Goal: Complete application form: Complete application form

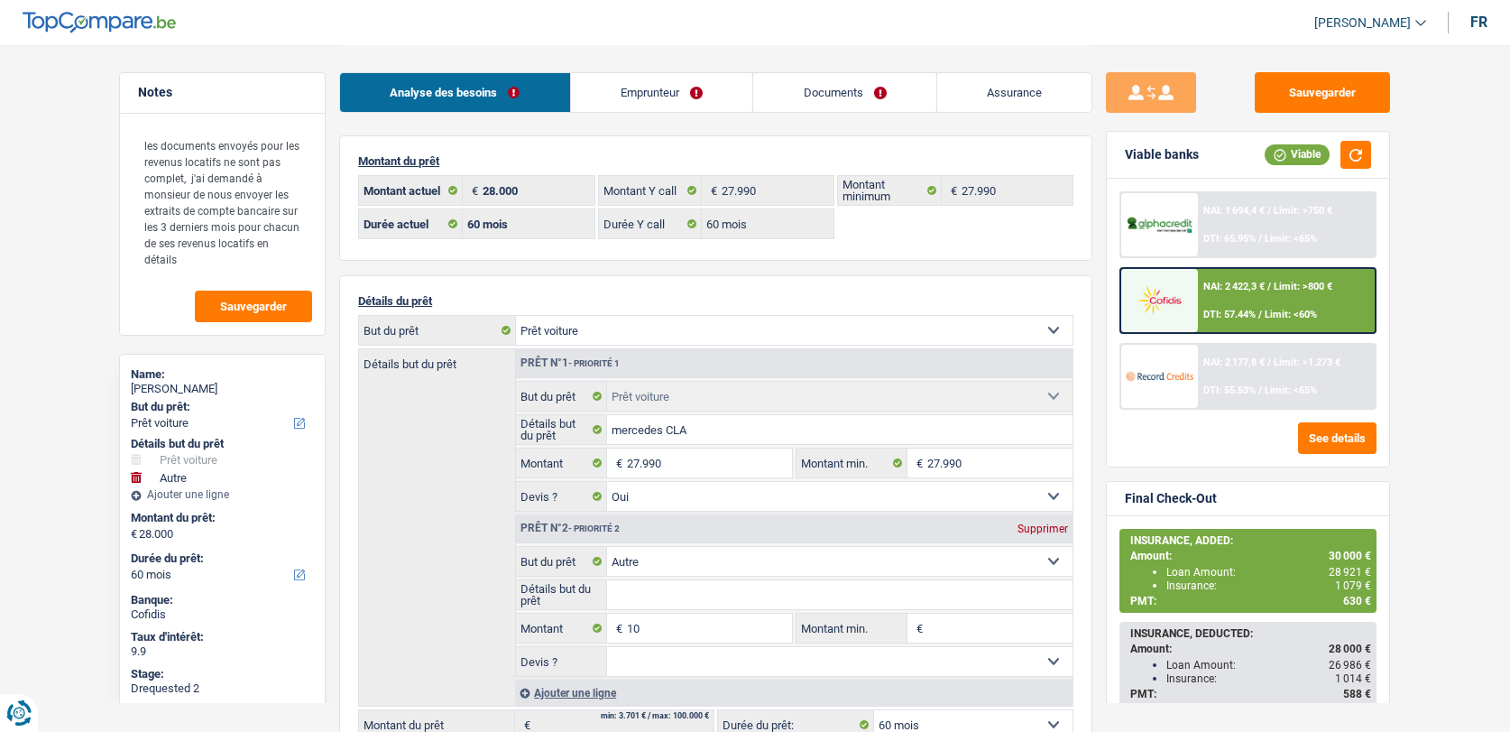
select select "car"
select select "other"
select select "60"
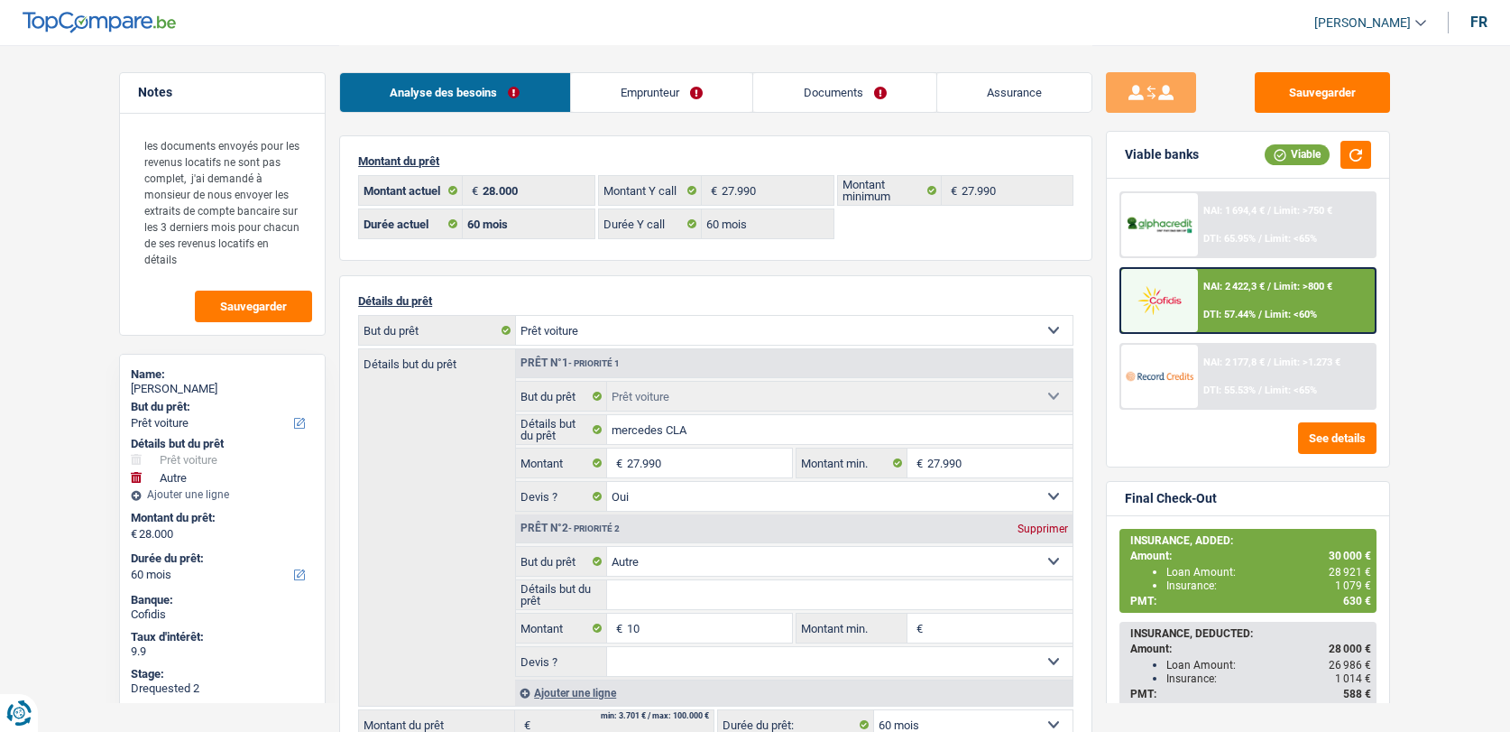
select select "60"
select select "car"
select select "yes"
select select "other"
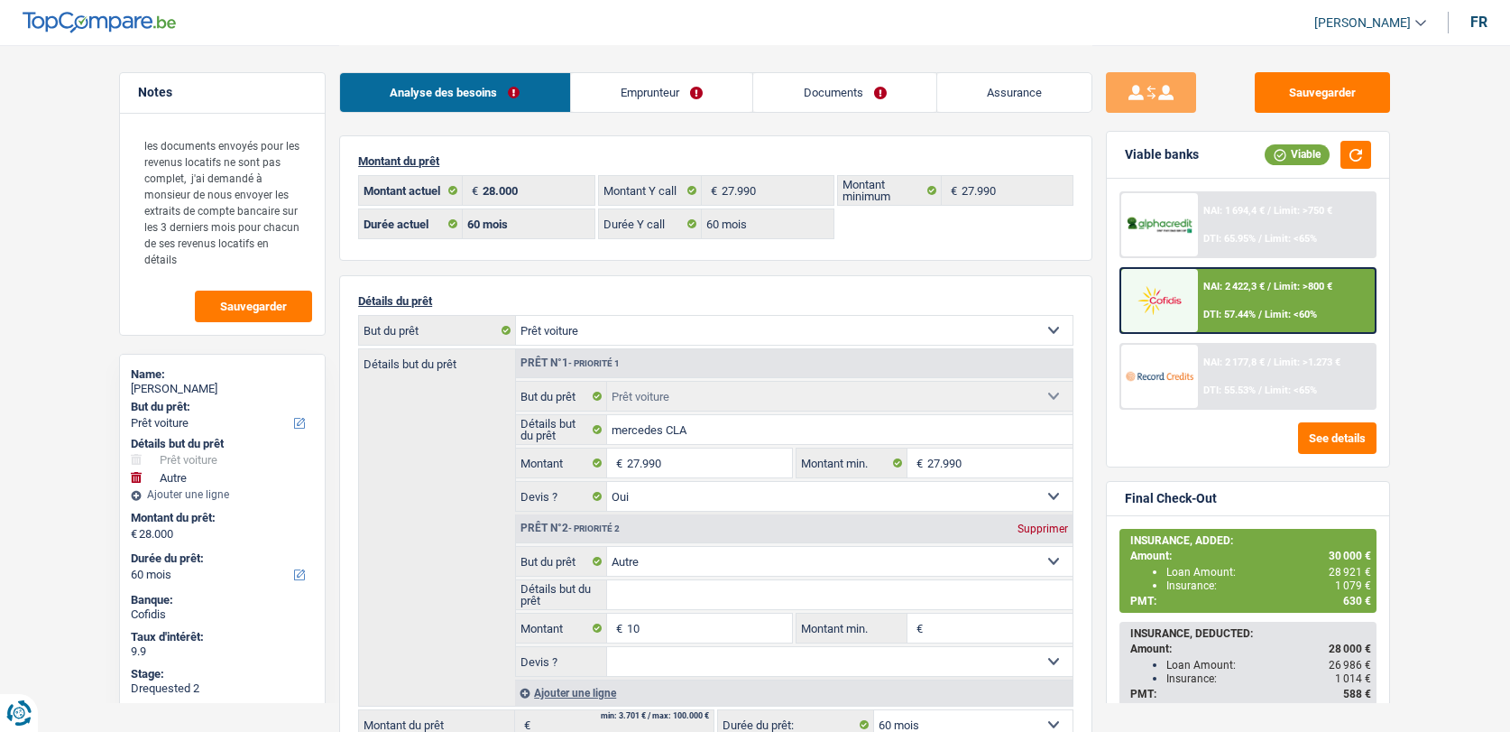
select select "60"
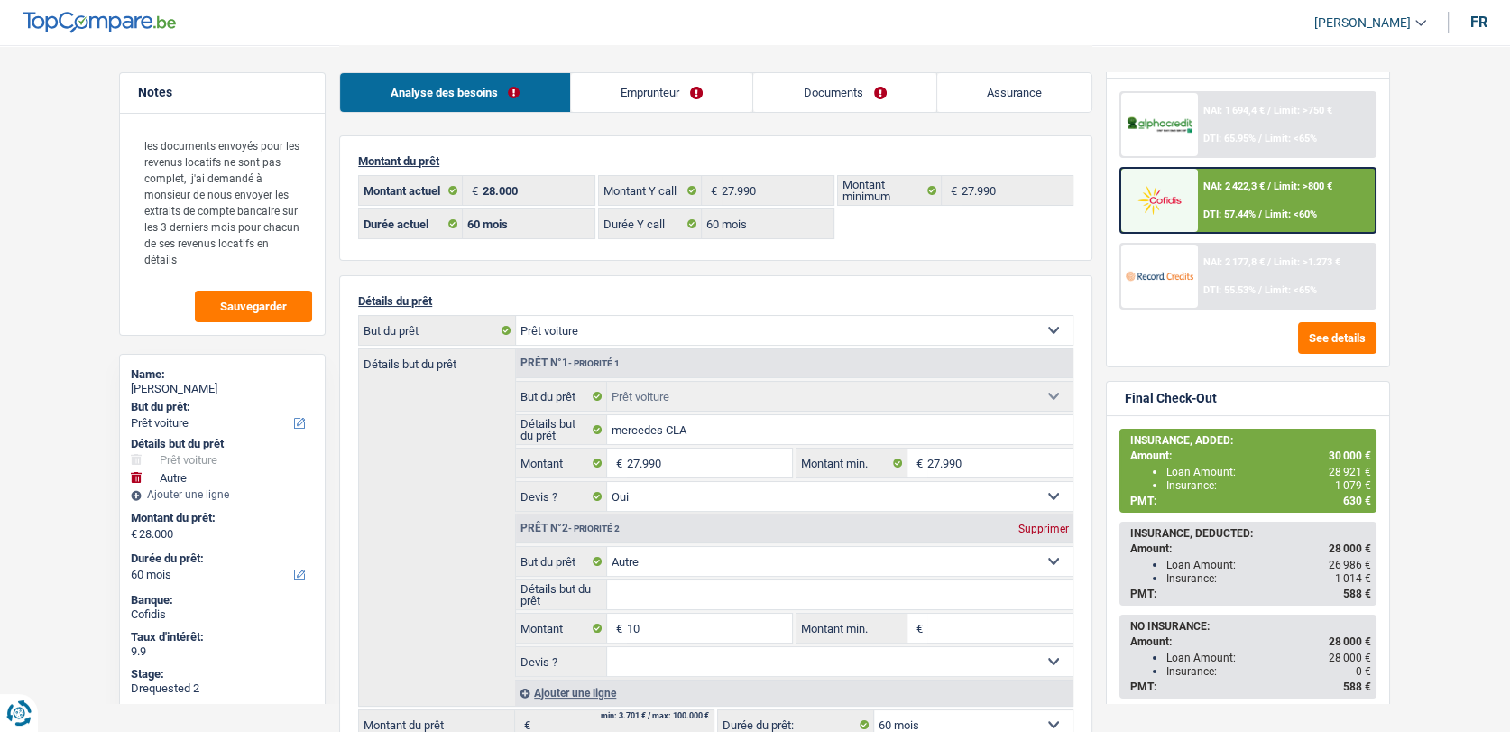
click at [817, 98] on link "Documents" at bounding box center [844, 92] width 183 height 39
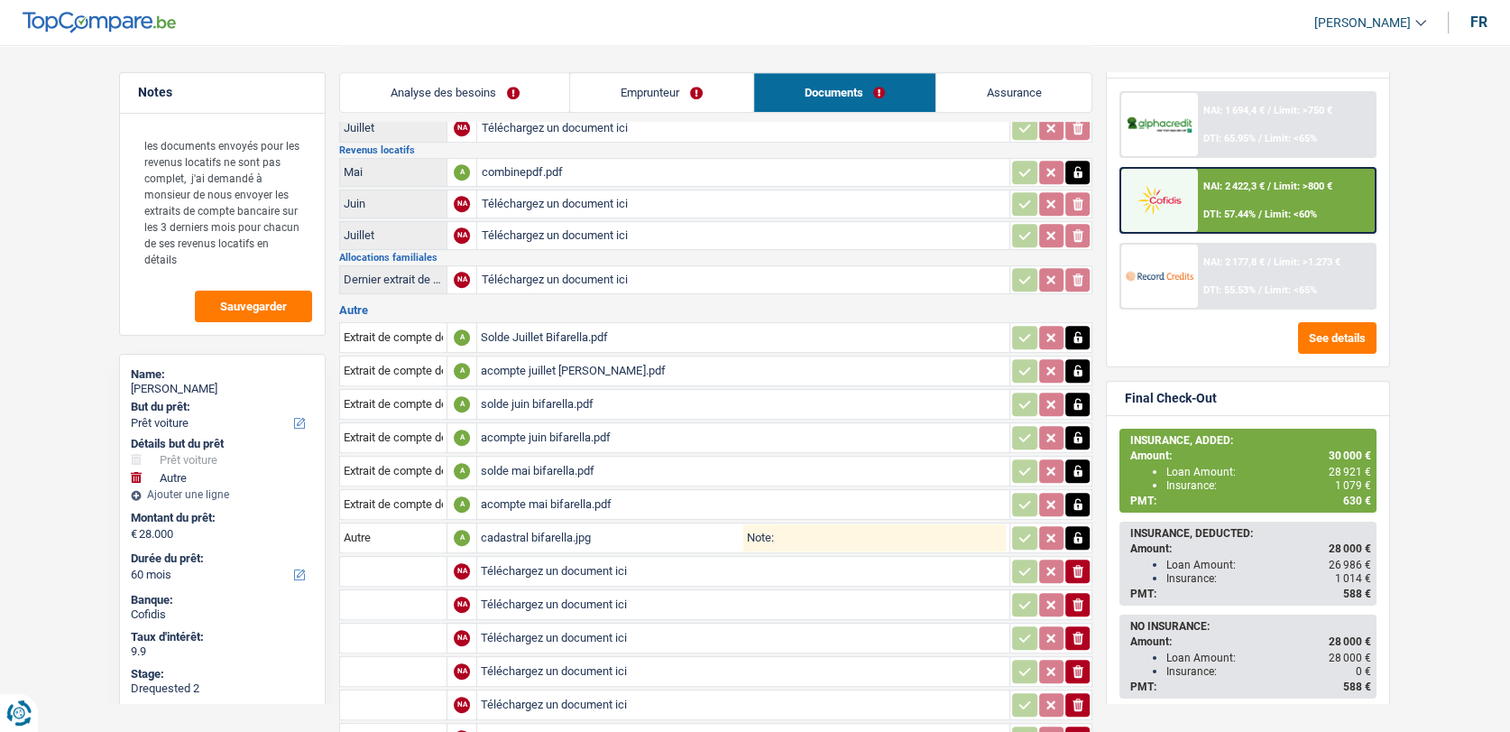
scroll to position [1104, 0]
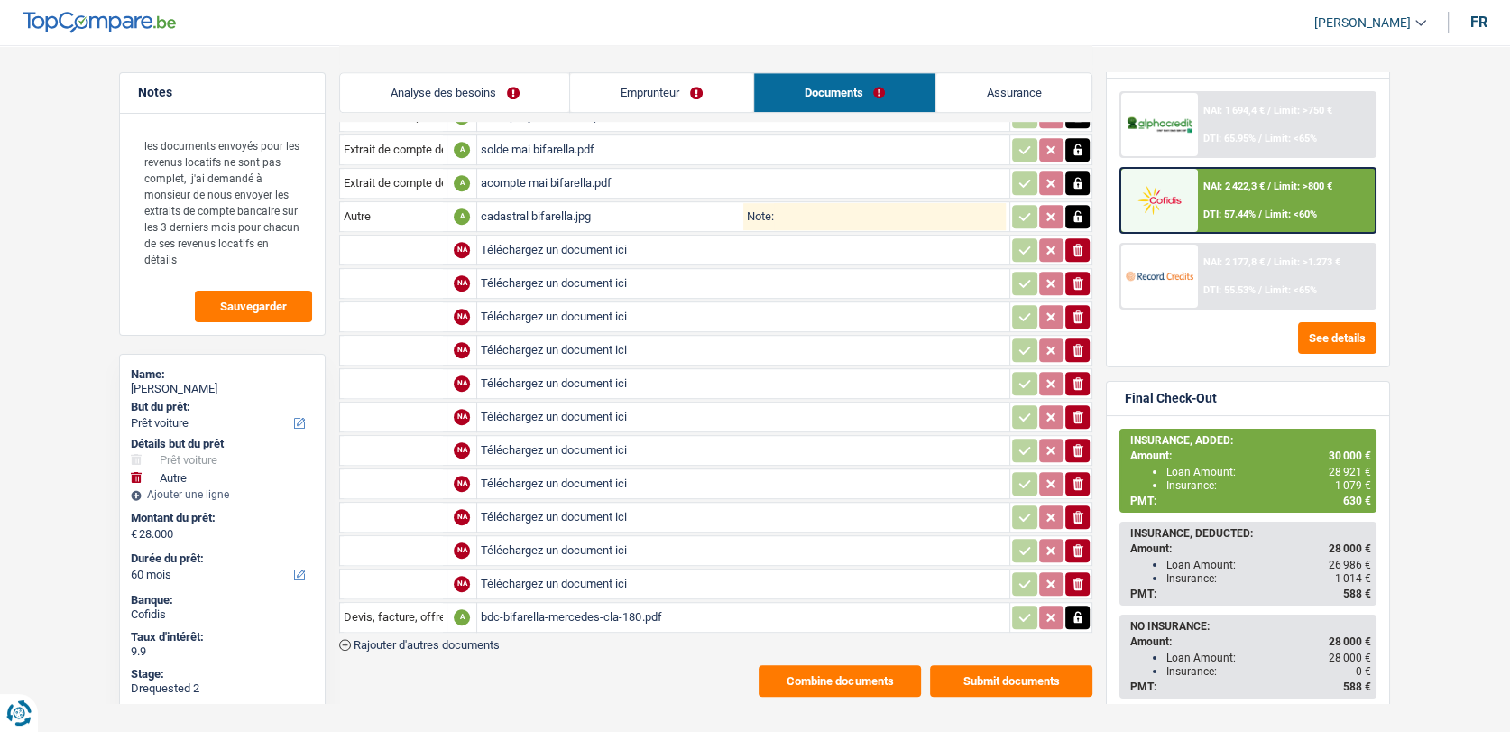
click at [798, 665] on button "Combine documents" at bounding box center [840, 681] width 162 height 32
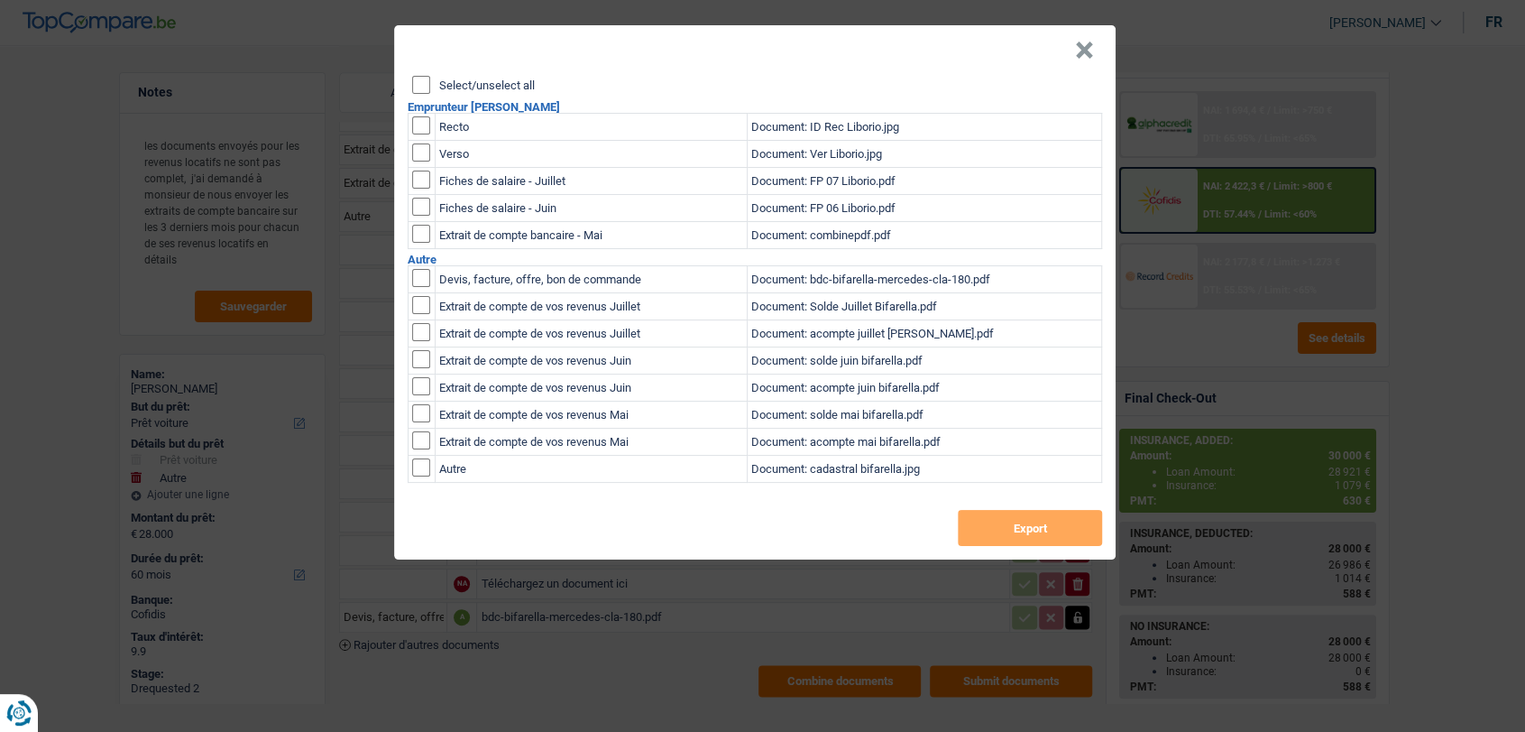
click at [419, 125] on input "checkbox" at bounding box center [421, 125] width 18 height 18
checkbox input "true"
click at [422, 141] on td at bounding box center [422, 154] width 27 height 27
click at [425, 148] on input "checkbox" at bounding box center [421, 152] width 18 height 18
checkbox input "true"
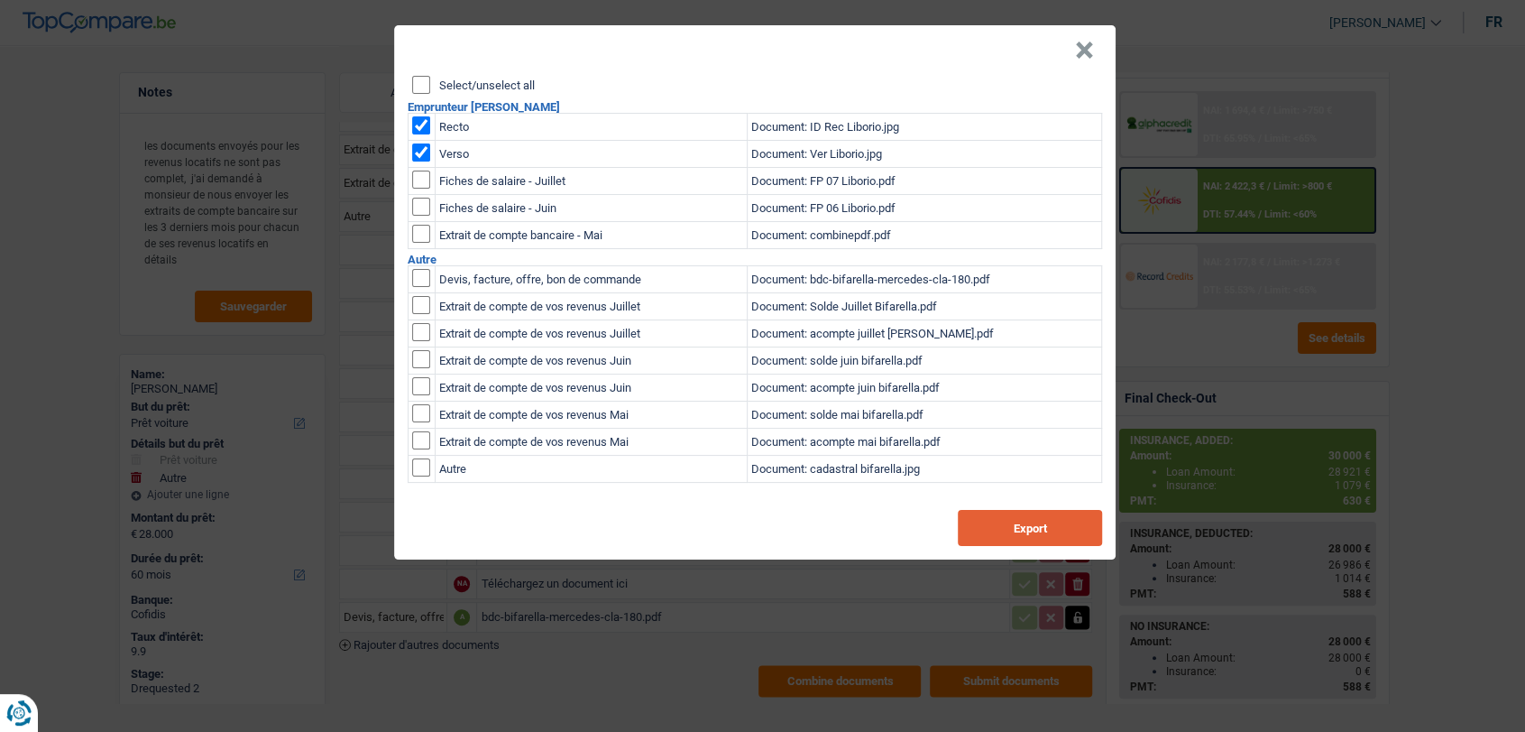
click at [1017, 543] on button "Export" at bounding box center [1030, 528] width 144 height 36
click at [1076, 58] on button "×" at bounding box center [1084, 50] width 19 height 18
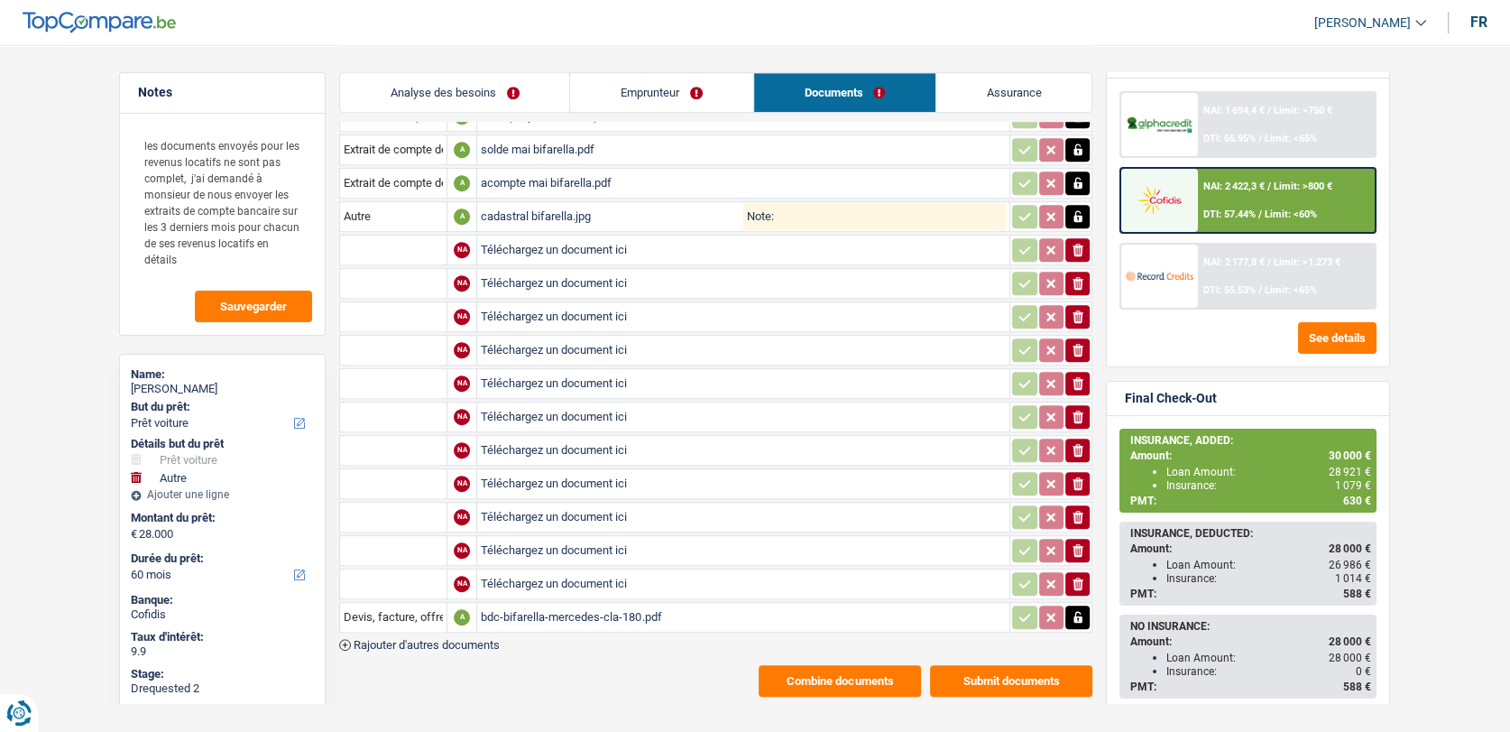
click at [623, 95] on link "Emprunteur" at bounding box center [661, 92] width 182 height 39
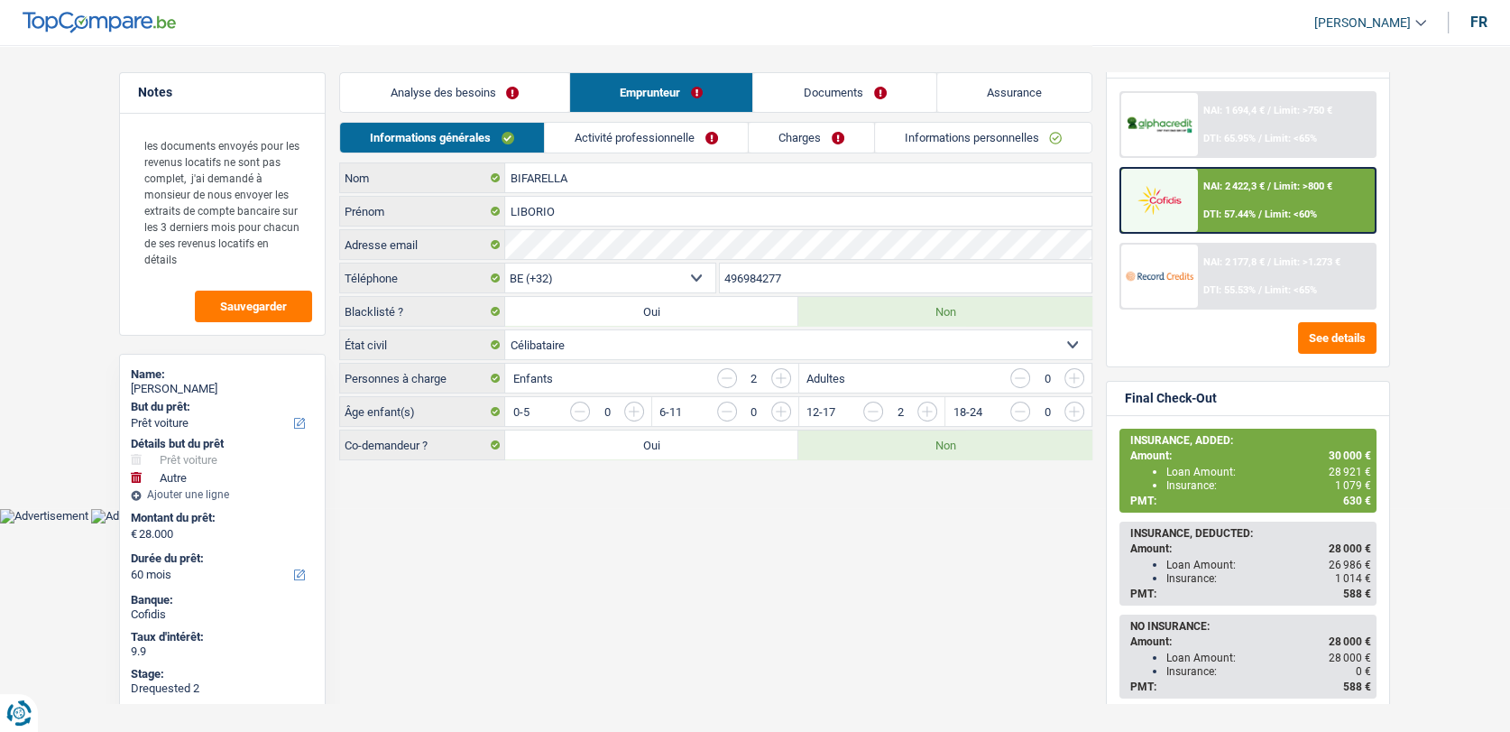
scroll to position [0, 0]
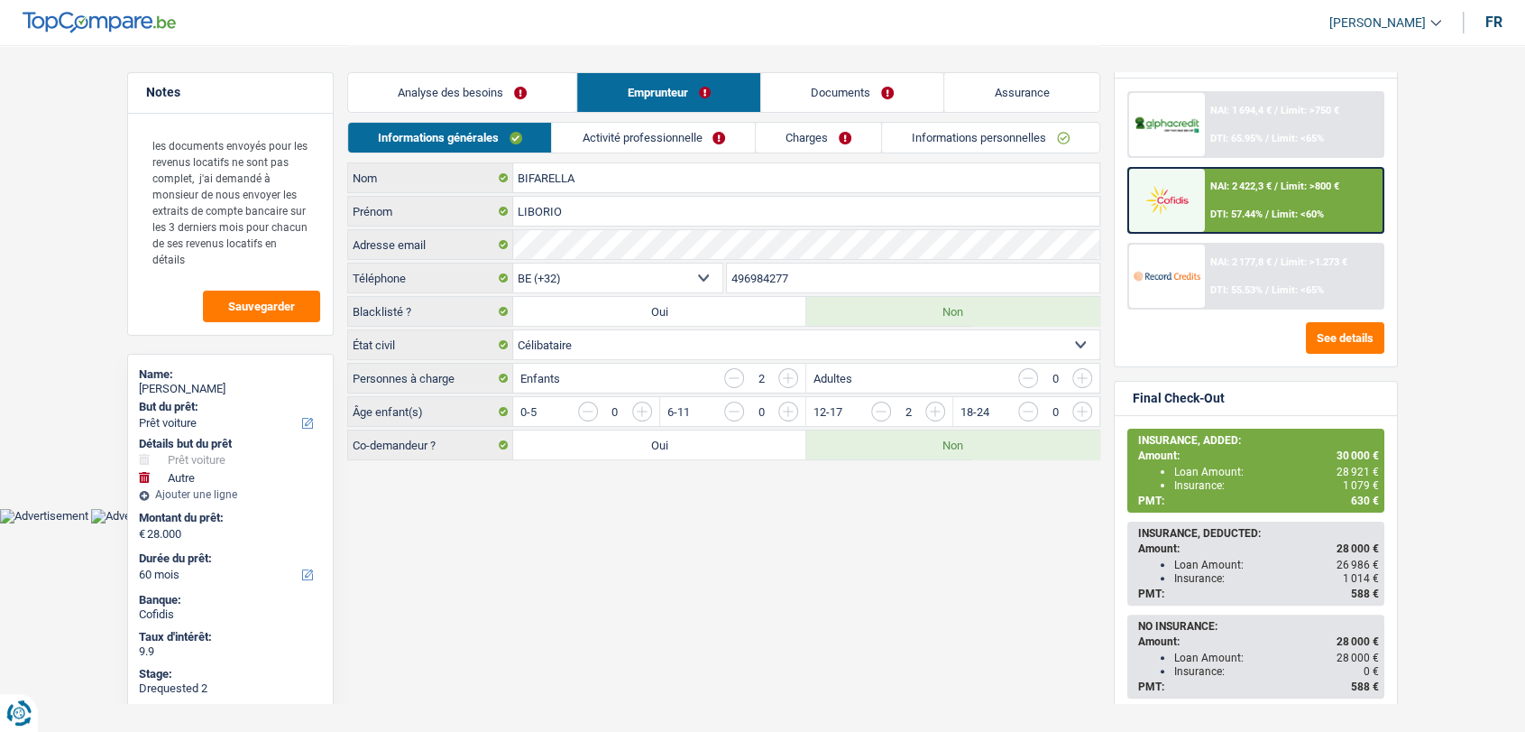
drag, startPoint x: 820, startPoint y: 274, endPoint x: 732, endPoint y: 275, distance: 87.5
click at [731, 275] on input "496984277" at bounding box center [913, 277] width 373 height 29
click at [657, 523] on html "Vous avez le contrôle de vos données Nous utilisons des cookies, tout comme nos…" at bounding box center [762, 261] width 1525 height 523
drag, startPoint x: 839, startPoint y: 88, endPoint x: 842, endPoint y: 99, distance: 11.2
click at [839, 88] on link "Documents" at bounding box center [852, 92] width 183 height 39
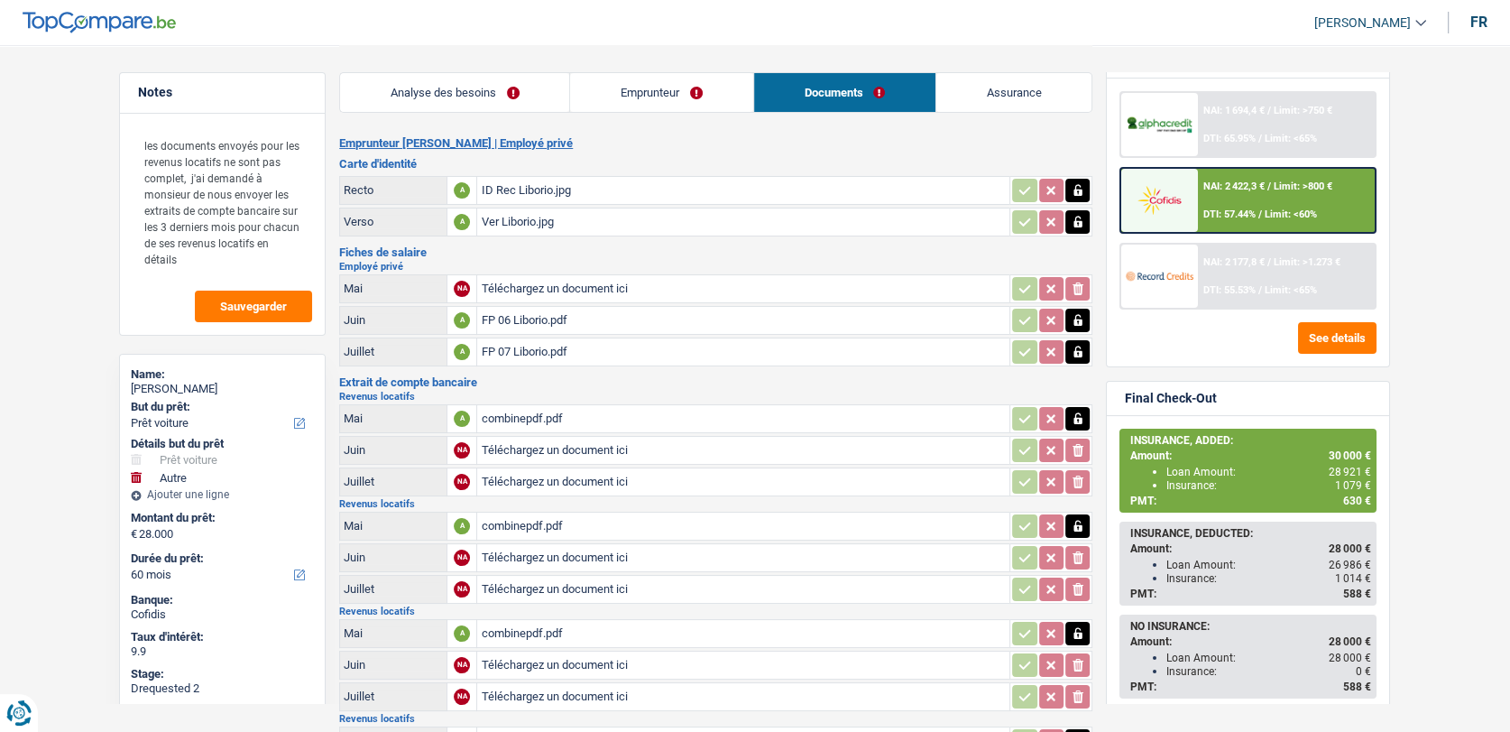
click at [670, 91] on link "Emprunteur" at bounding box center [661, 92] width 182 height 39
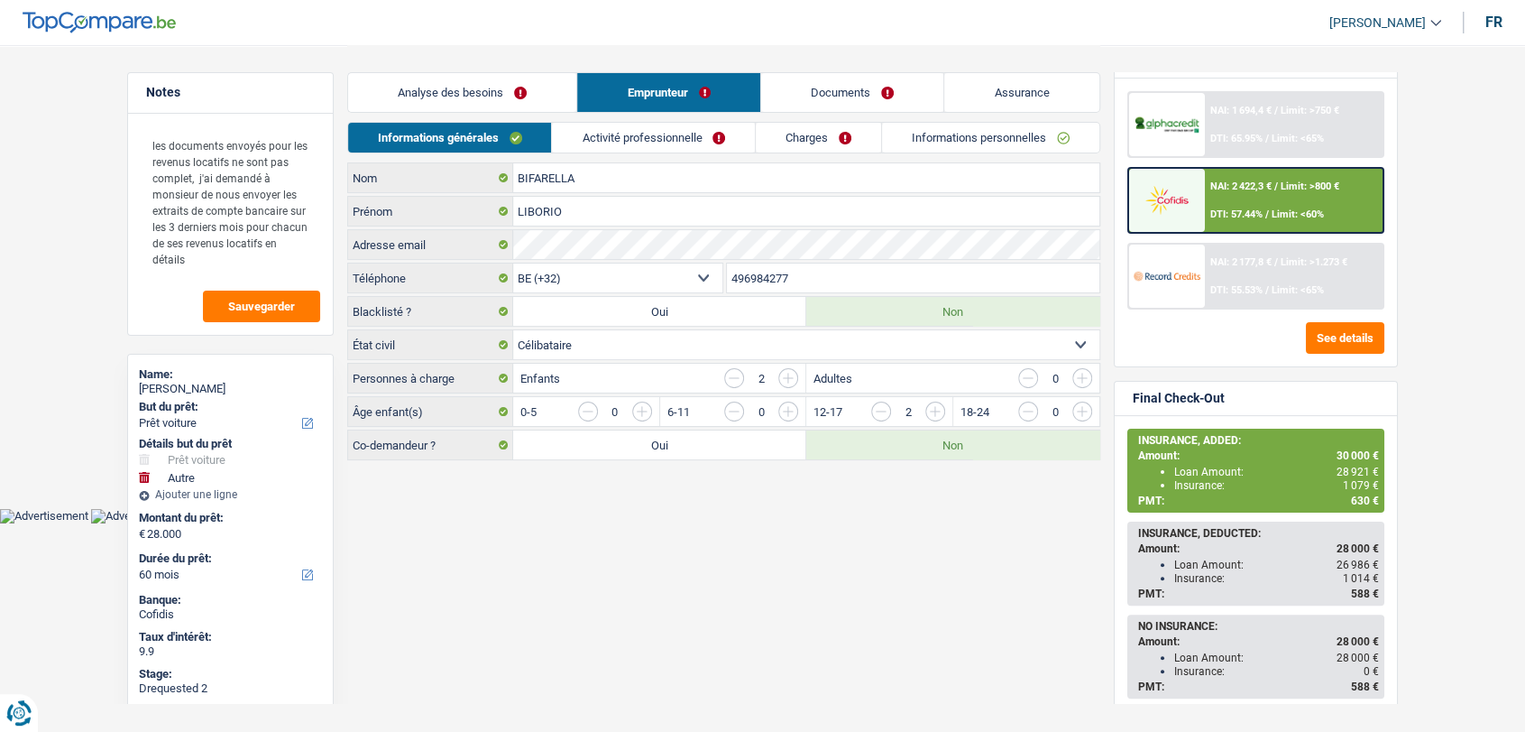
click at [646, 135] on link "Activité professionnelle" at bounding box center [653, 138] width 203 height 30
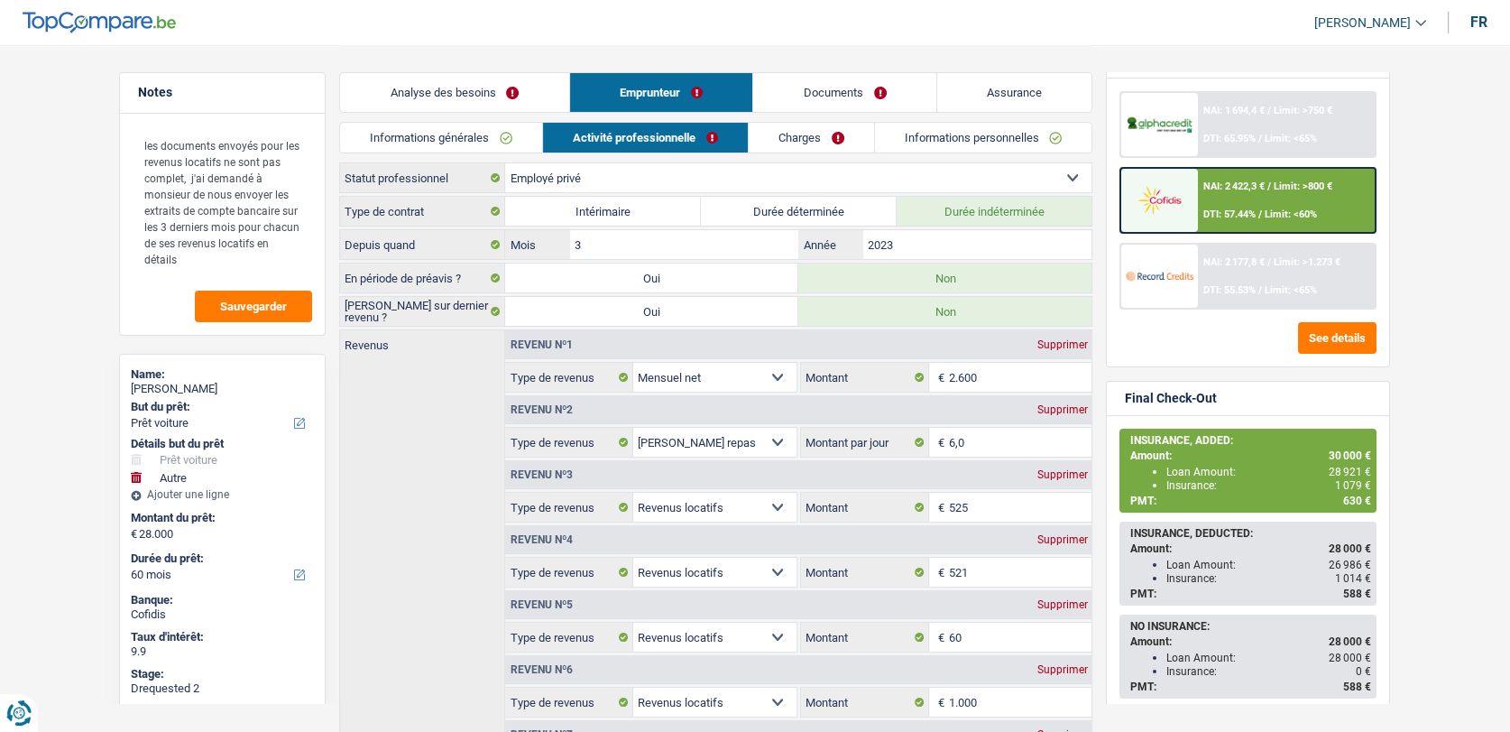
click at [838, 139] on link "Charges" at bounding box center [811, 138] width 125 height 30
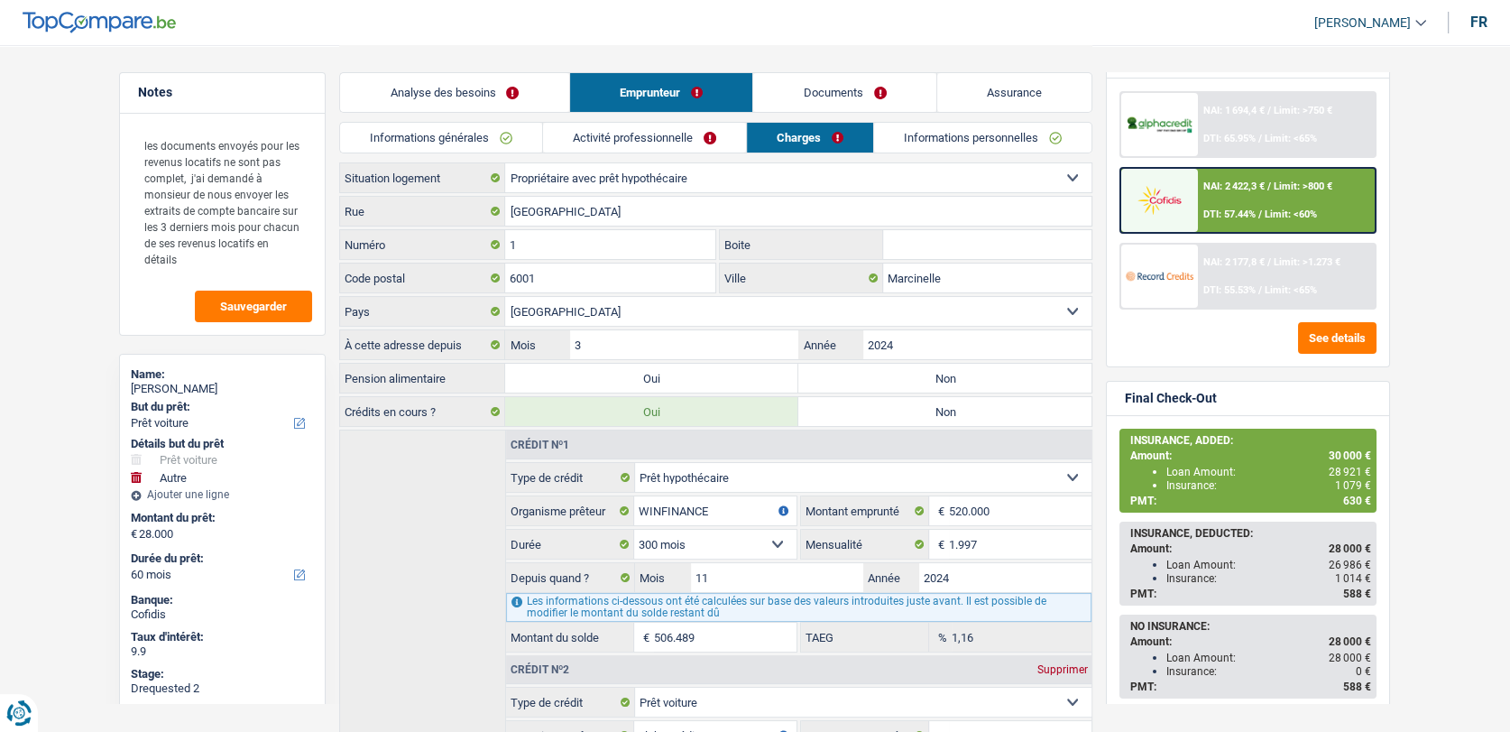
click at [946, 143] on link "Informations personnelles" at bounding box center [982, 138] width 217 height 30
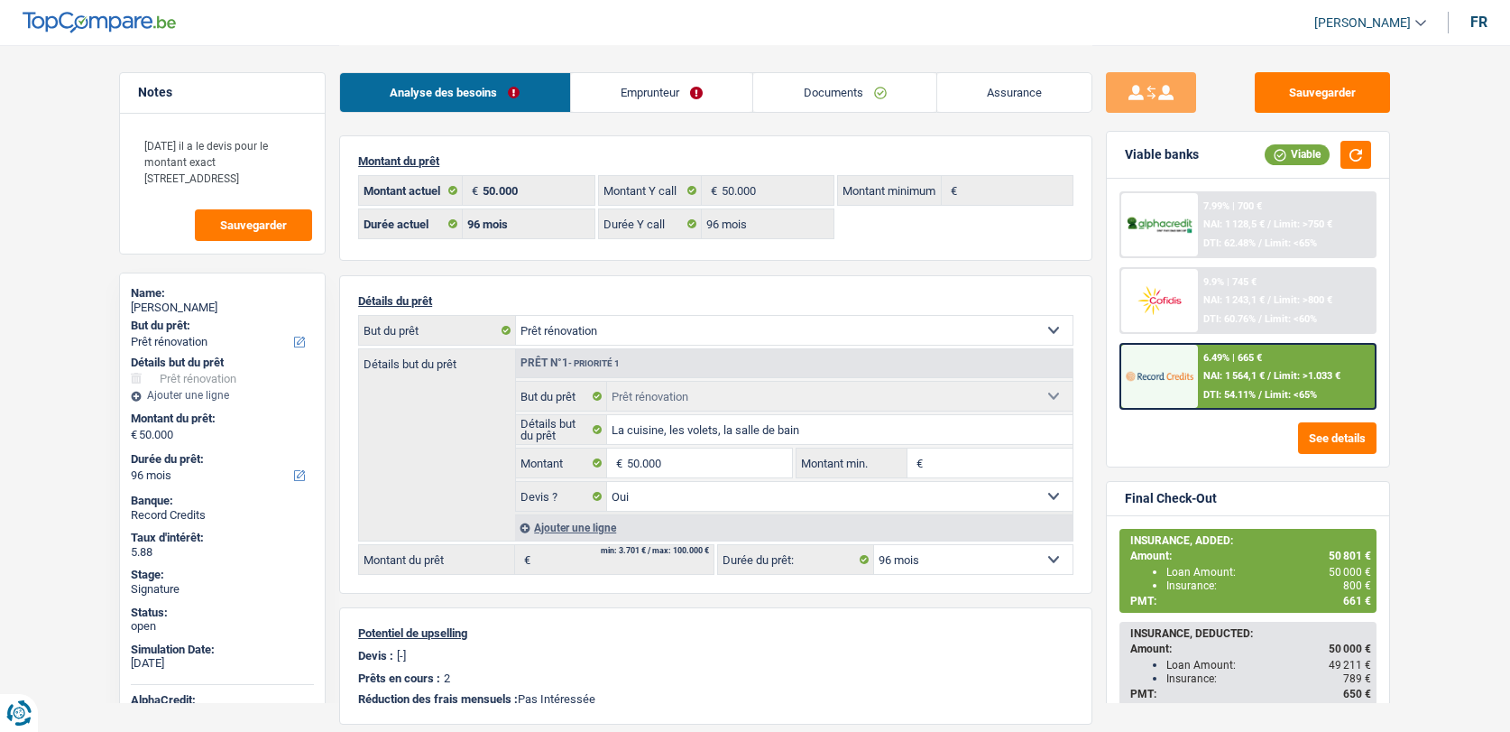
select select "renovation"
select select "96"
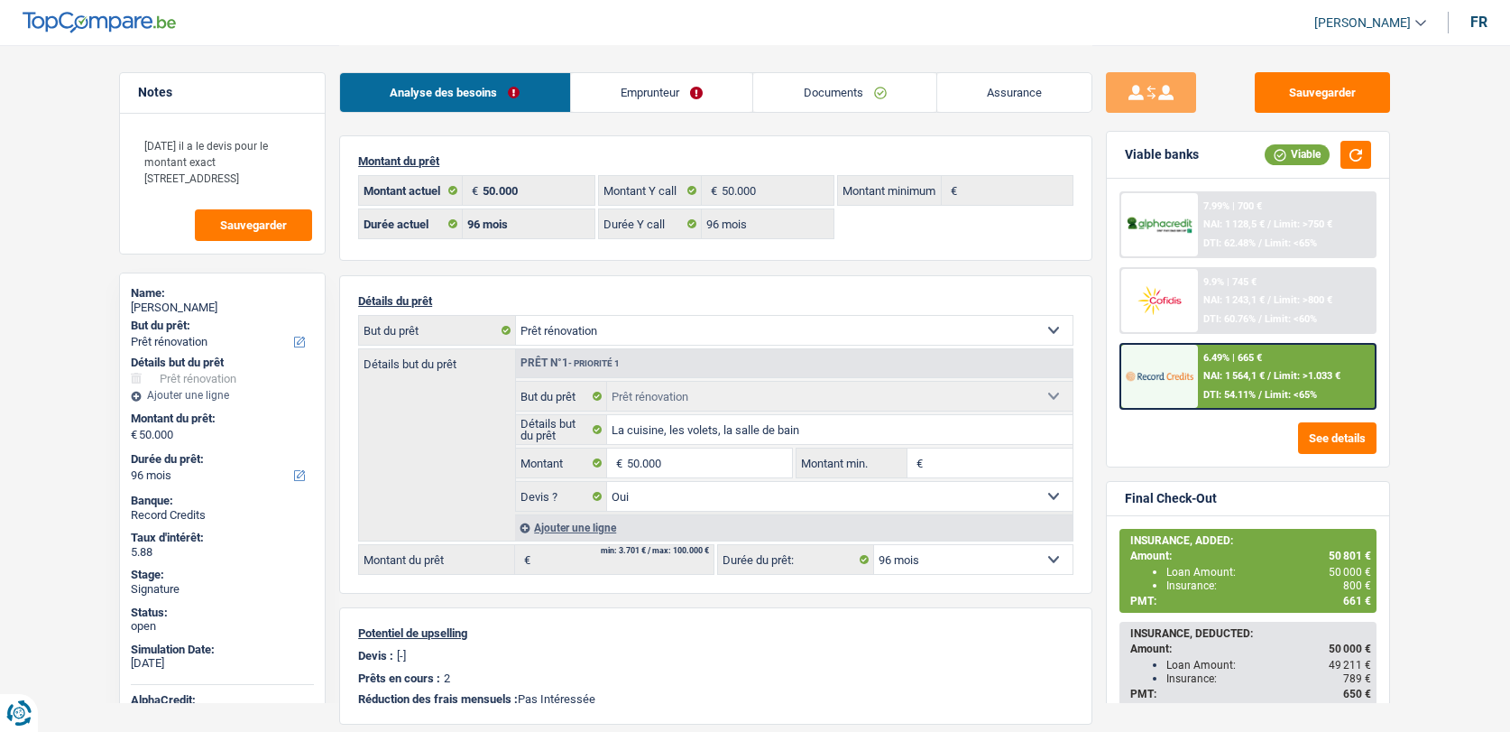
select select "renovation"
select select "yes"
select select "96"
click at [649, 106] on link "Emprunteur" at bounding box center [662, 92] width 182 height 39
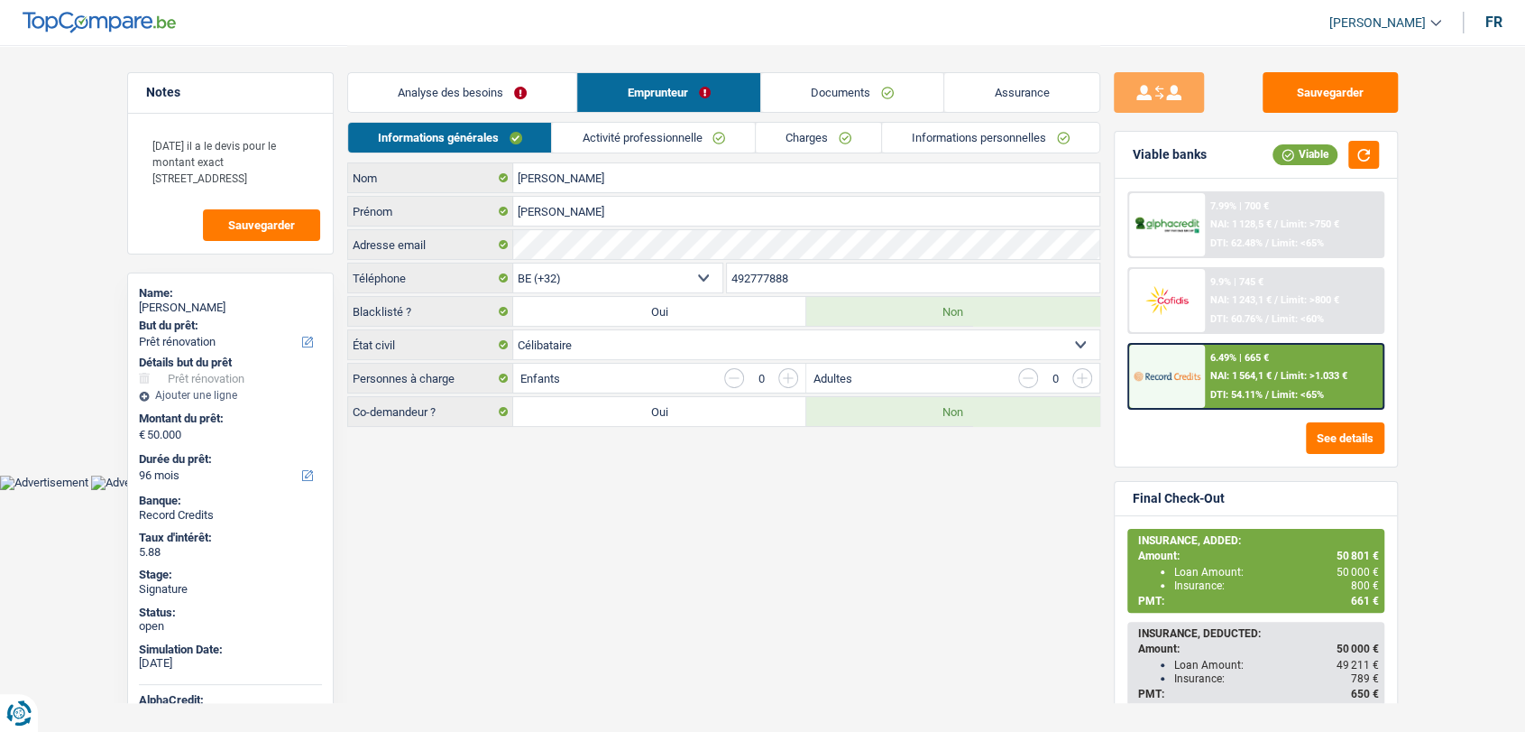
drag, startPoint x: 804, startPoint y: 281, endPoint x: 658, endPoint y: 290, distance: 145.5
click at [658, 290] on div "BE (+32) LU (+352) Sélectionner une option Téléphone 492777888 Téléphone" at bounding box center [723, 278] width 753 height 33
click at [789, 100] on link "Documents" at bounding box center [852, 92] width 183 height 39
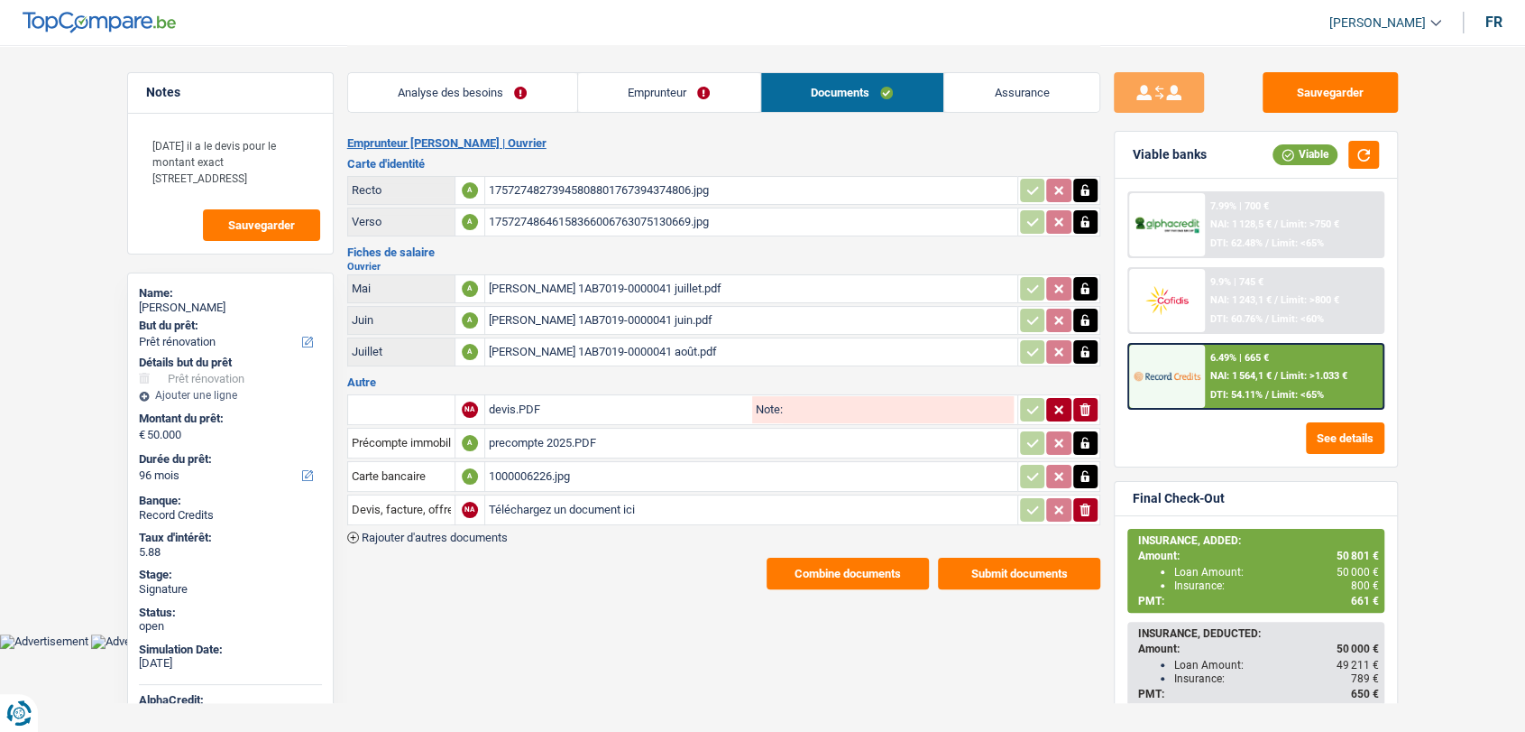
click at [799, 568] on button "Combine documents" at bounding box center [848, 573] width 162 height 32
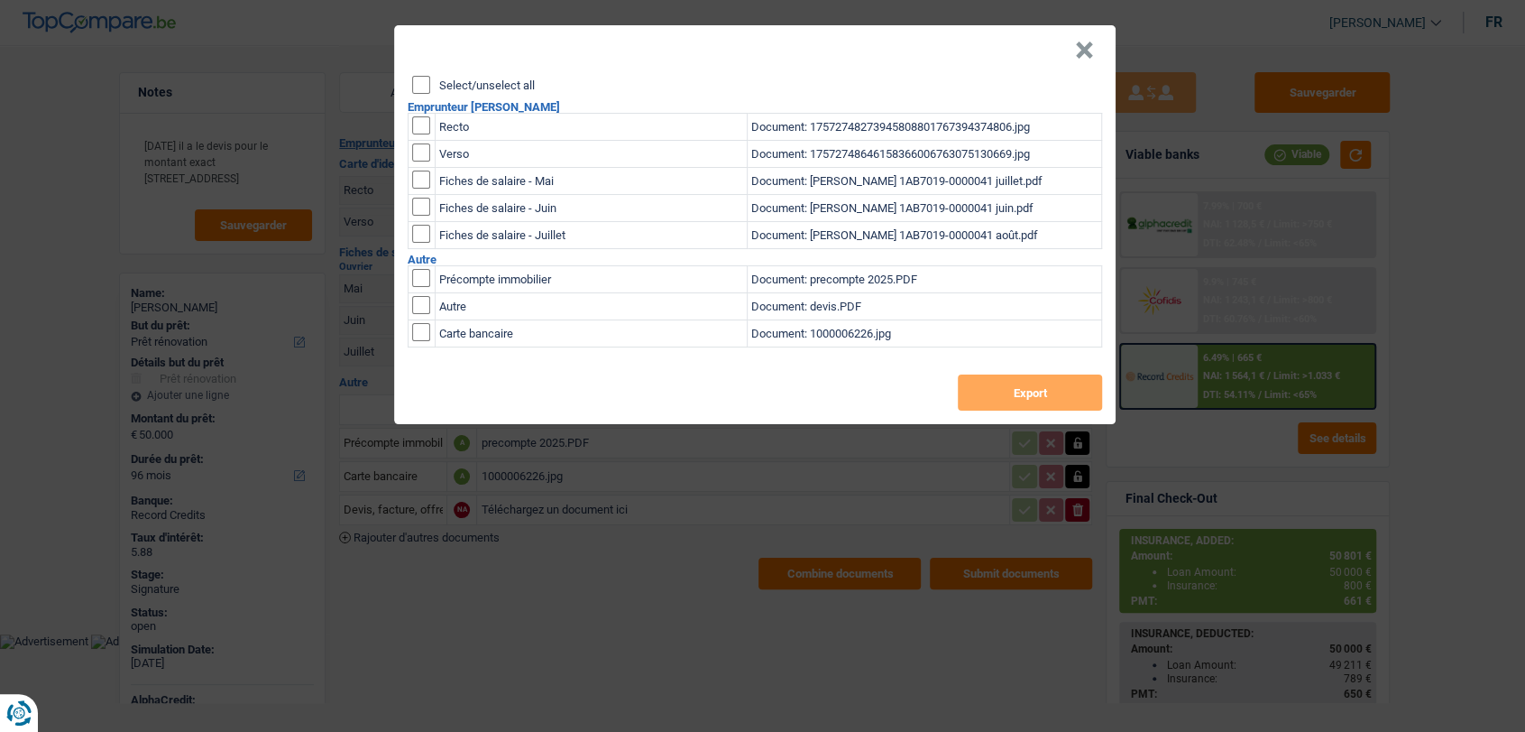
click at [422, 127] on input "checkbox" at bounding box center [421, 125] width 18 height 18
checkbox input "true"
click at [414, 158] on input "checkbox" at bounding box center [421, 152] width 18 height 18
checkbox input "true"
click at [1025, 391] on button "Export" at bounding box center [1030, 392] width 144 height 36
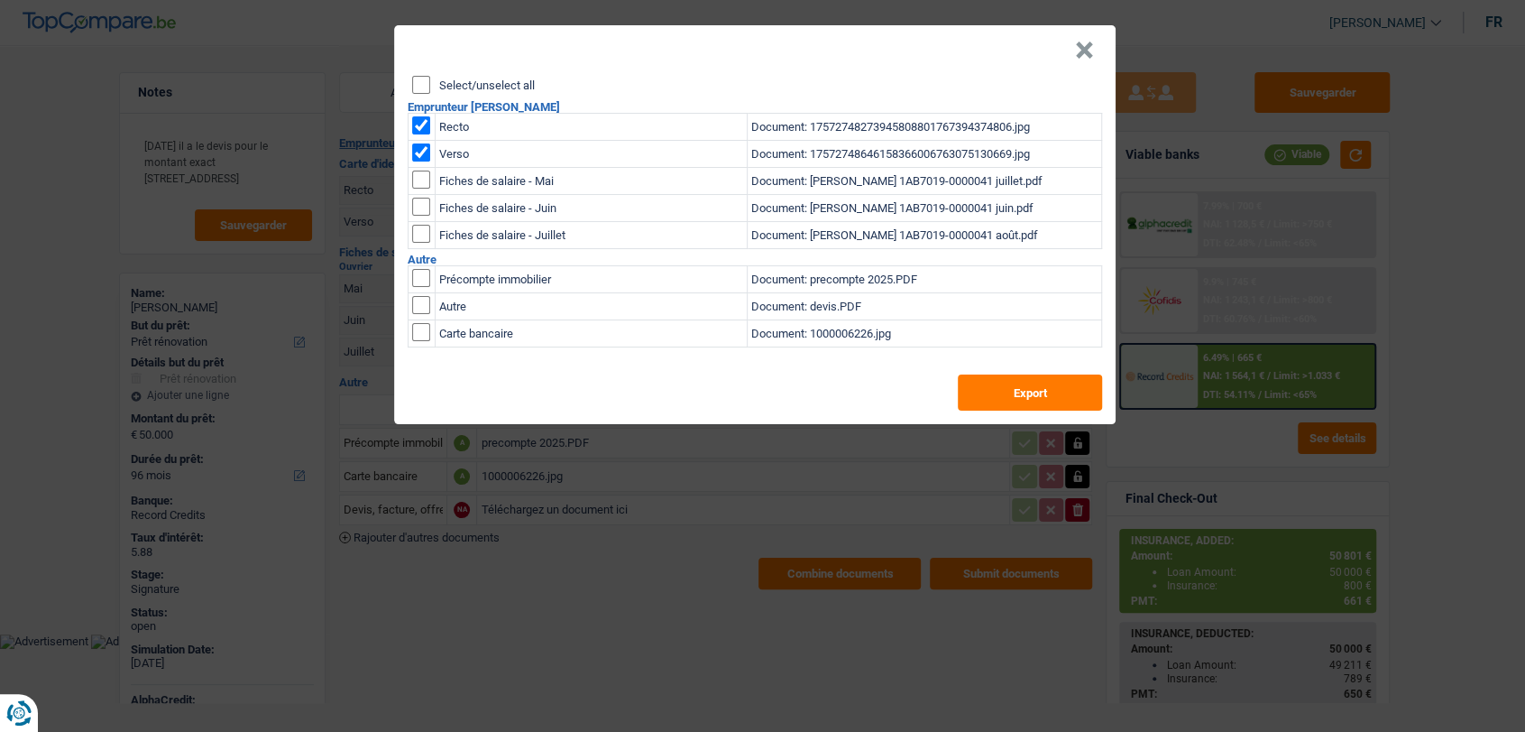
click at [89, 194] on div "× Select/unselect all Emprunteur Salvatore Pignato Recto Document: 175727482739…" at bounding box center [762, 366] width 1525 height 732
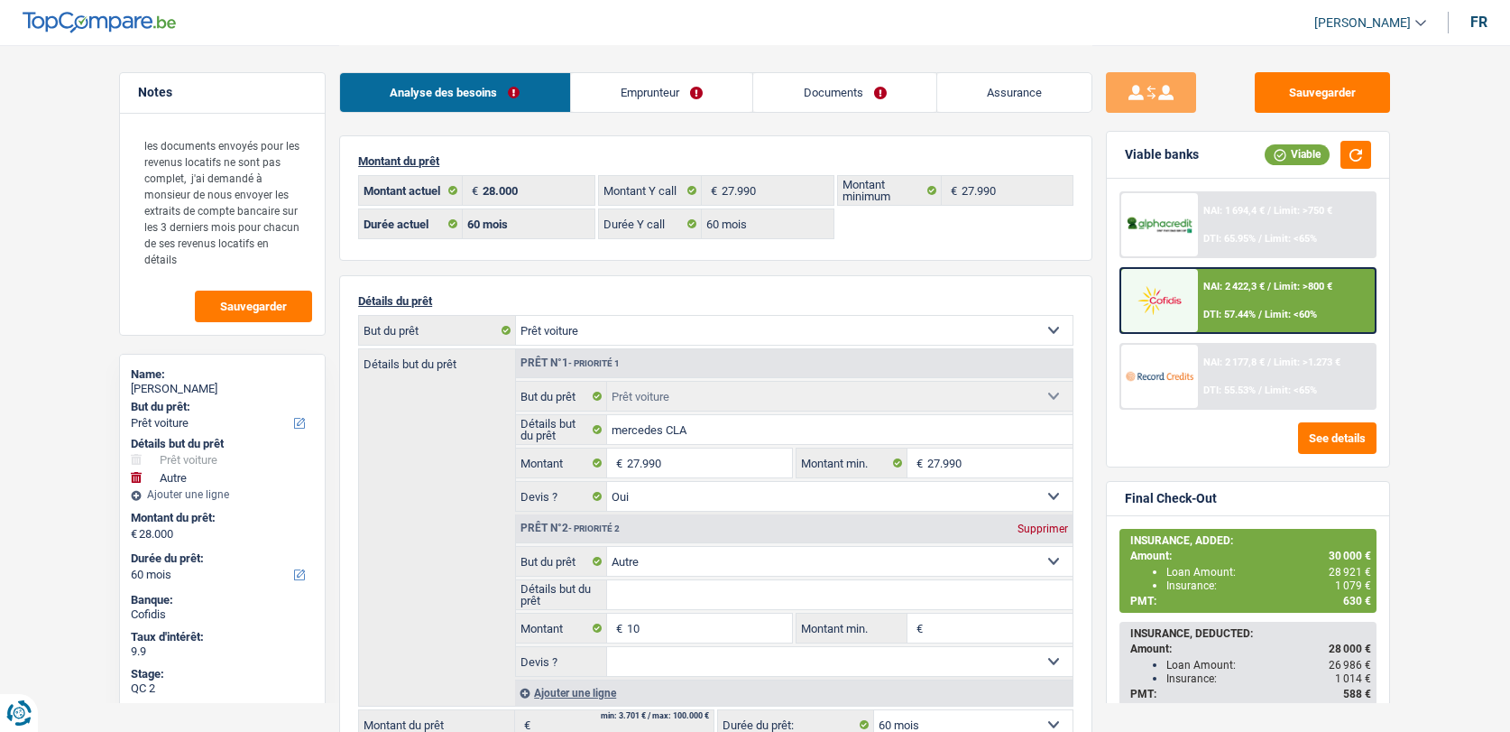
select select "car"
select select "other"
select select "60"
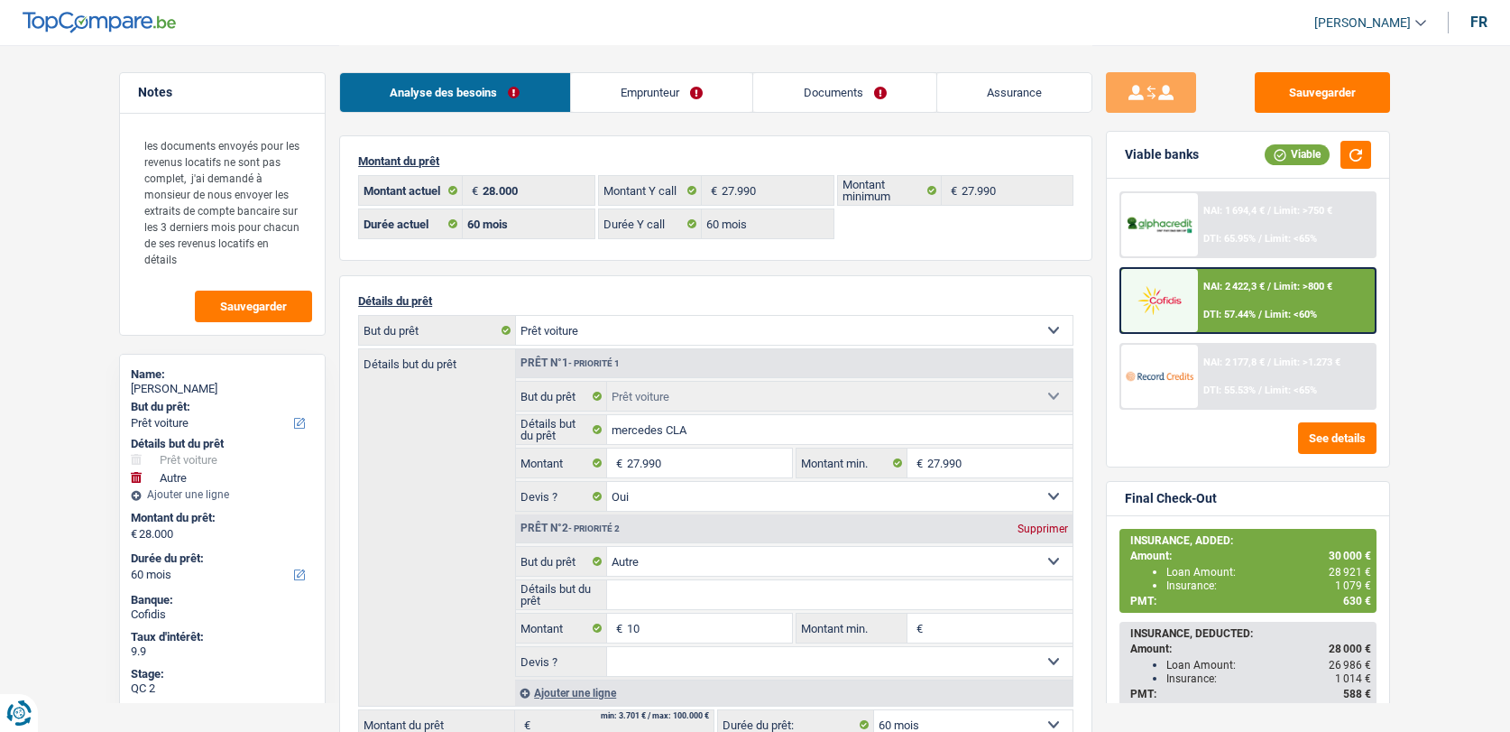
select select "60"
select select "car"
select select "yes"
select select "other"
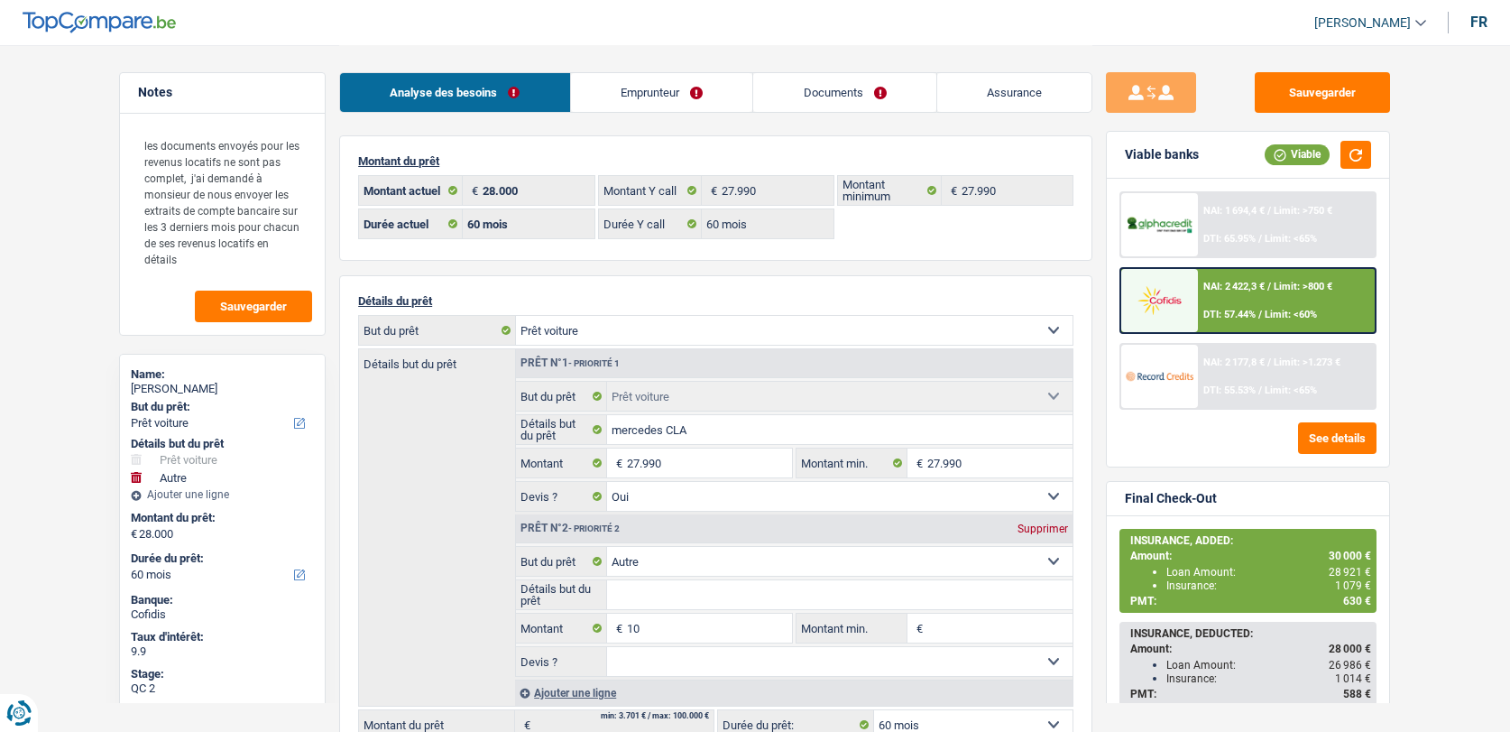
select select "60"
select select "privateEmployee"
select select "netSalary"
select select "mealVouchers"
select select "rentalIncome"
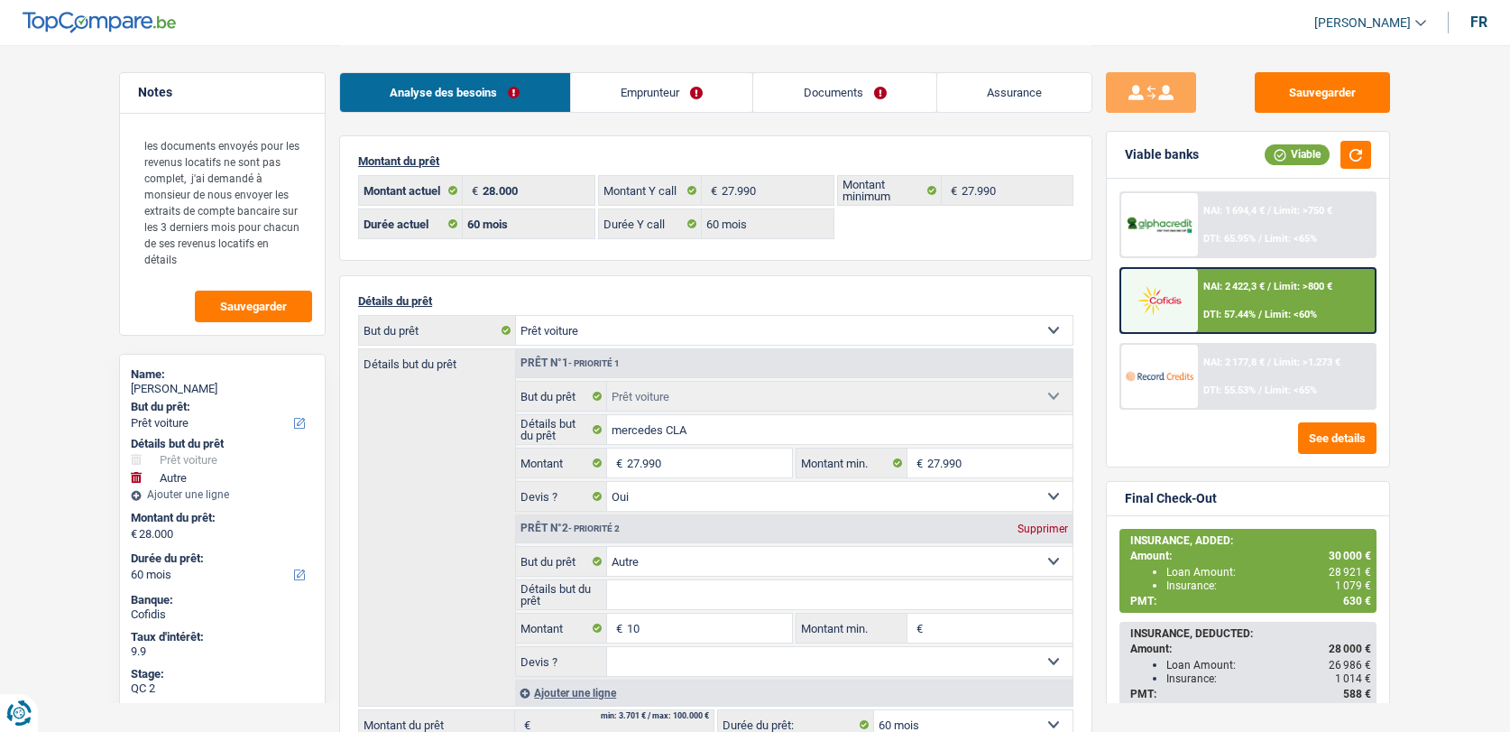
select select "rentalIncome"
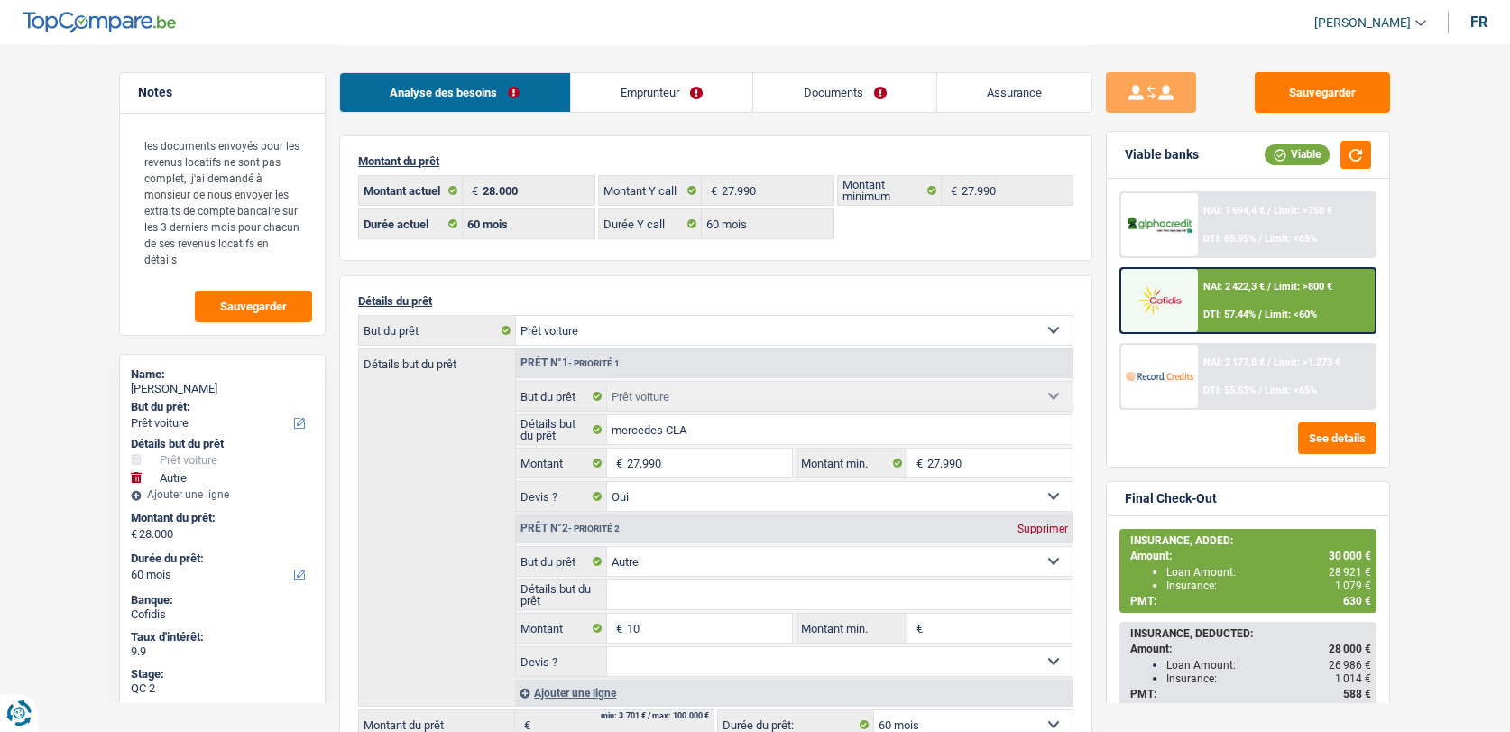
select select "familyAllowances"
select select "BE"
select select "bigCompanies"
click at [624, 102] on link "Emprunteur" at bounding box center [662, 92] width 182 height 39
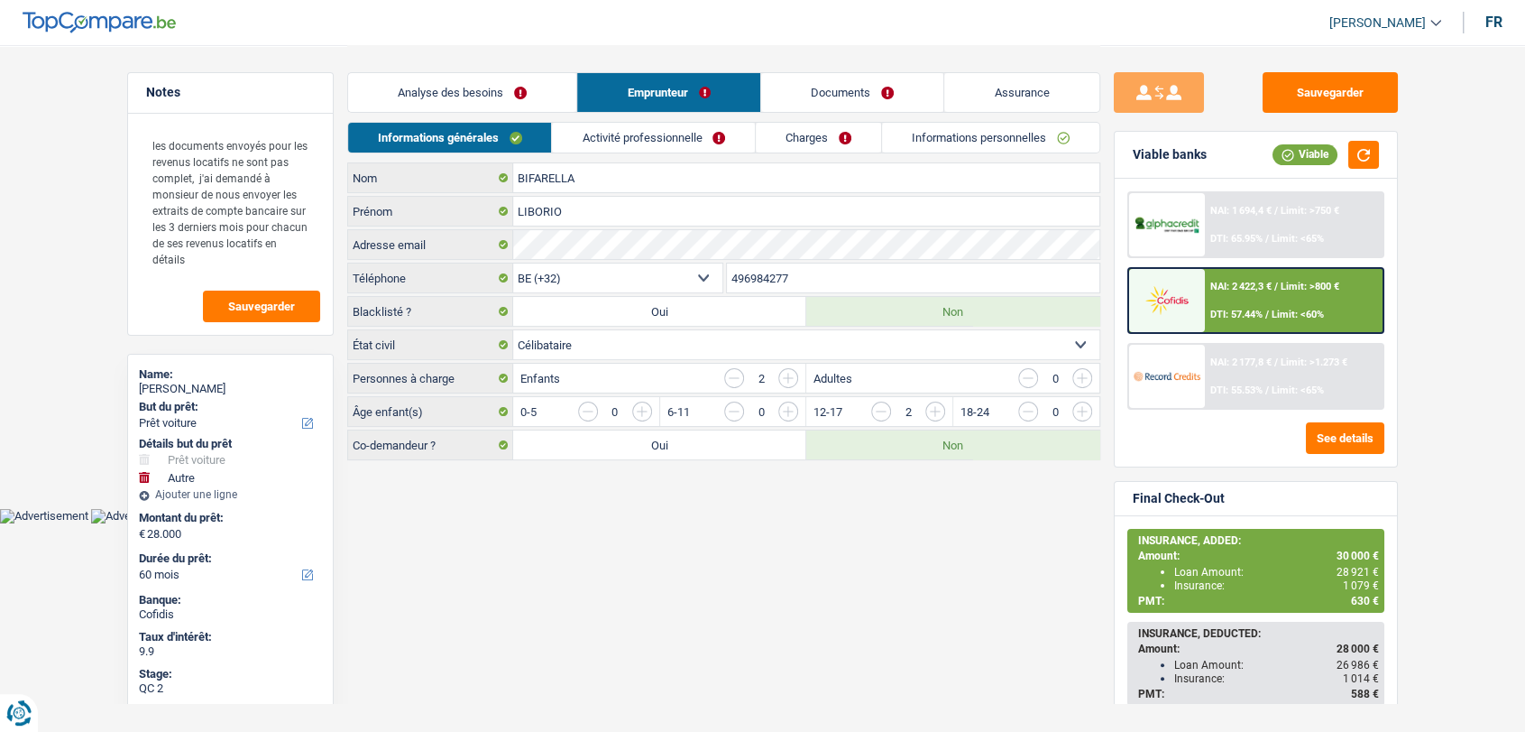
click at [667, 134] on link "Activité professionnelle" at bounding box center [653, 138] width 203 height 30
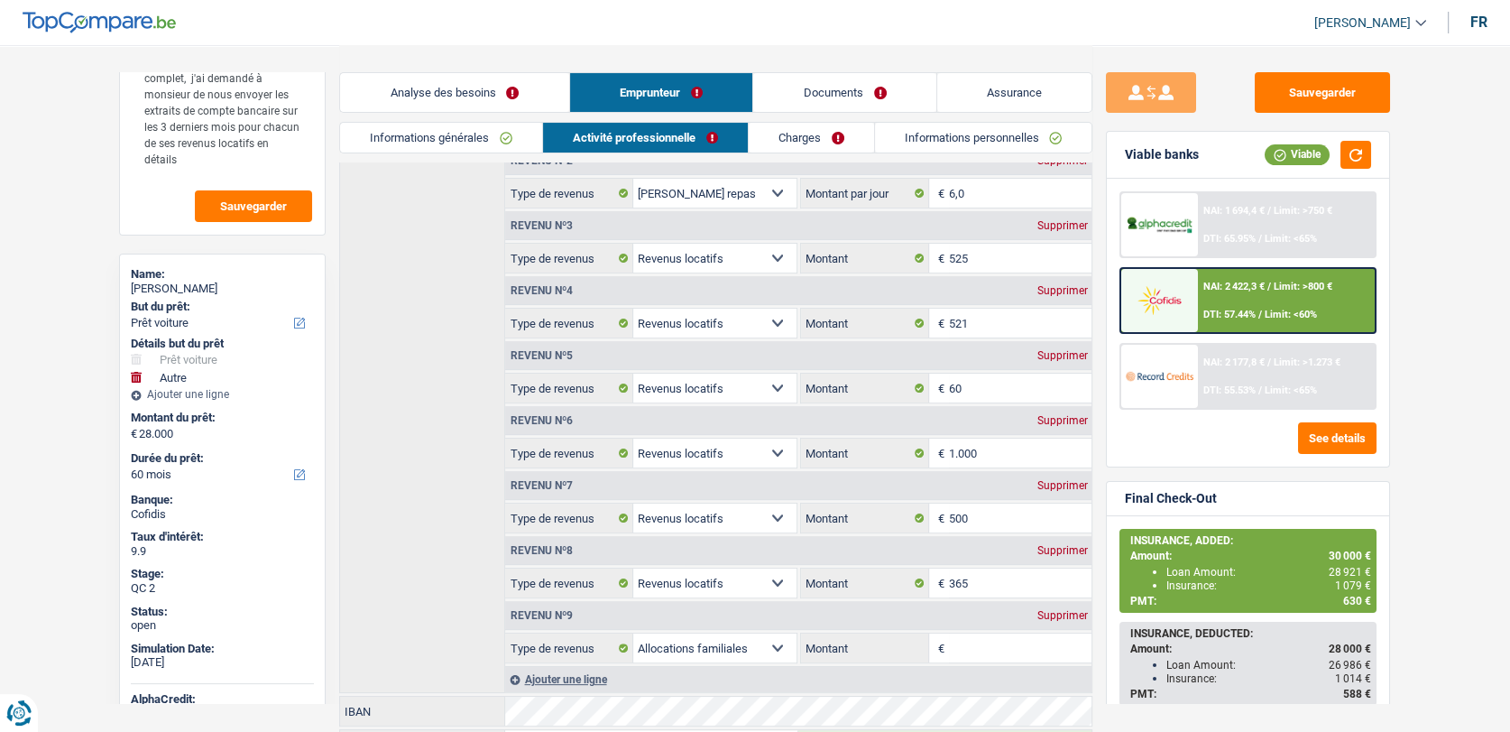
scroll to position [400, 0]
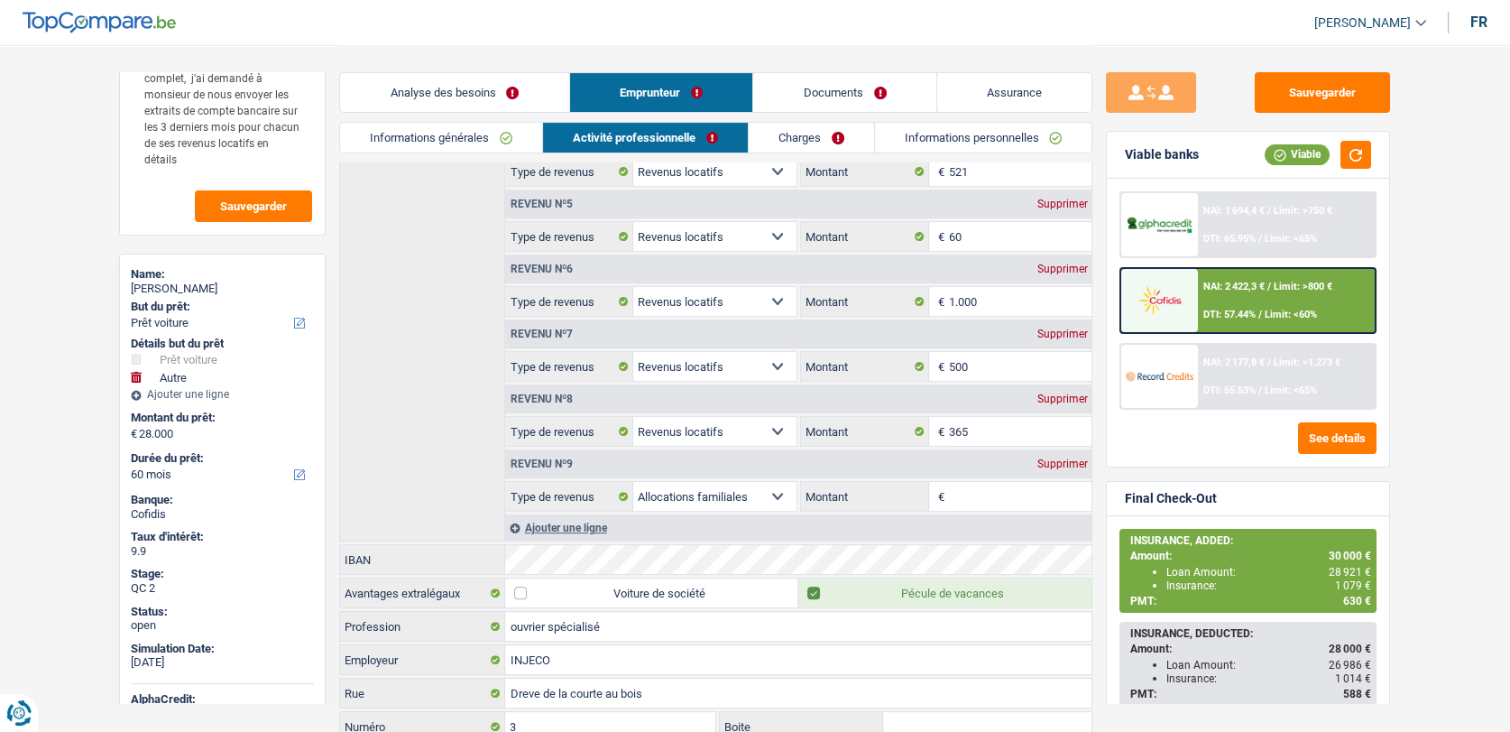
drag, startPoint x: 40, startPoint y: 393, endPoint x: 51, endPoint y: 392, distance: 10.9
click at [42, 393] on main "Notes les documents envoyés pour les revenus locatifs ne sont pas complet, j'ai…" at bounding box center [755, 245] width 1510 height 1290
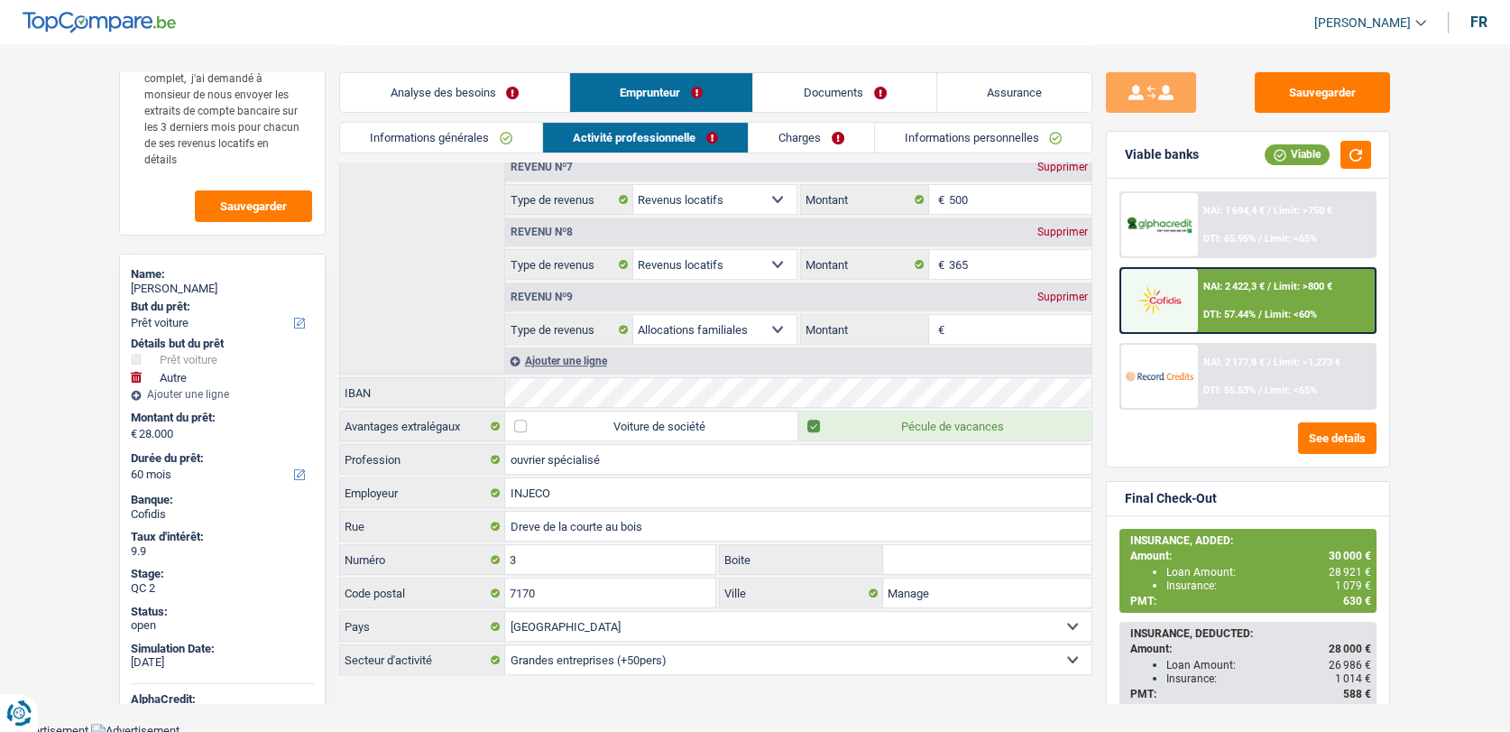
scroll to position [568, 0]
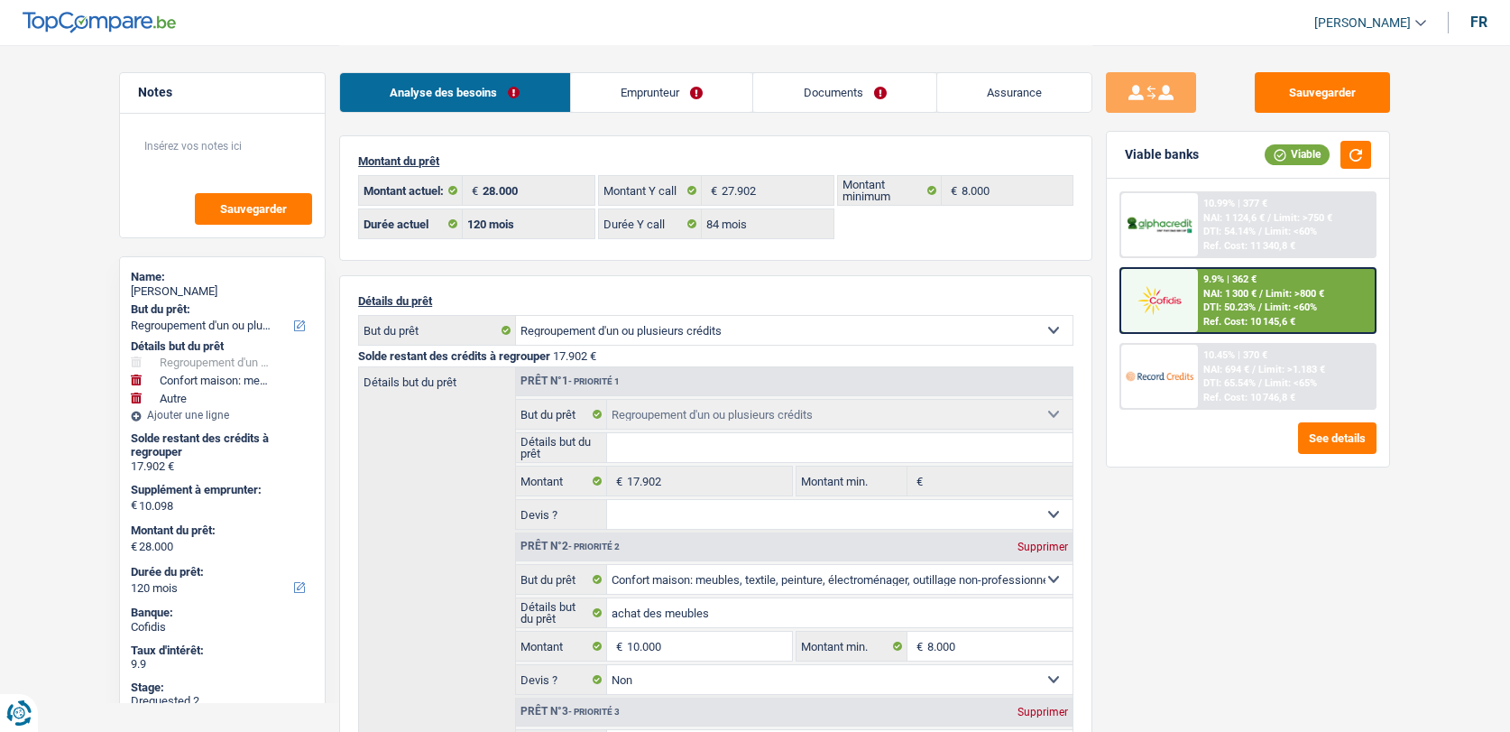
select select "refinancing"
select select "household"
select select "other"
select select "120"
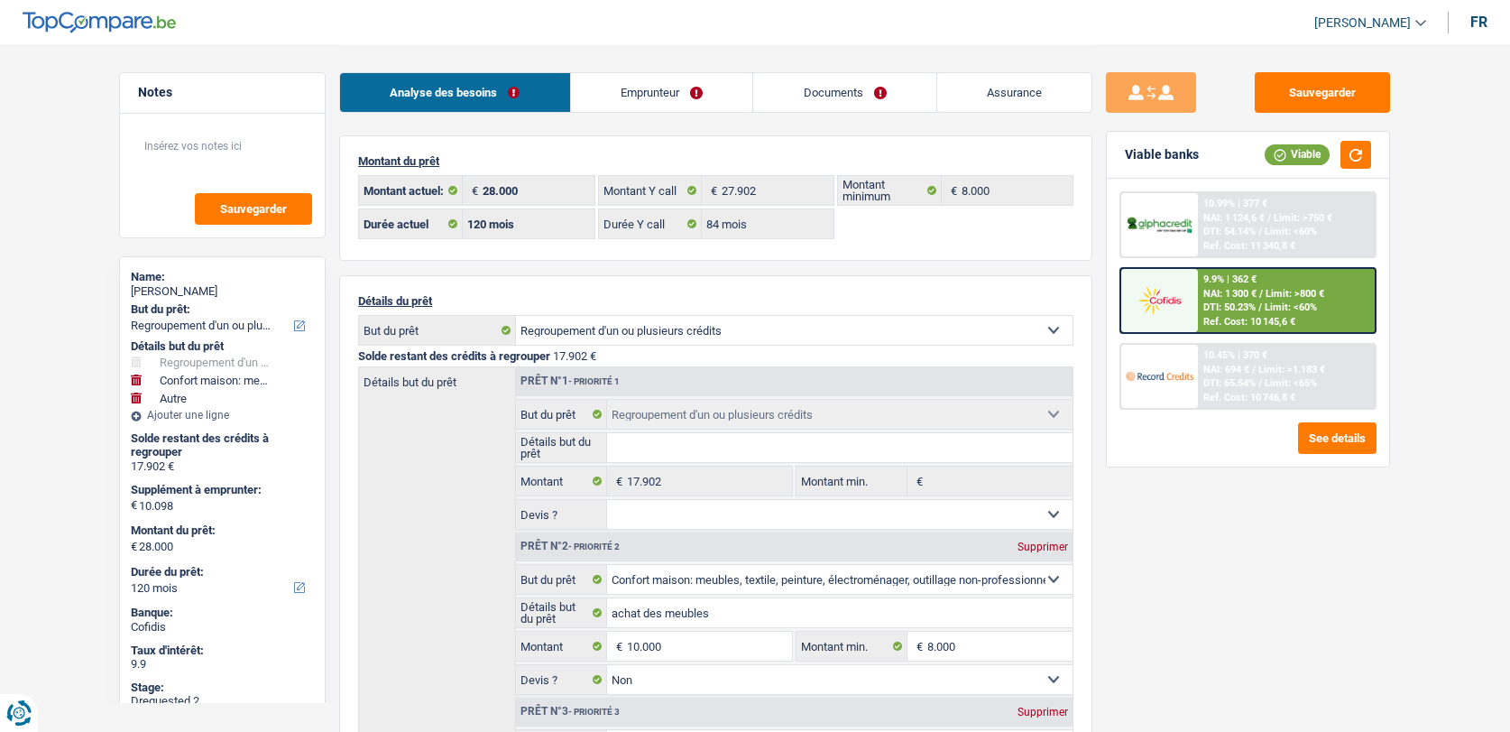
select select "120"
select select "84"
select select "refinancing"
select select "household"
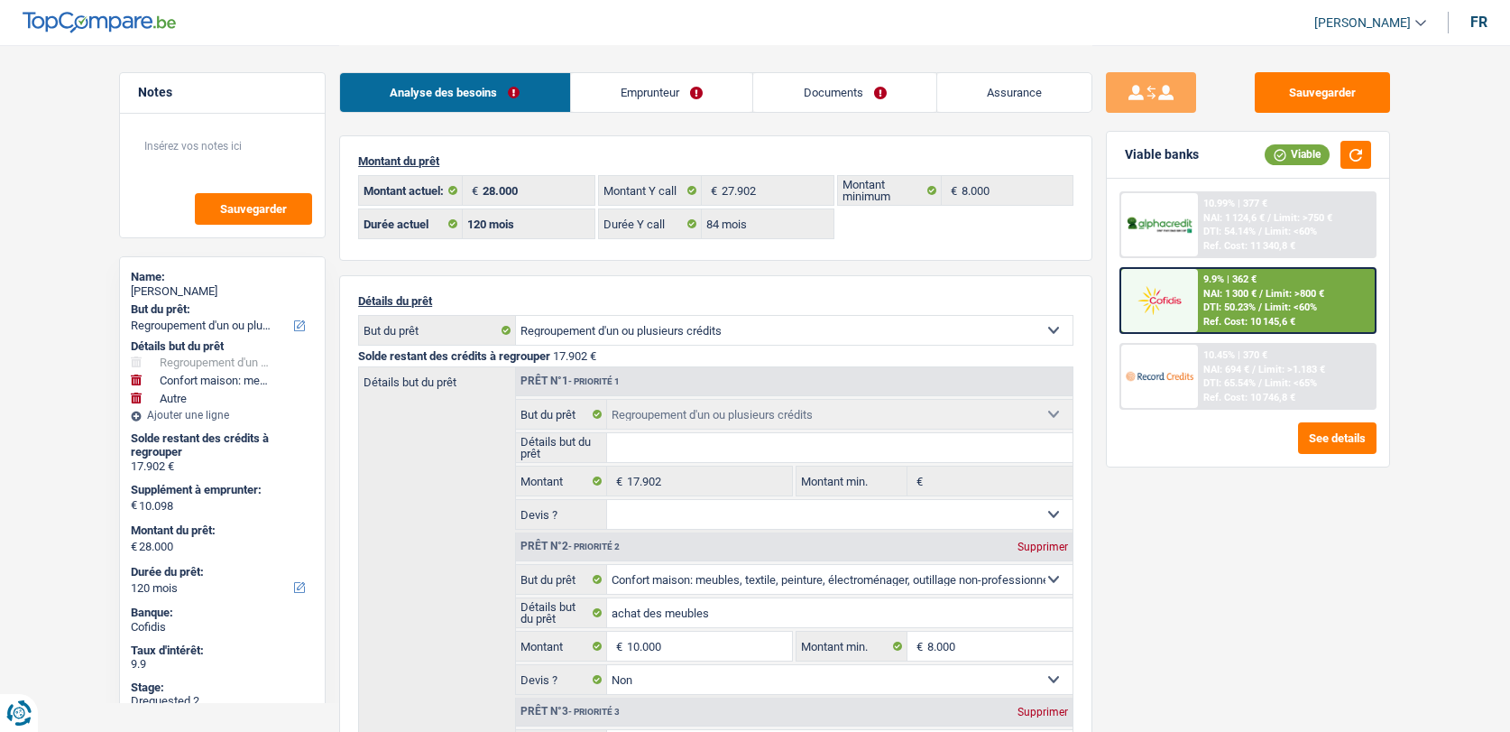
select select "false"
select select "other"
select select "120"
click at [824, 93] on link "Documents" at bounding box center [844, 92] width 183 height 39
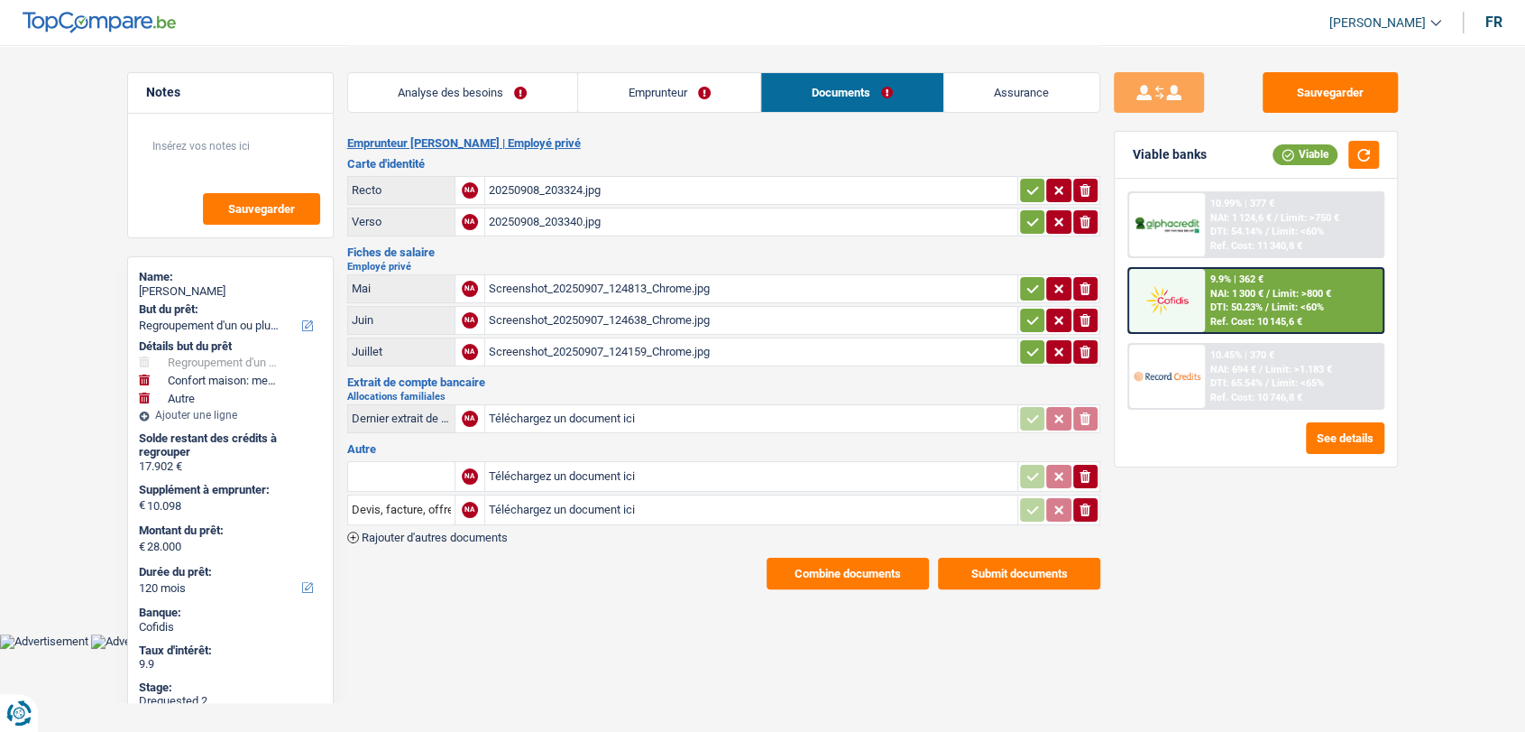
click at [661, 92] on link "Emprunteur" at bounding box center [669, 92] width 182 height 39
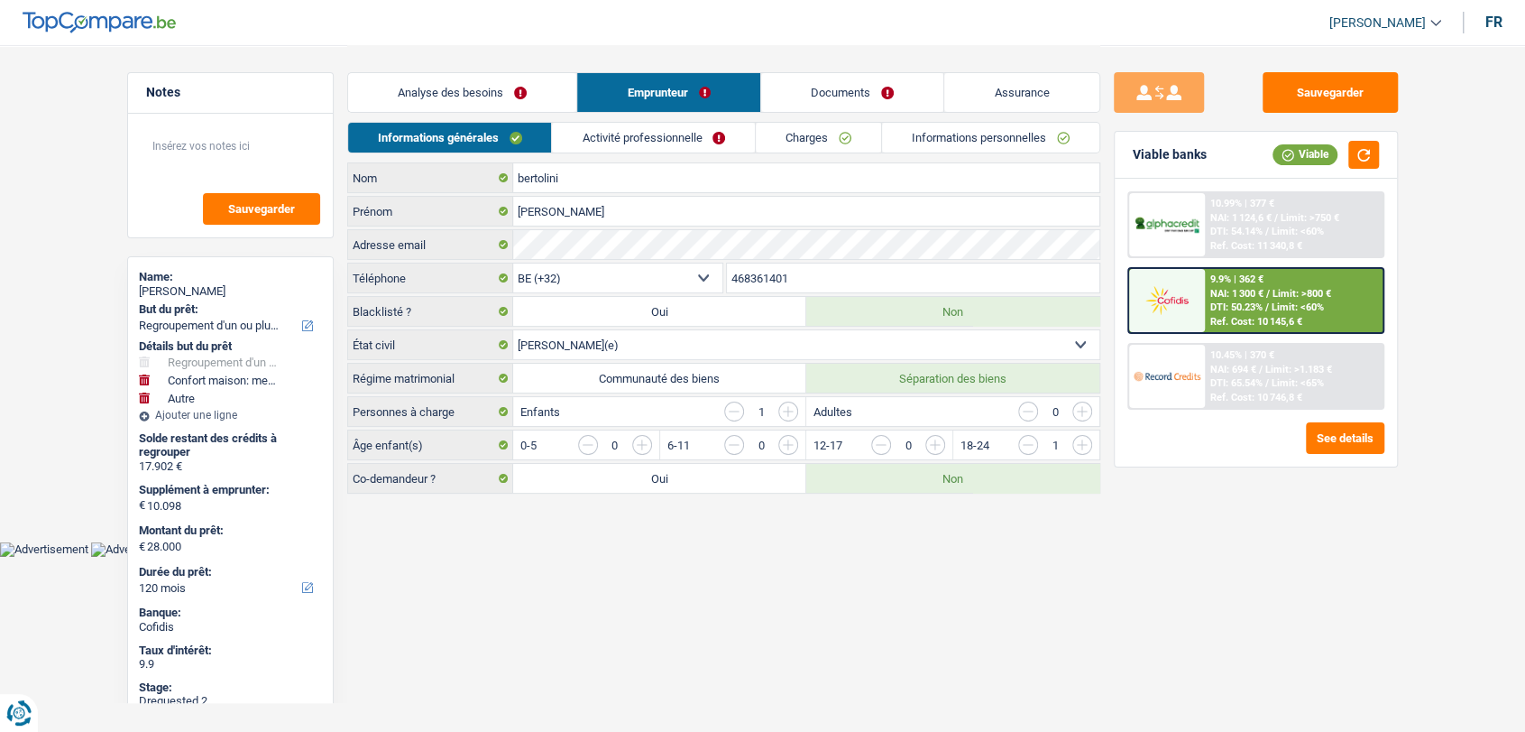
click at [646, 137] on link "Activité professionnelle" at bounding box center [653, 138] width 203 height 30
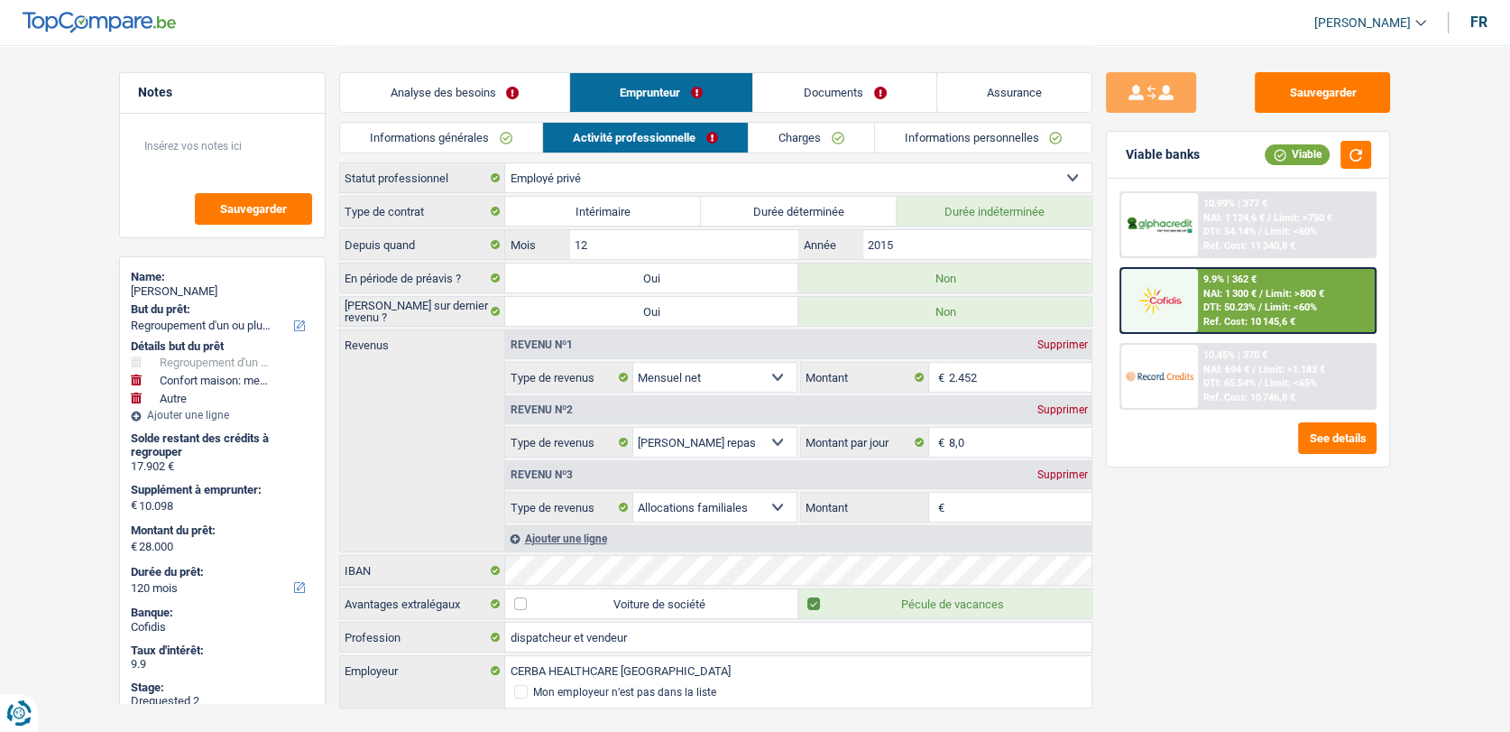
click at [760, 141] on link "Charges" at bounding box center [811, 138] width 125 height 30
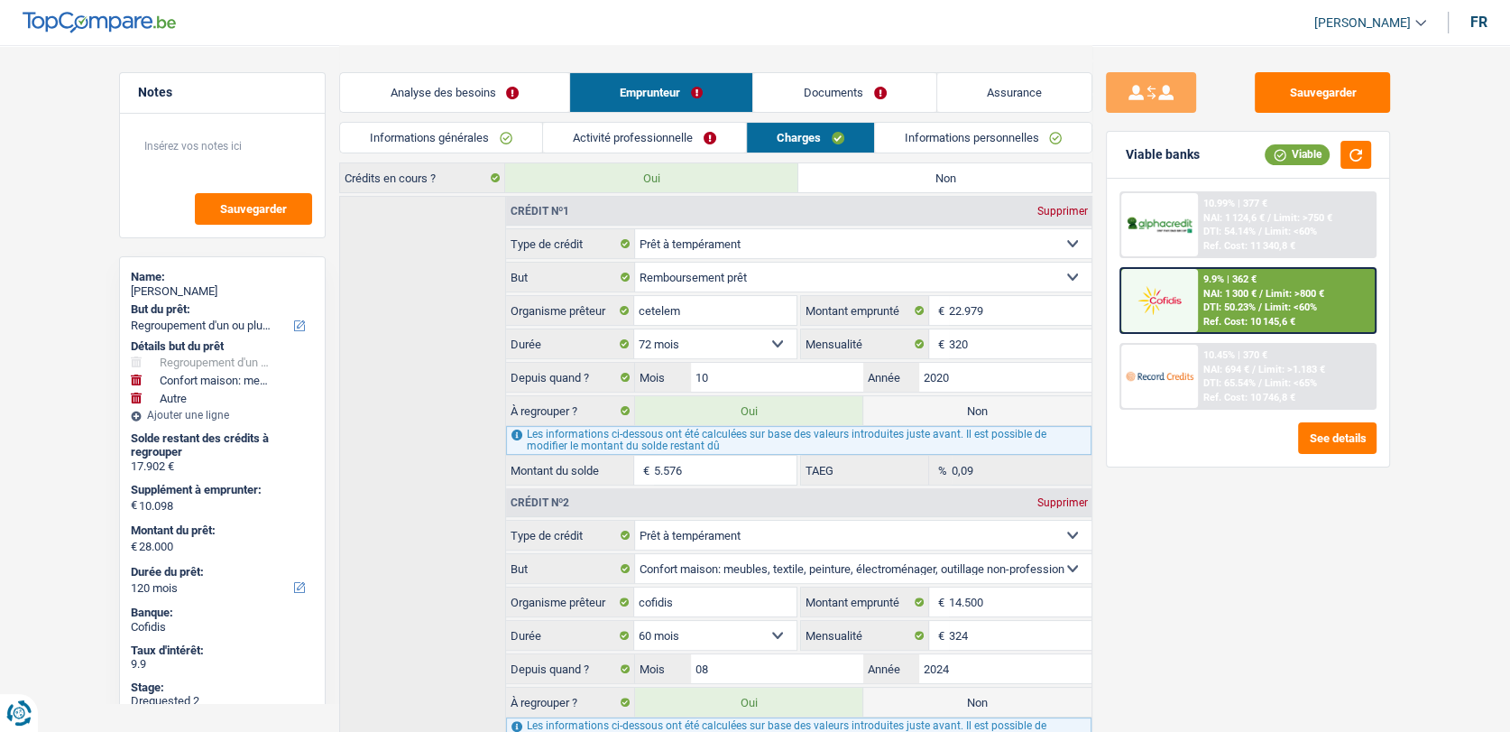
scroll to position [300, 0]
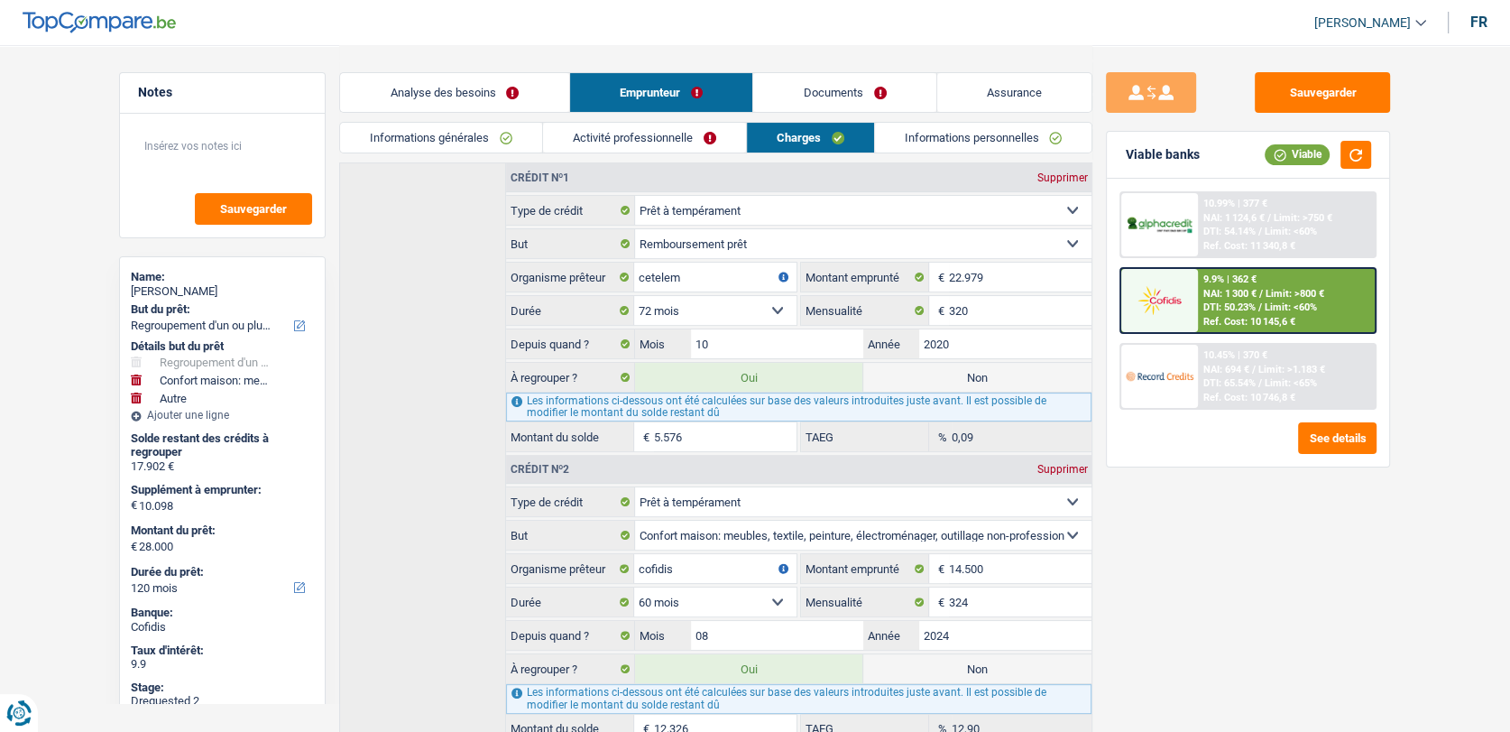
click at [681, 124] on link "Activité professionnelle" at bounding box center [644, 138] width 203 height 30
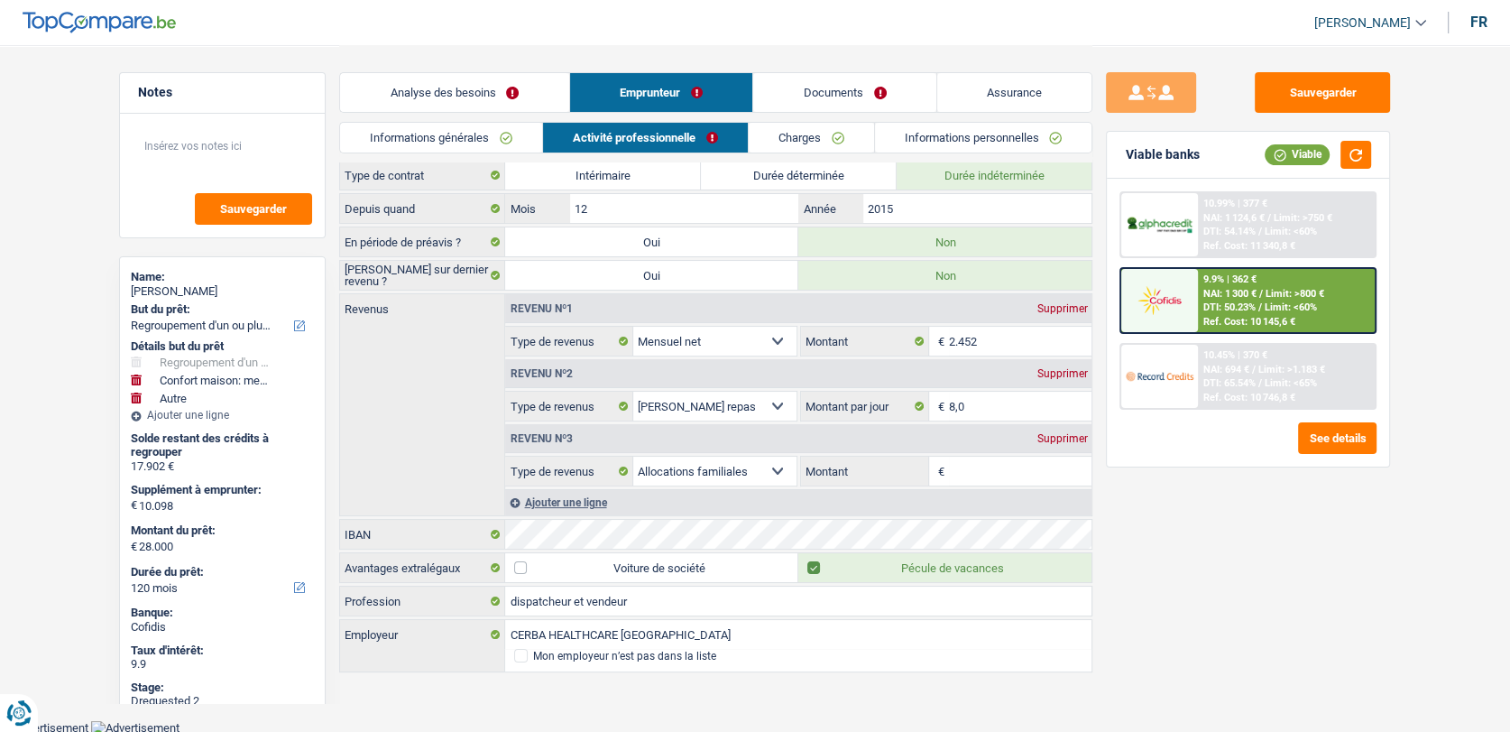
click at [497, 139] on link "Informations générales" at bounding box center [441, 138] width 202 height 30
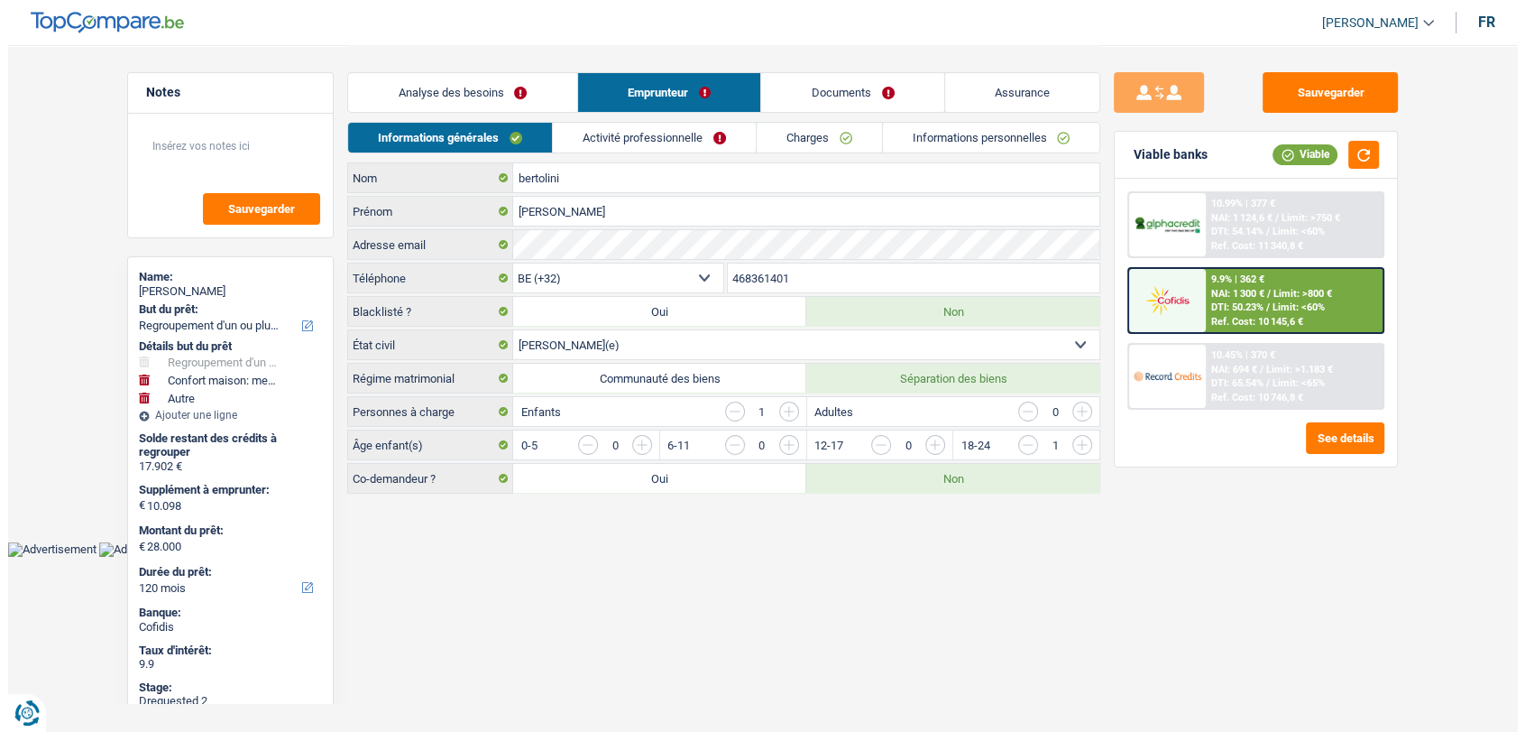
scroll to position [0, 0]
click at [678, 143] on link "Activité professionnelle" at bounding box center [653, 138] width 203 height 30
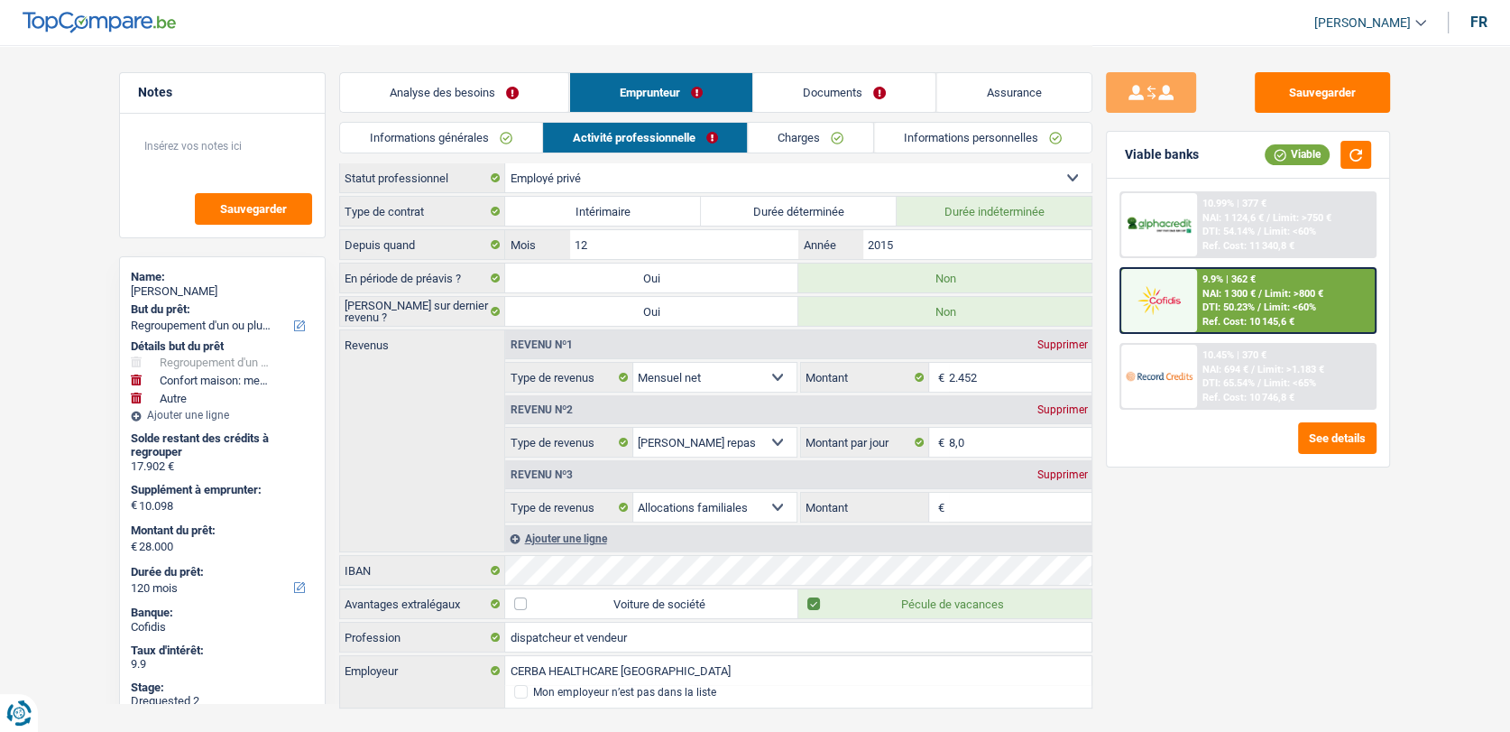
click at [812, 126] on link "Charges" at bounding box center [811, 138] width 125 height 30
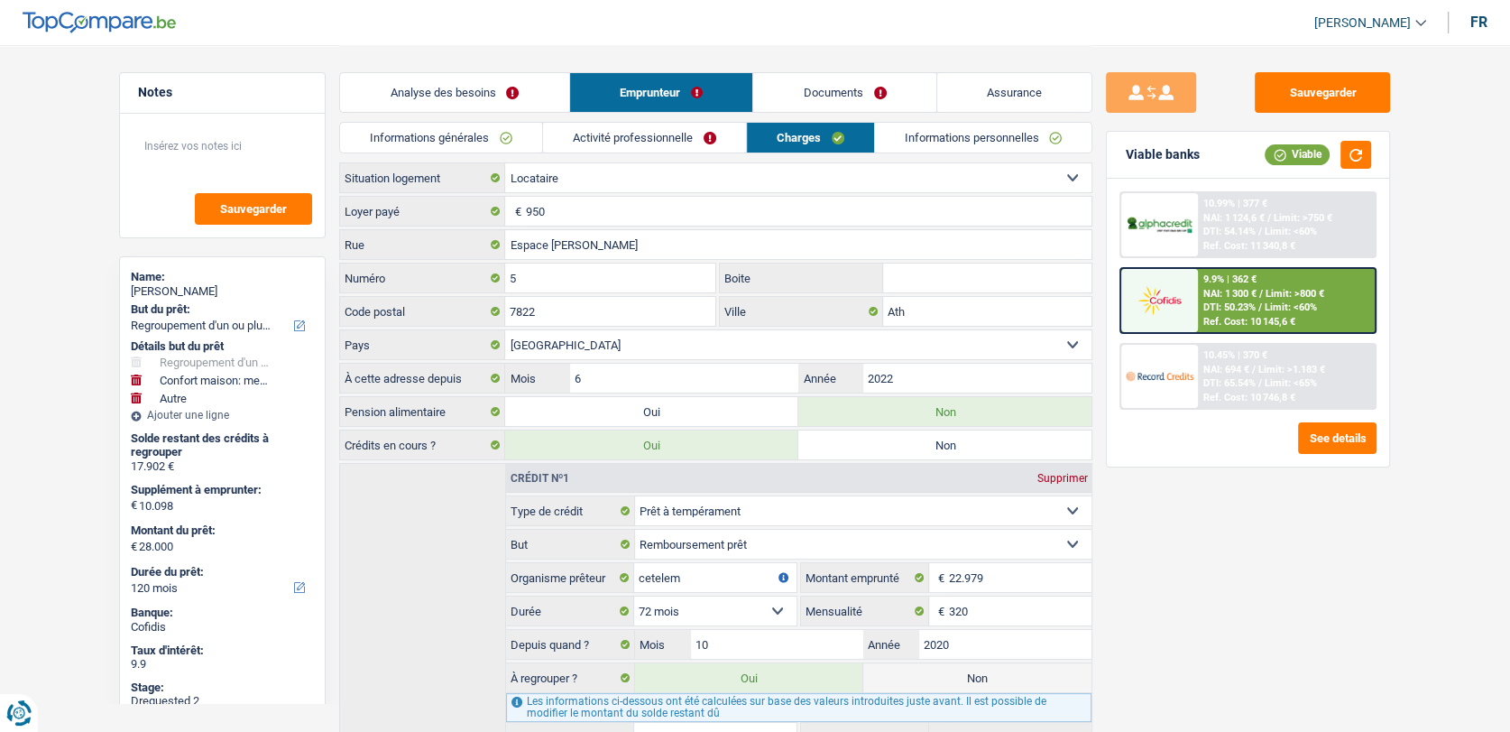
click at [833, 103] on link "Documents" at bounding box center [844, 92] width 183 height 39
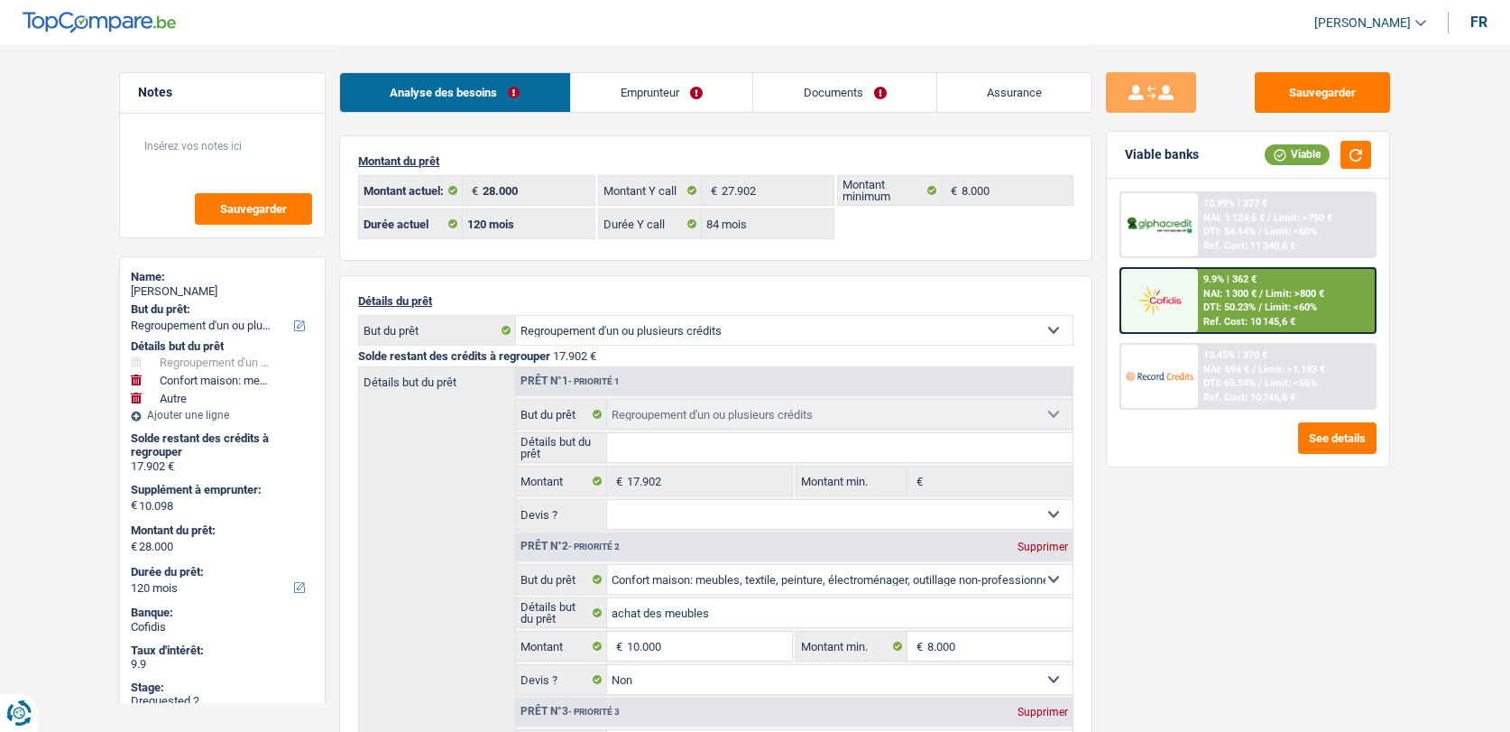
select select "refinancing"
select select "household"
select select "other"
select select "120"
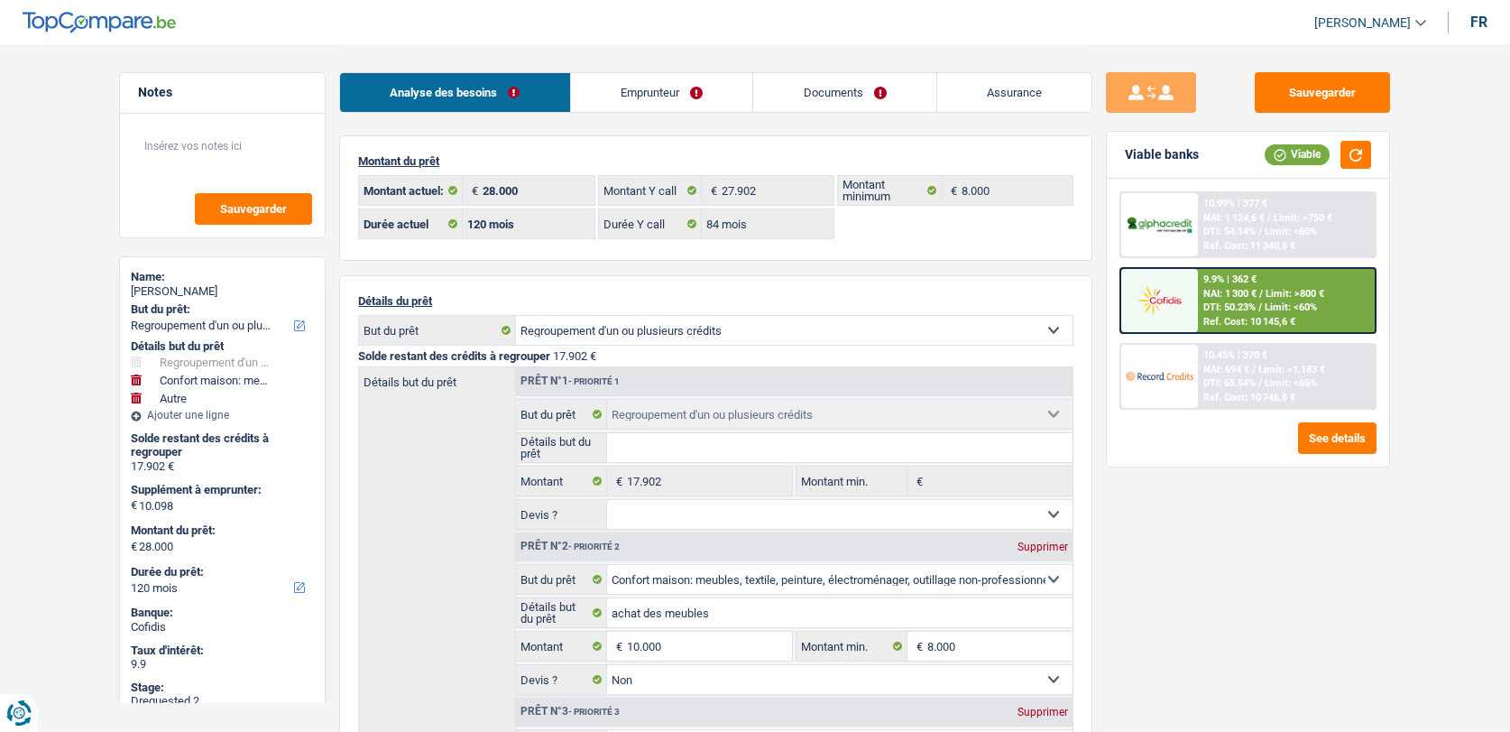
select select "120"
select select "84"
select select "refinancing"
select select "household"
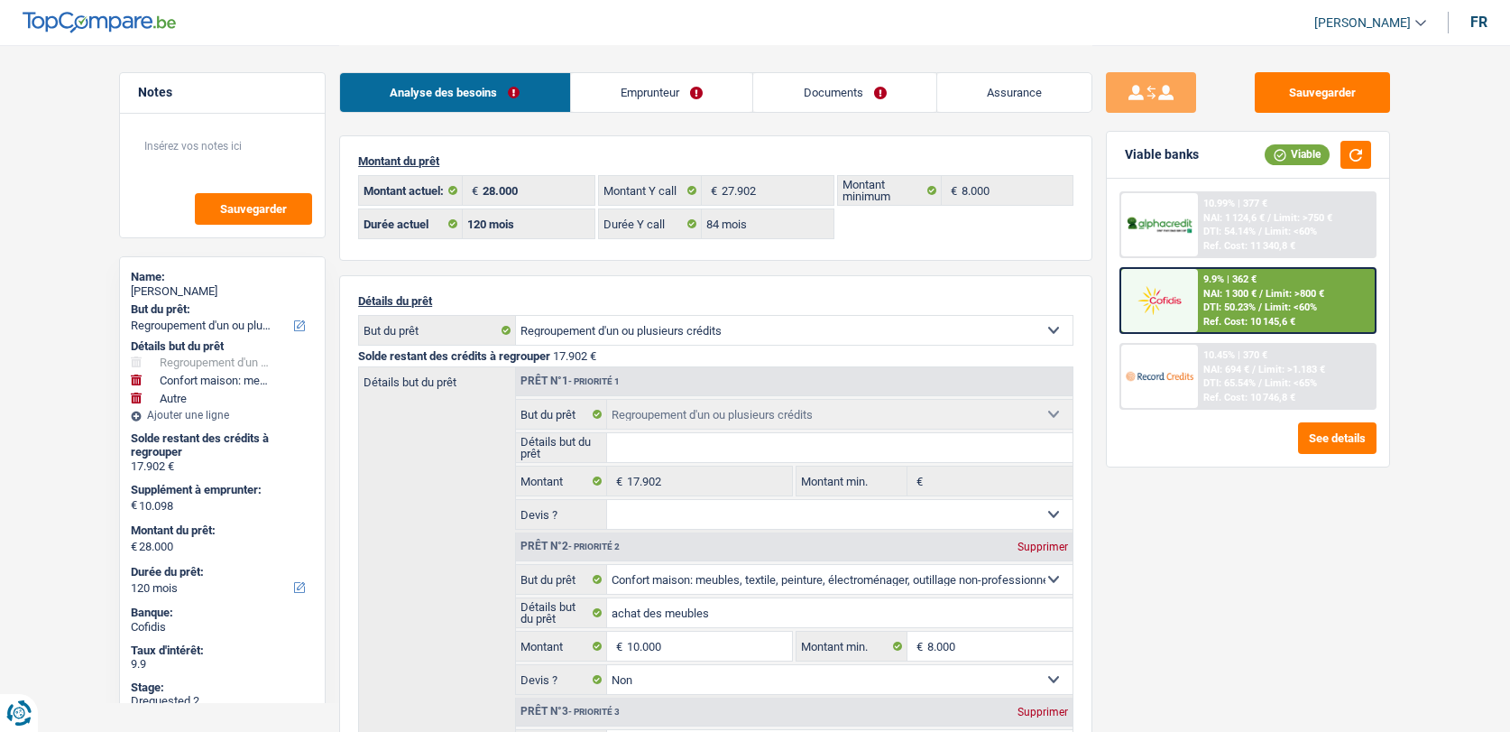
select select "false"
select select "other"
select select "120"
click at [617, 105] on link "Emprunteur" at bounding box center [662, 92] width 182 height 39
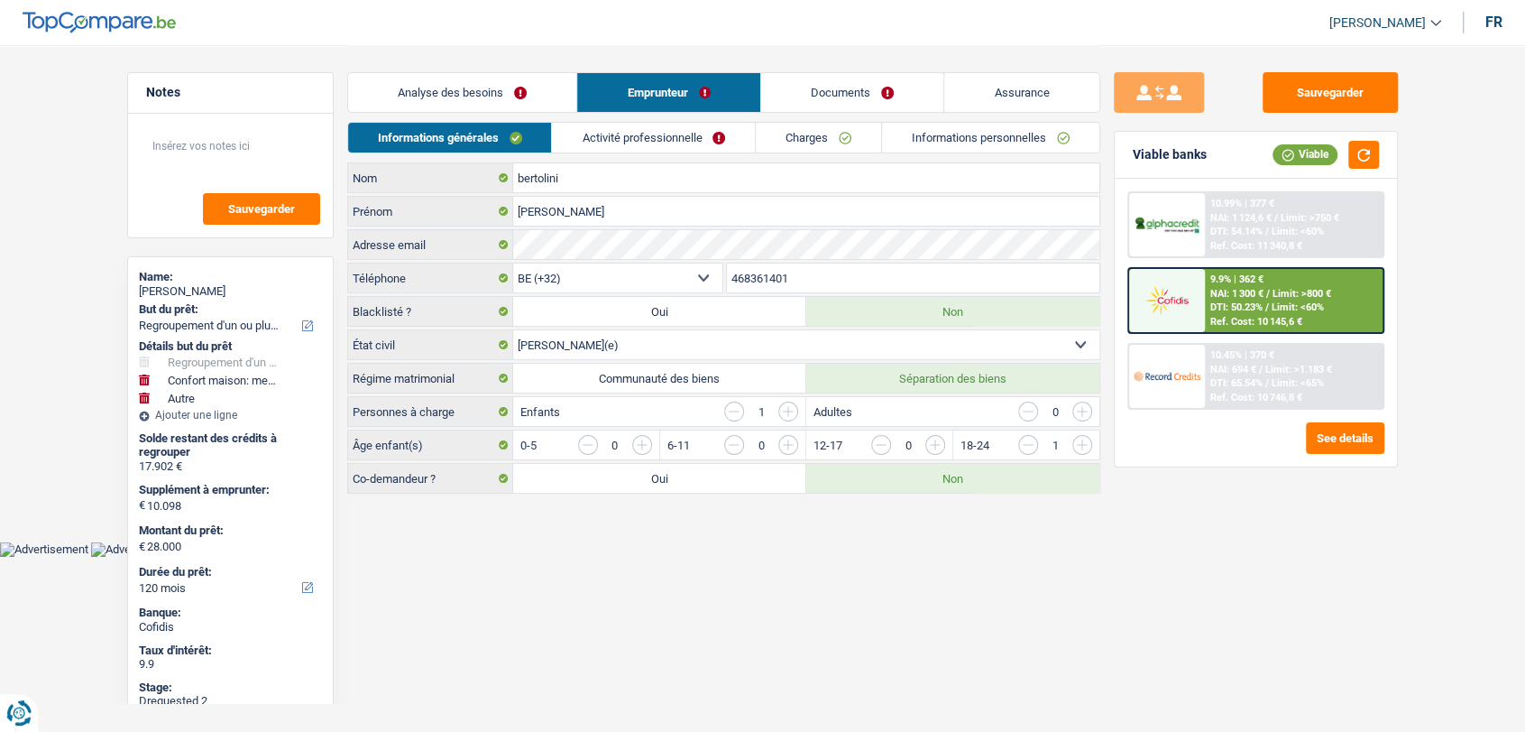
click at [812, 144] on link "Charges" at bounding box center [818, 138] width 125 height 30
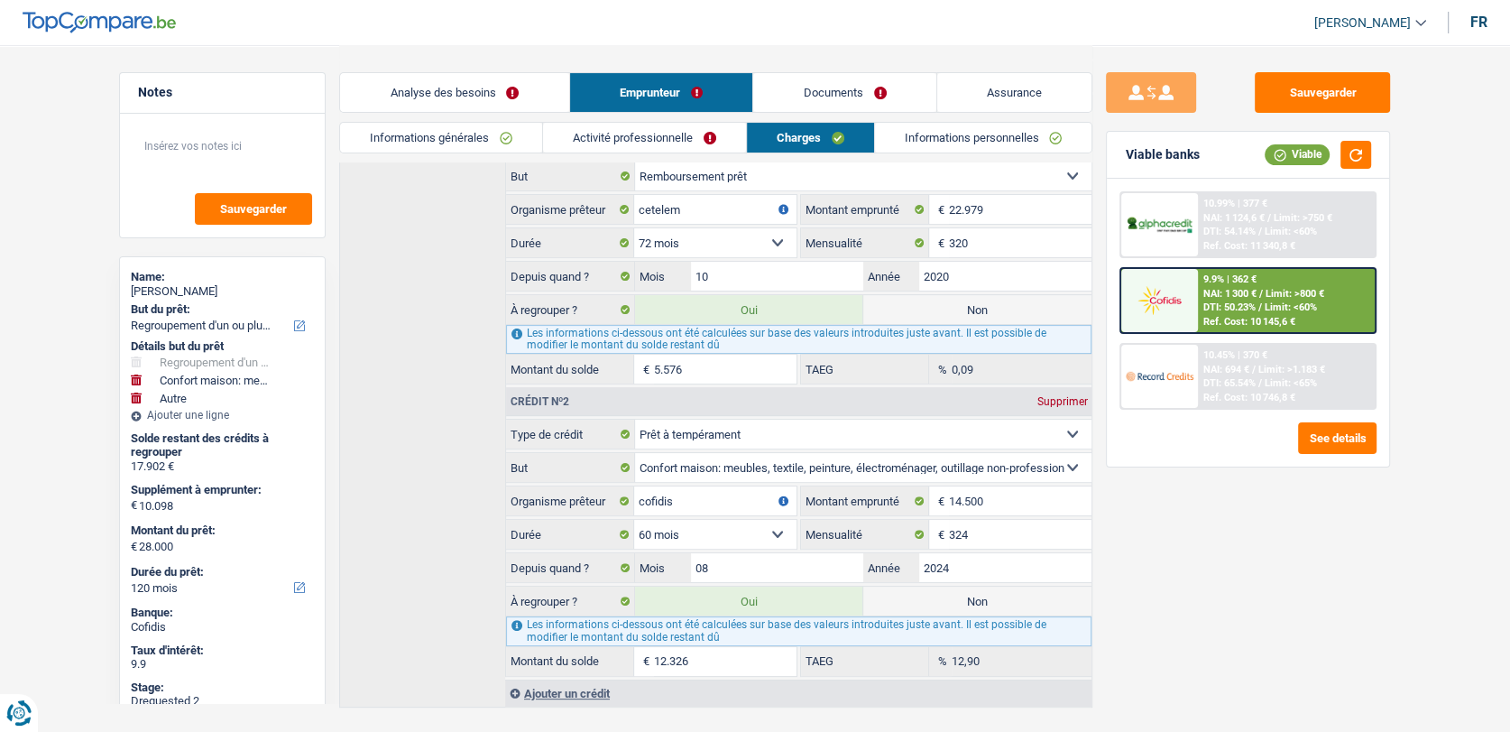
scroll to position [400, 0]
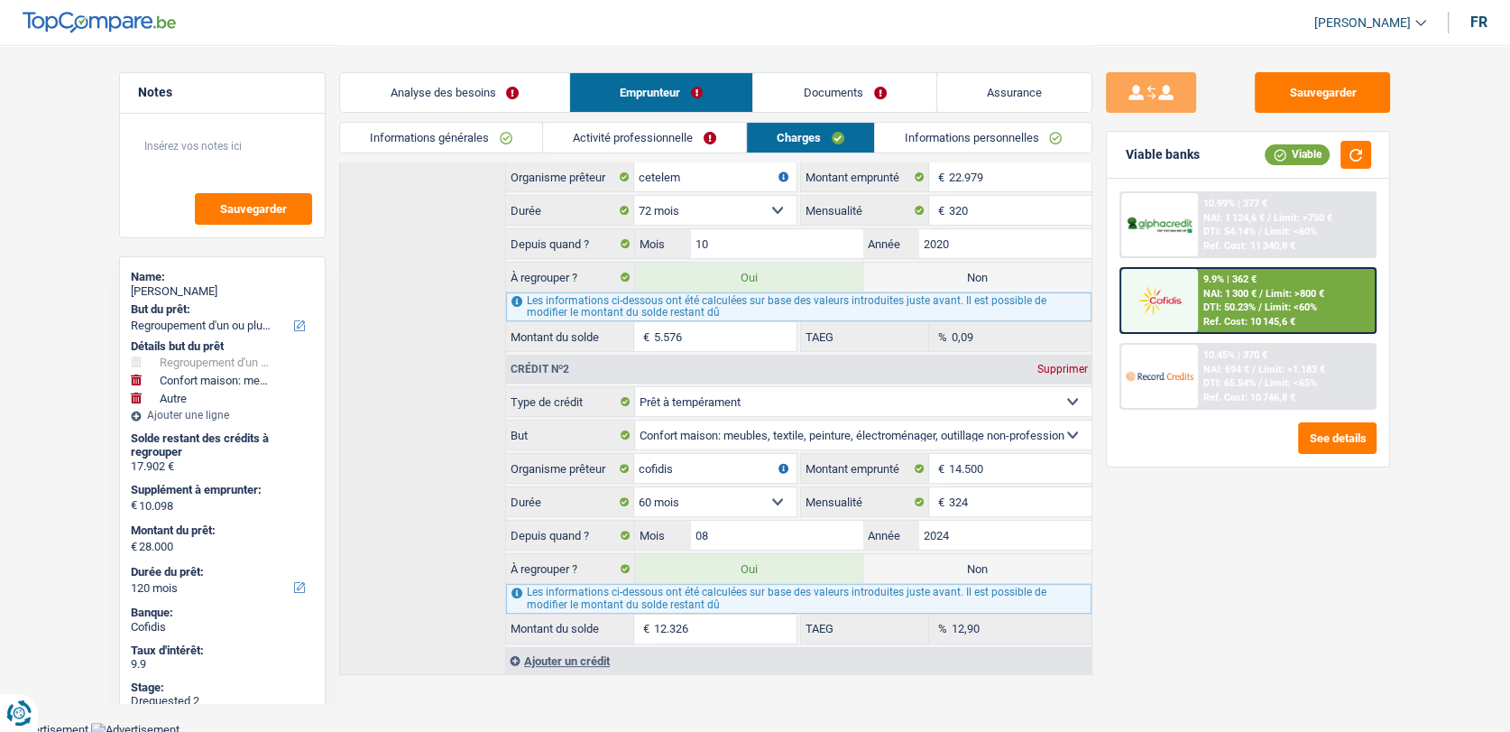
click at [1258, 311] on span "/" at bounding box center [1260, 307] width 4 height 12
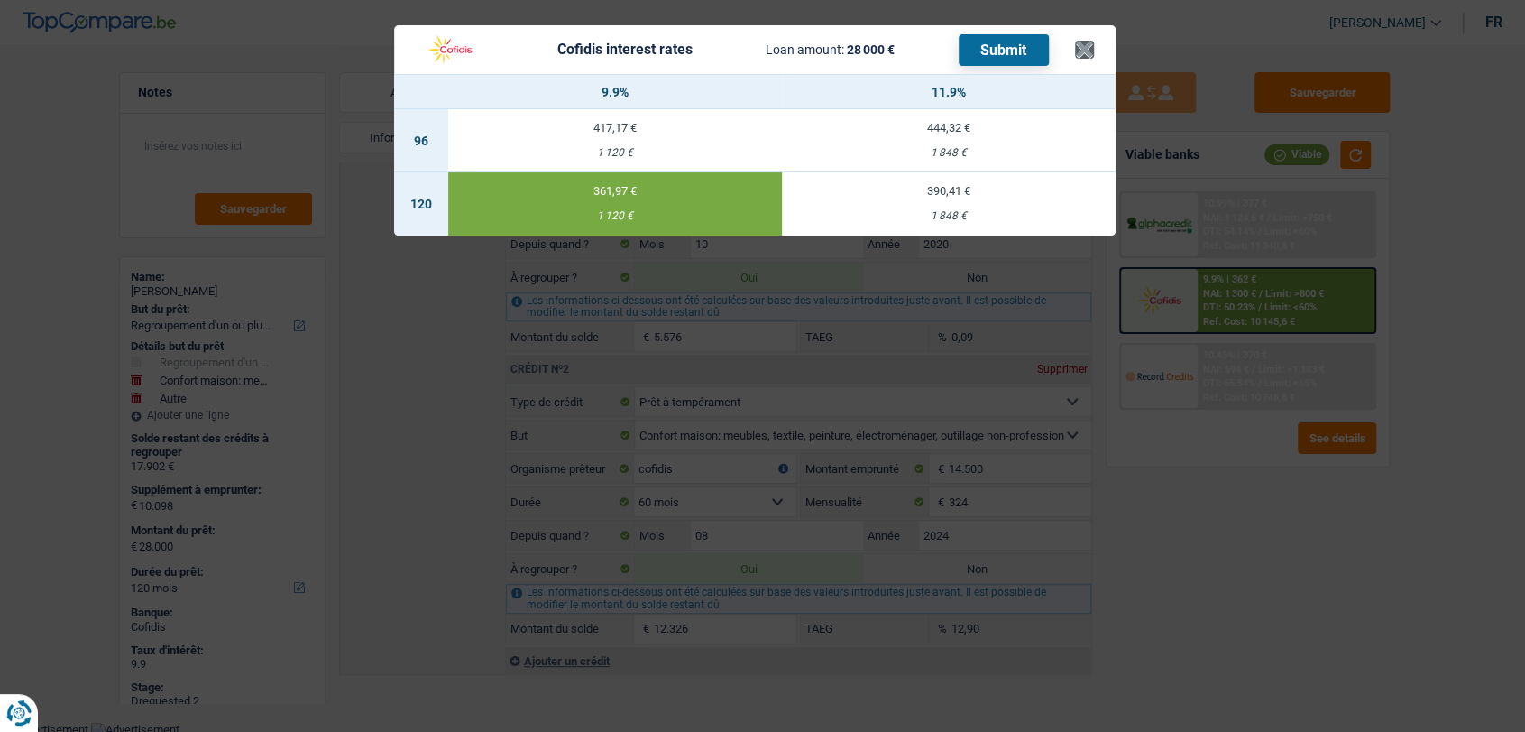
click at [1092, 58] on header "Cofidis interest rates Loan amount: 28 000 € Submit ×" at bounding box center [755, 49] width 722 height 49
click at [1091, 55] on button "×" at bounding box center [1084, 50] width 19 height 18
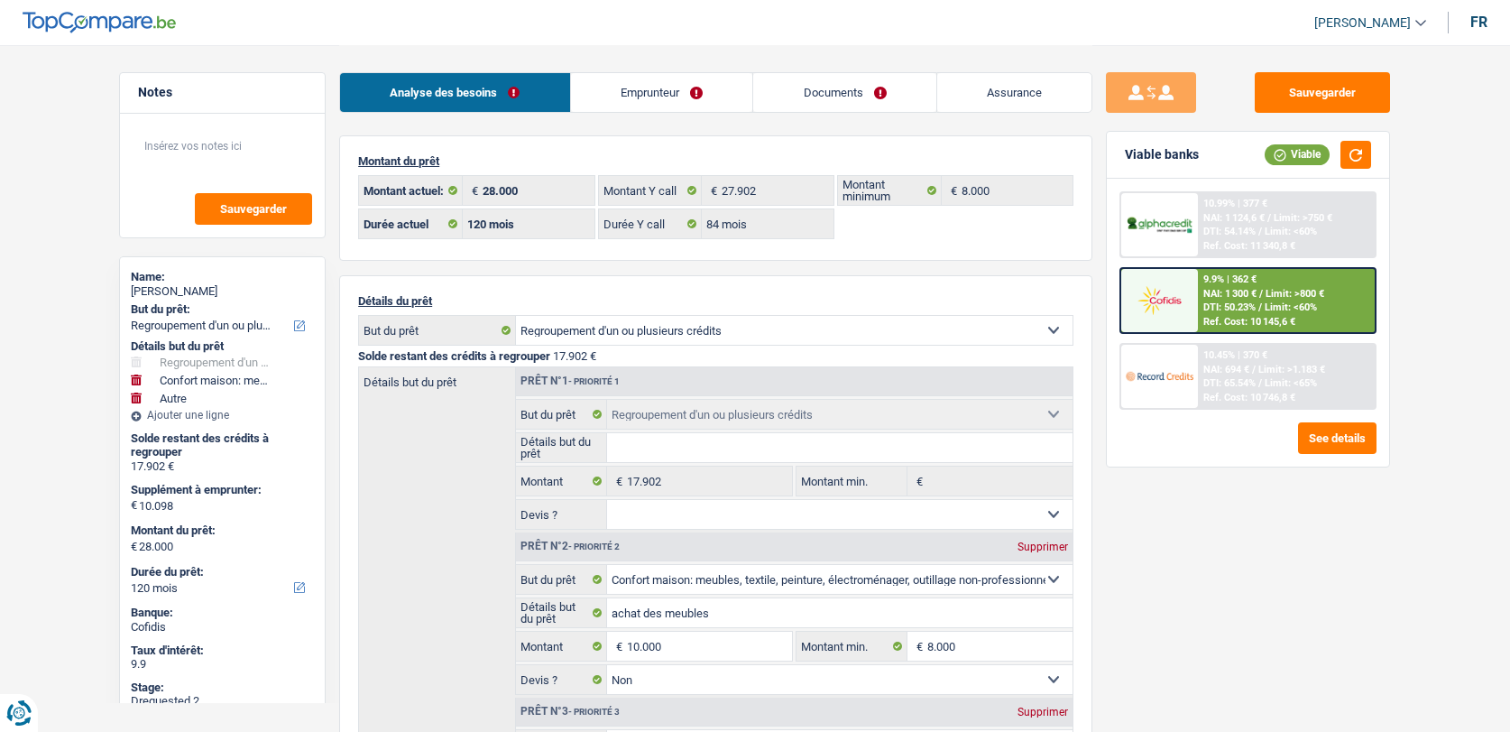
select select "refinancing"
select select "household"
select select "other"
select select "120"
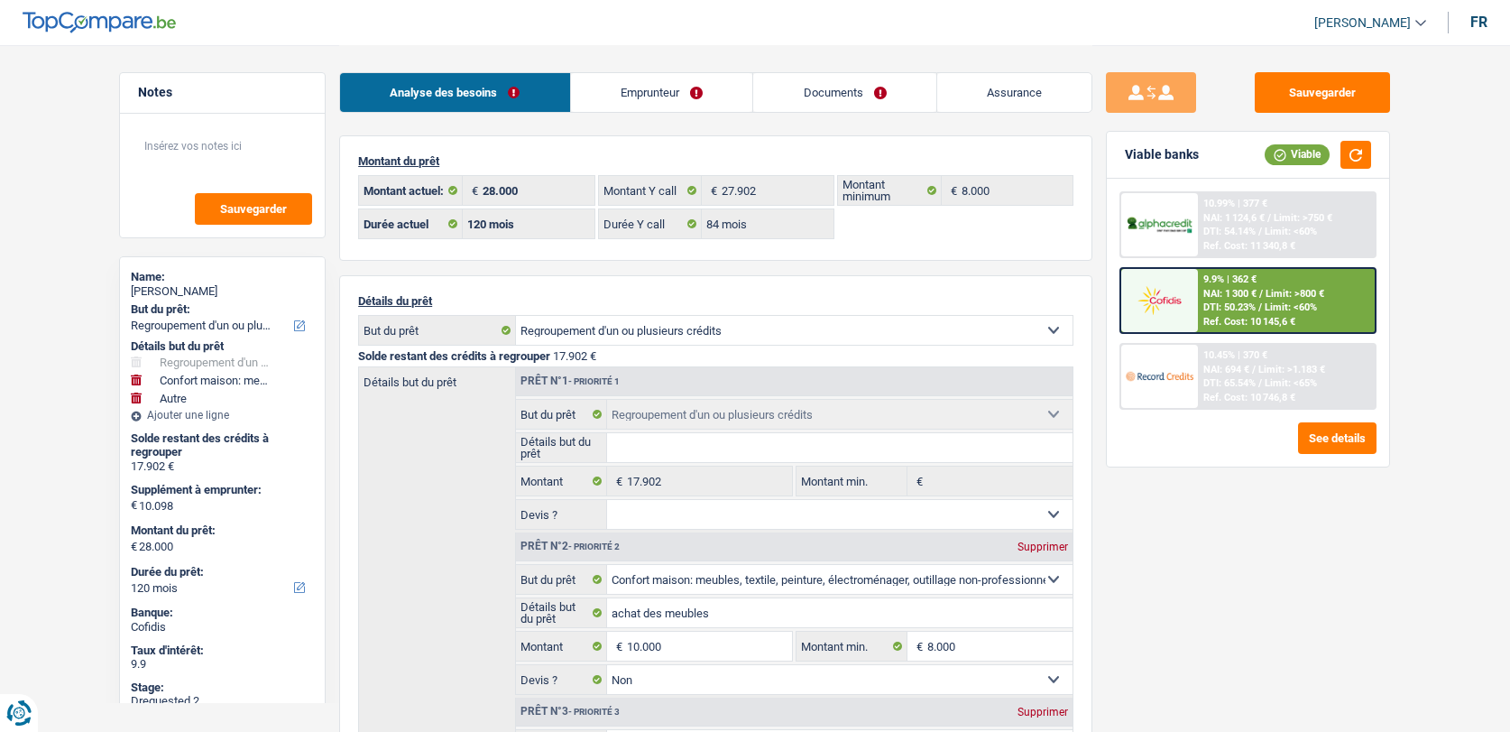
click at [822, 93] on link "Documents" at bounding box center [844, 92] width 183 height 39
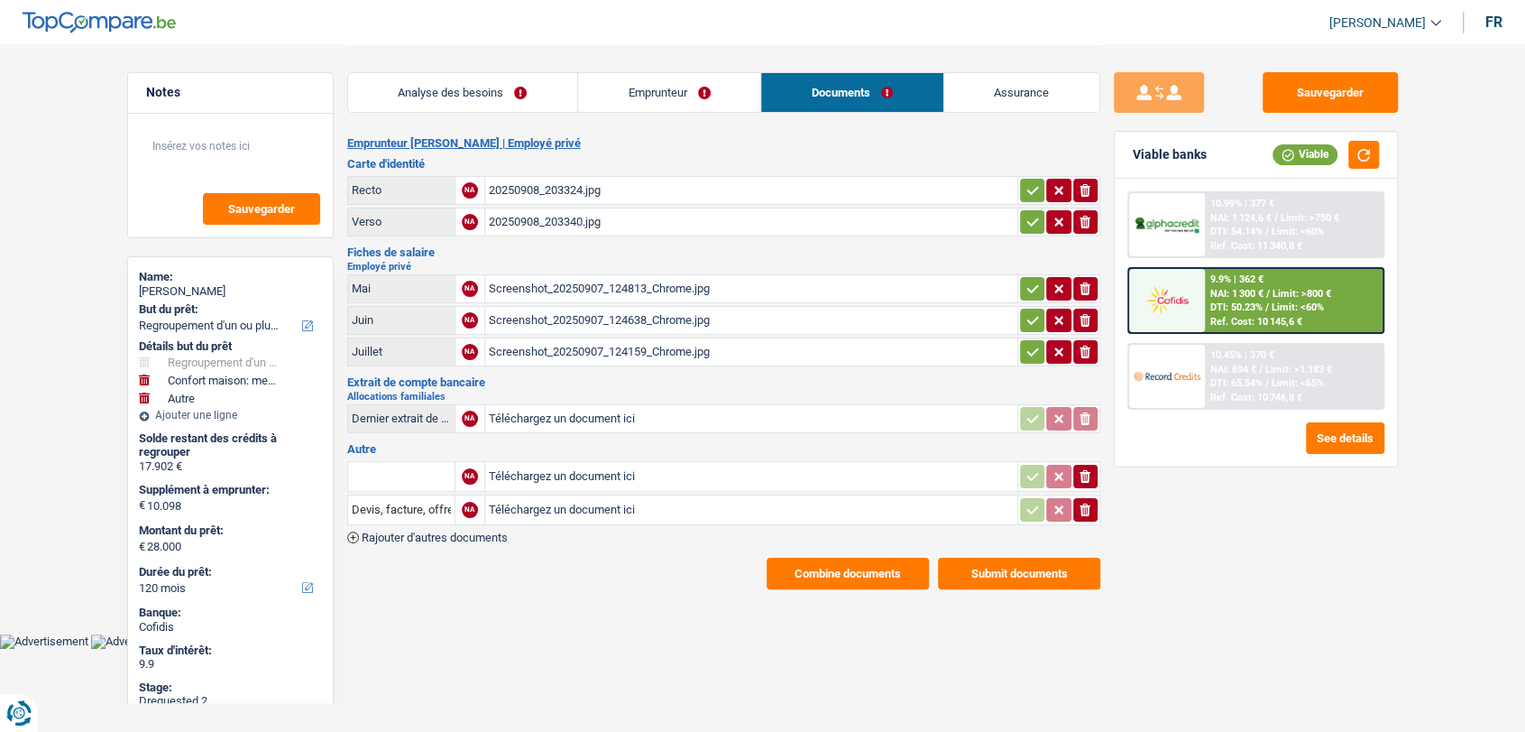
click at [660, 287] on div "Screenshot_20250907_124813_Chrome.jpg" at bounding box center [751, 288] width 525 height 27
click at [592, 355] on div "Screenshot_20250907_124159_Chrome.jpg" at bounding box center [751, 351] width 525 height 27
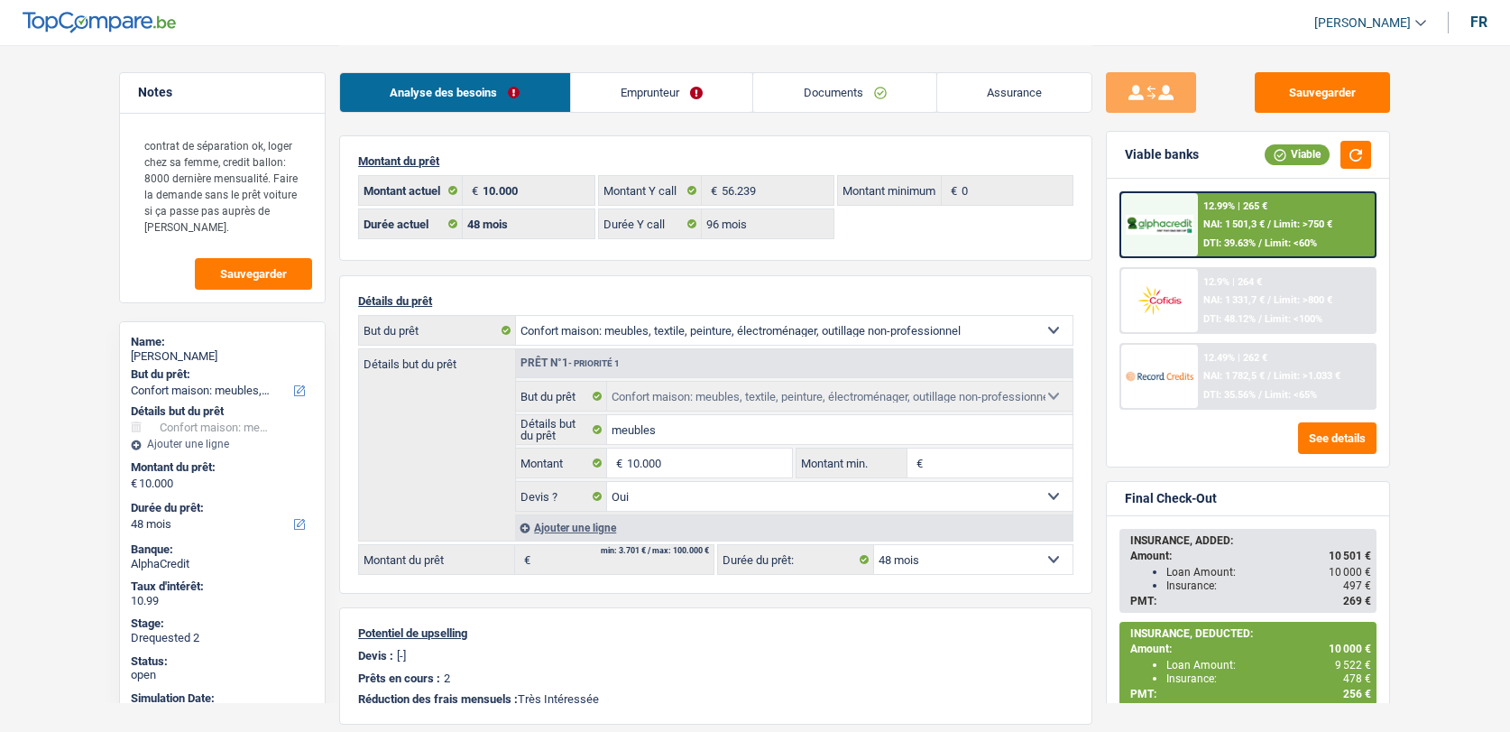
select select "household"
select select "48"
select select "96"
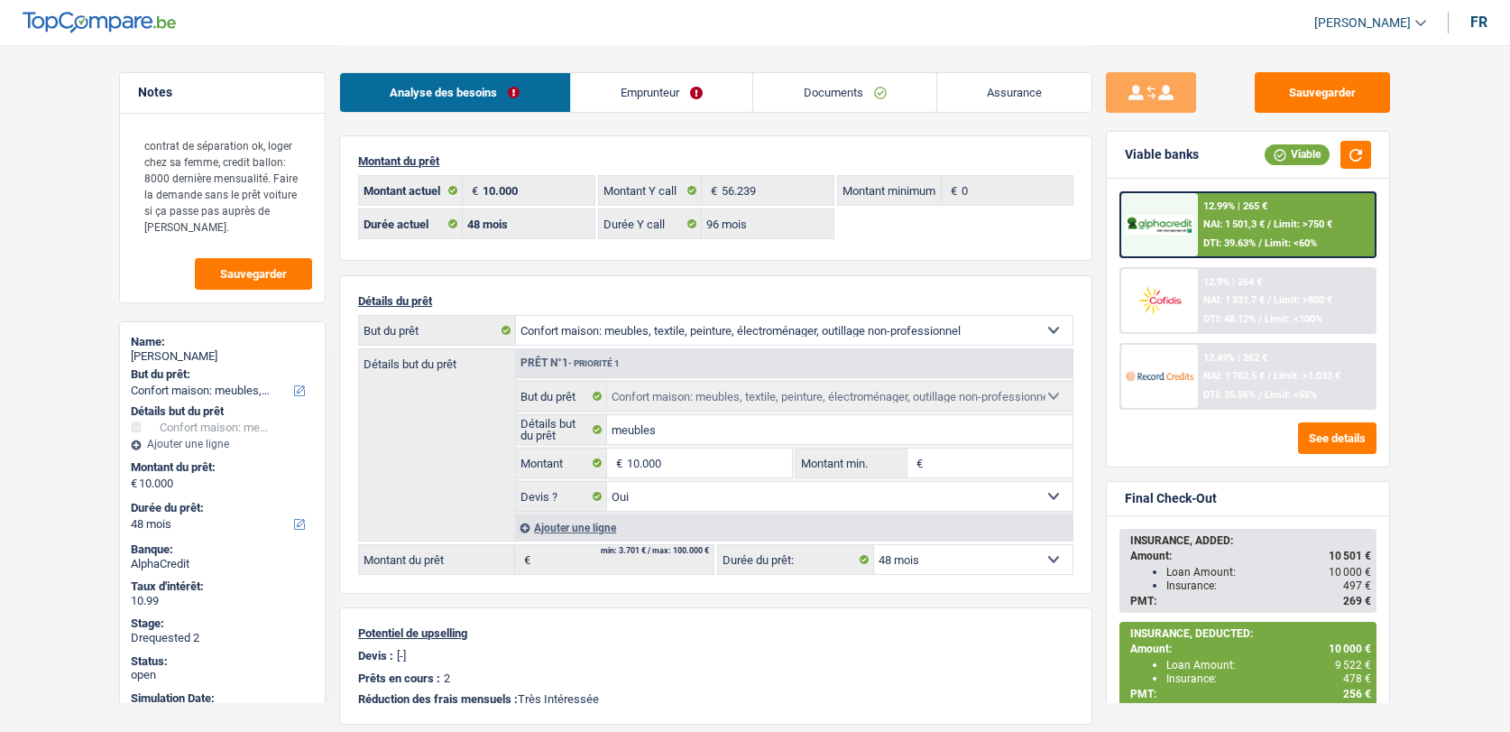
select select "household"
select select "yes"
select select "48"
click at [65, 290] on main "Notes contrat de séparation ok, loger chez sa femme, credit ballon: 8000 derniè…" at bounding box center [755, 575] width 1510 height 1151
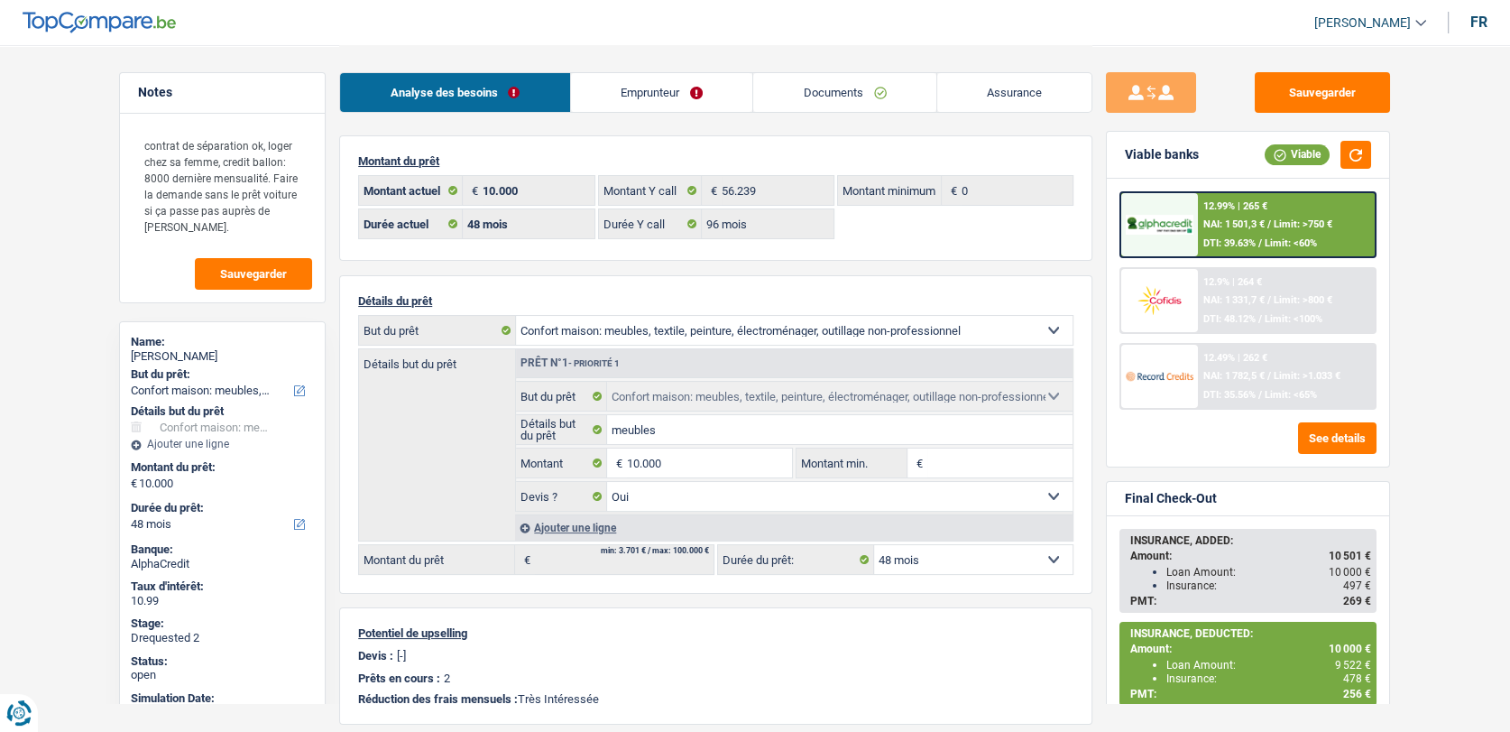
click at [653, 93] on link "Emprunteur" at bounding box center [662, 92] width 182 height 39
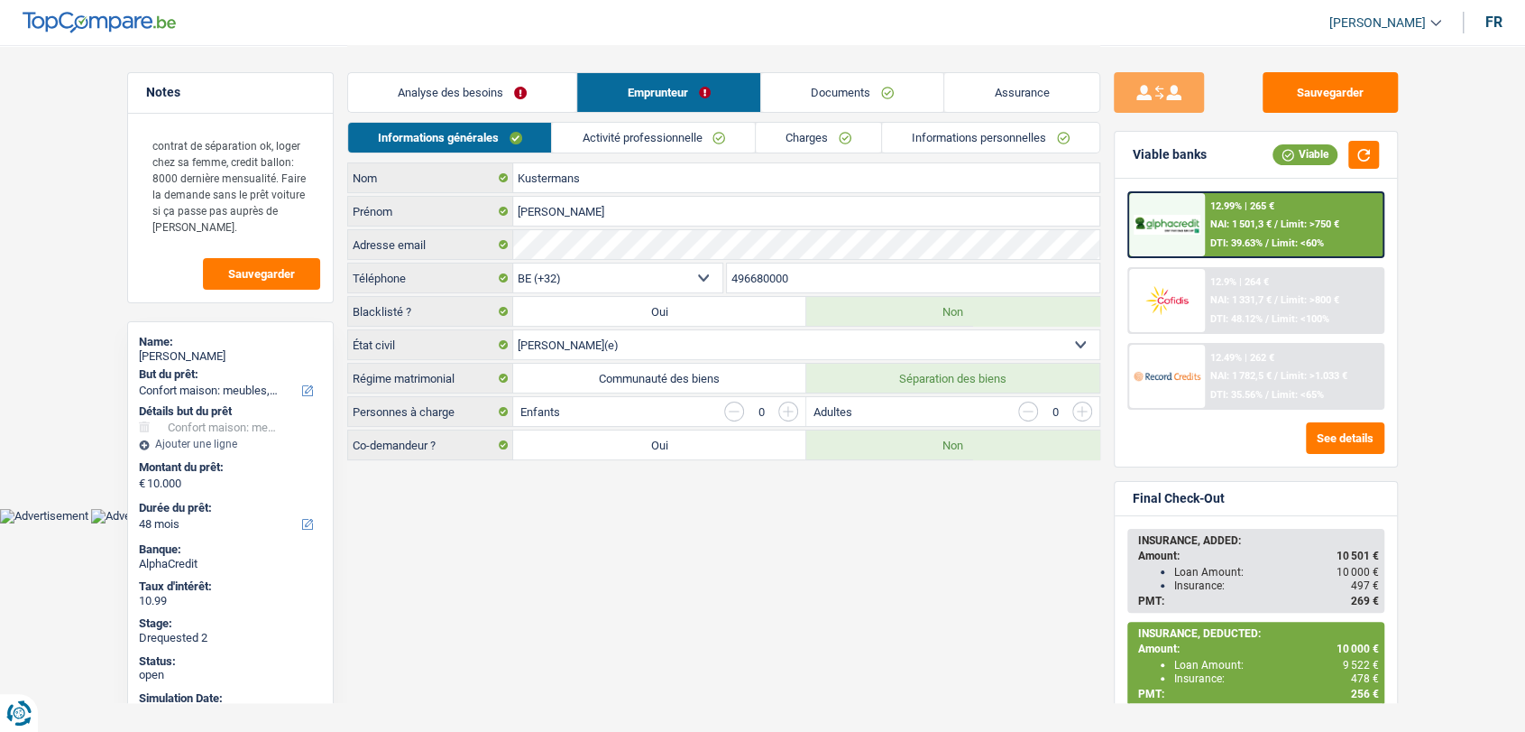
click at [840, 97] on link "Documents" at bounding box center [852, 92] width 183 height 39
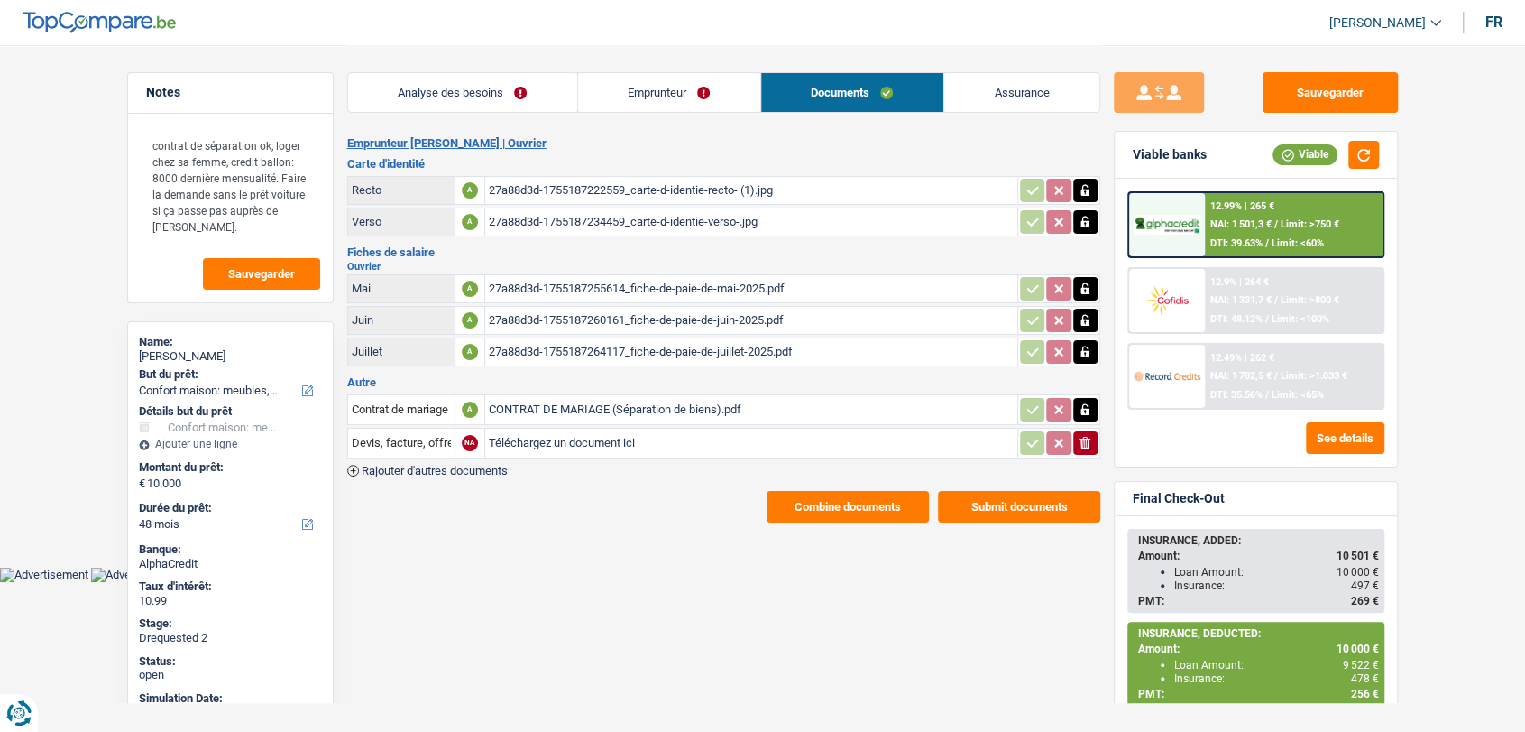
click at [671, 101] on link "Emprunteur" at bounding box center [669, 92] width 182 height 39
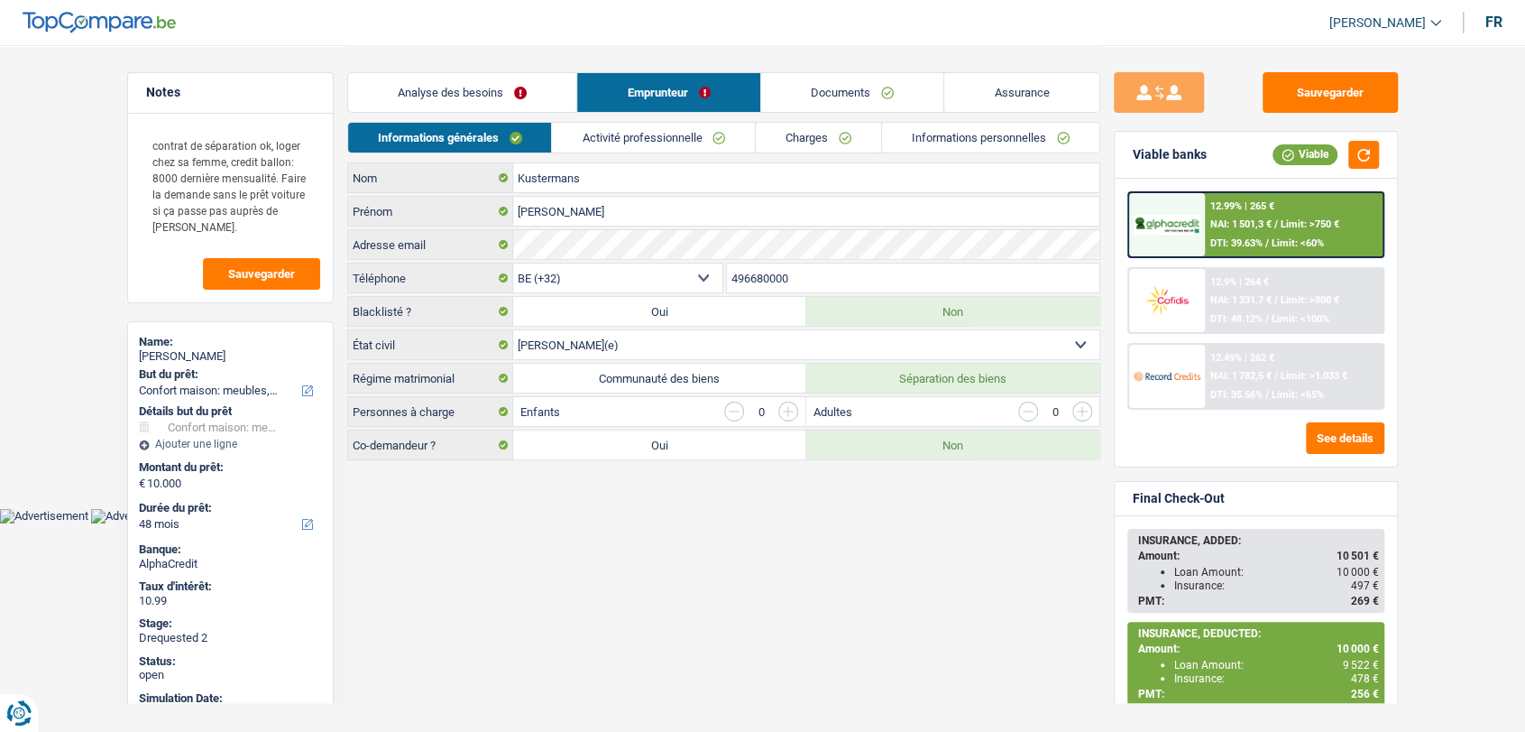
click at [1019, 104] on link "Assurance" at bounding box center [1021, 92] width 155 height 39
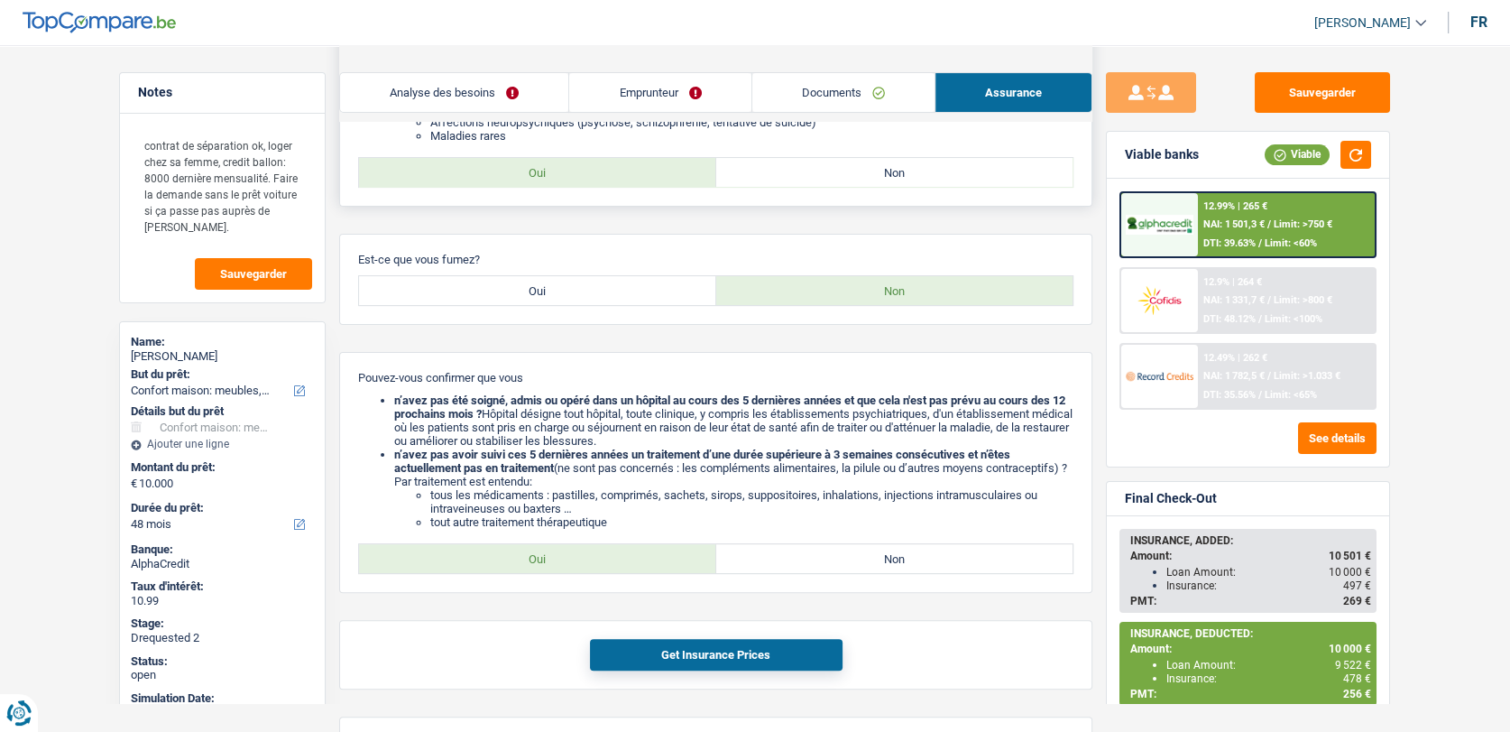
scroll to position [400, 0]
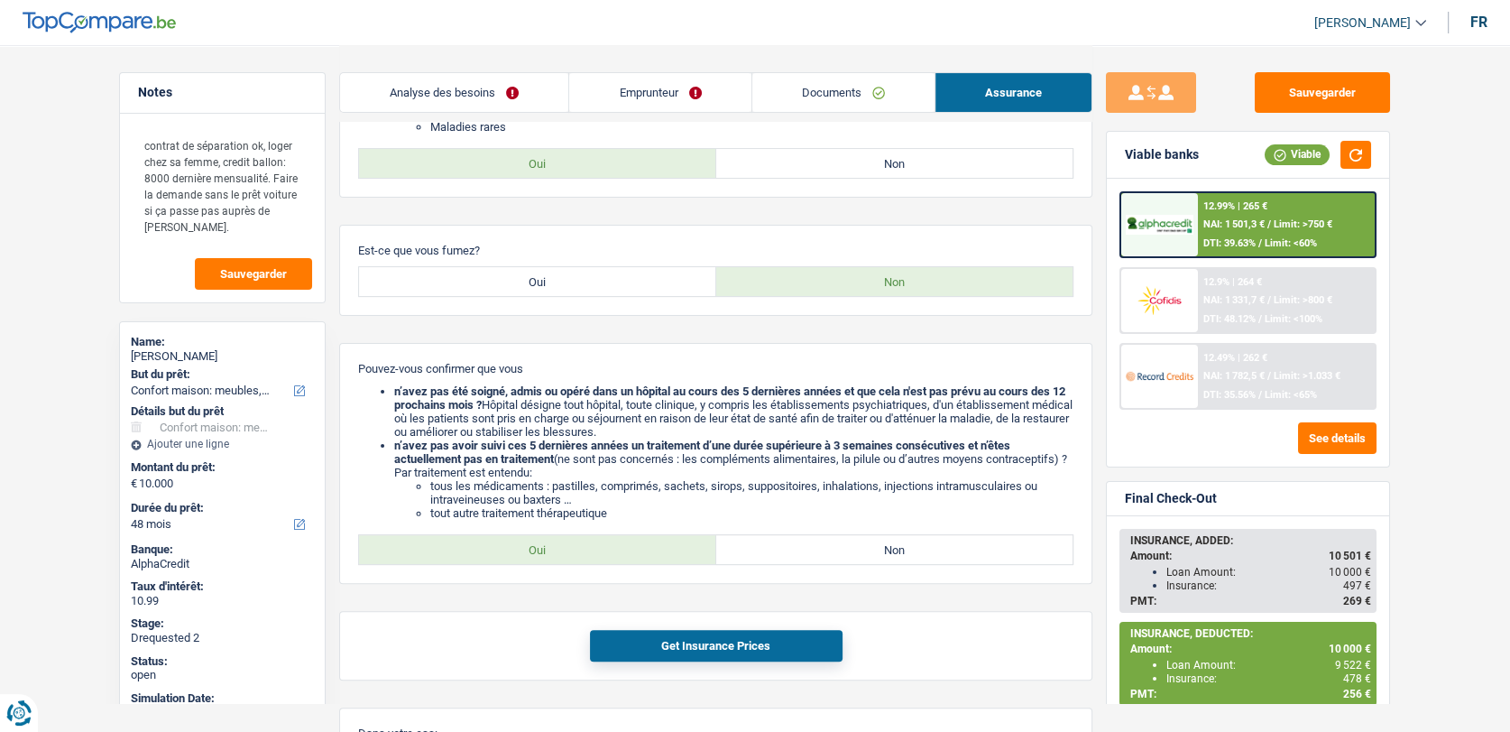
click at [818, 97] on link "Documents" at bounding box center [843, 92] width 182 height 39
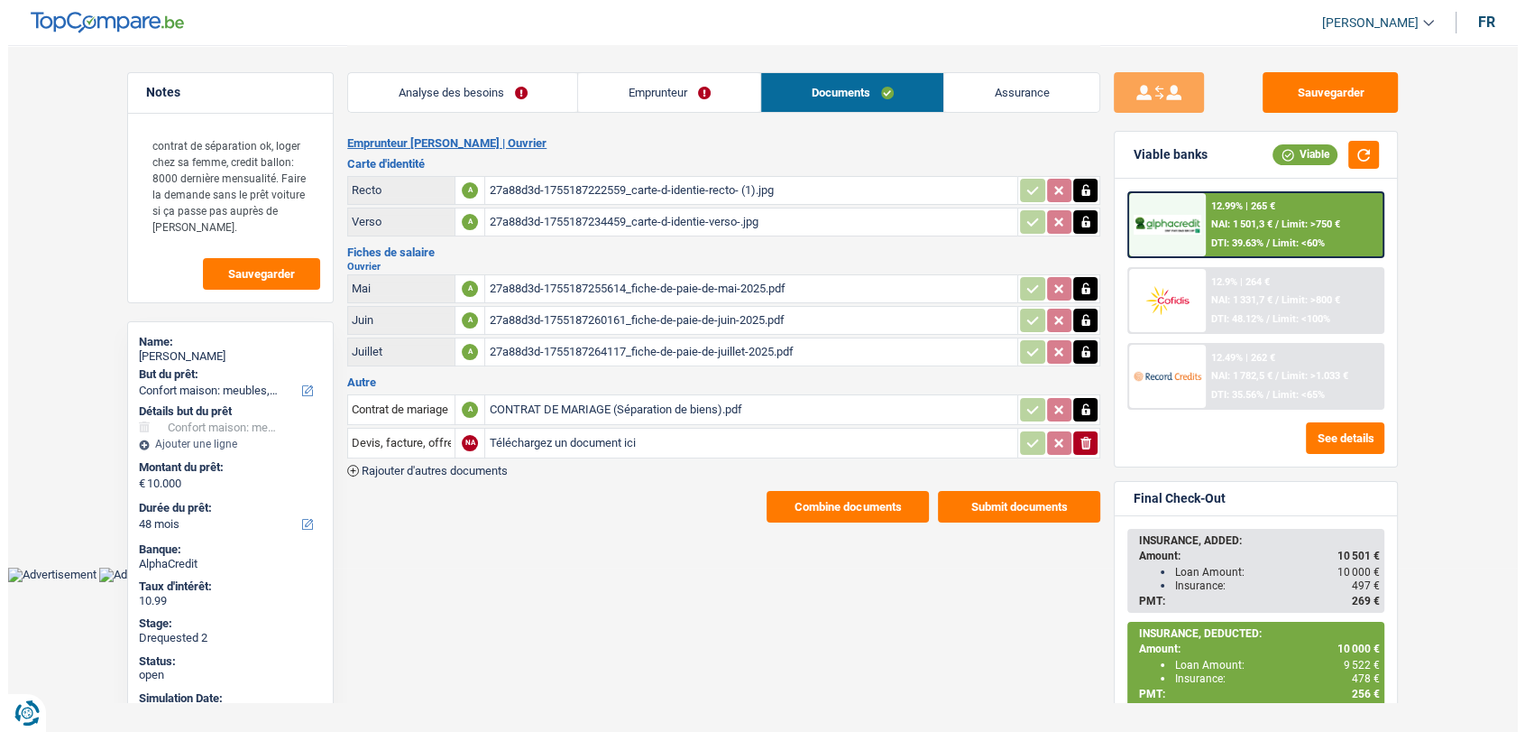
scroll to position [0, 0]
click at [517, 186] on div "27a88d3d-1755187222559_carte-d-identie-recto- (1).jpg" at bounding box center [751, 190] width 525 height 27
click at [659, 228] on div "27a88d3d-1755187234459_carte-d-identie-verso-.jpg" at bounding box center [751, 221] width 525 height 27
click at [883, 507] on button "Combine documents" at bounding box center [848, 507] width 162 height 32
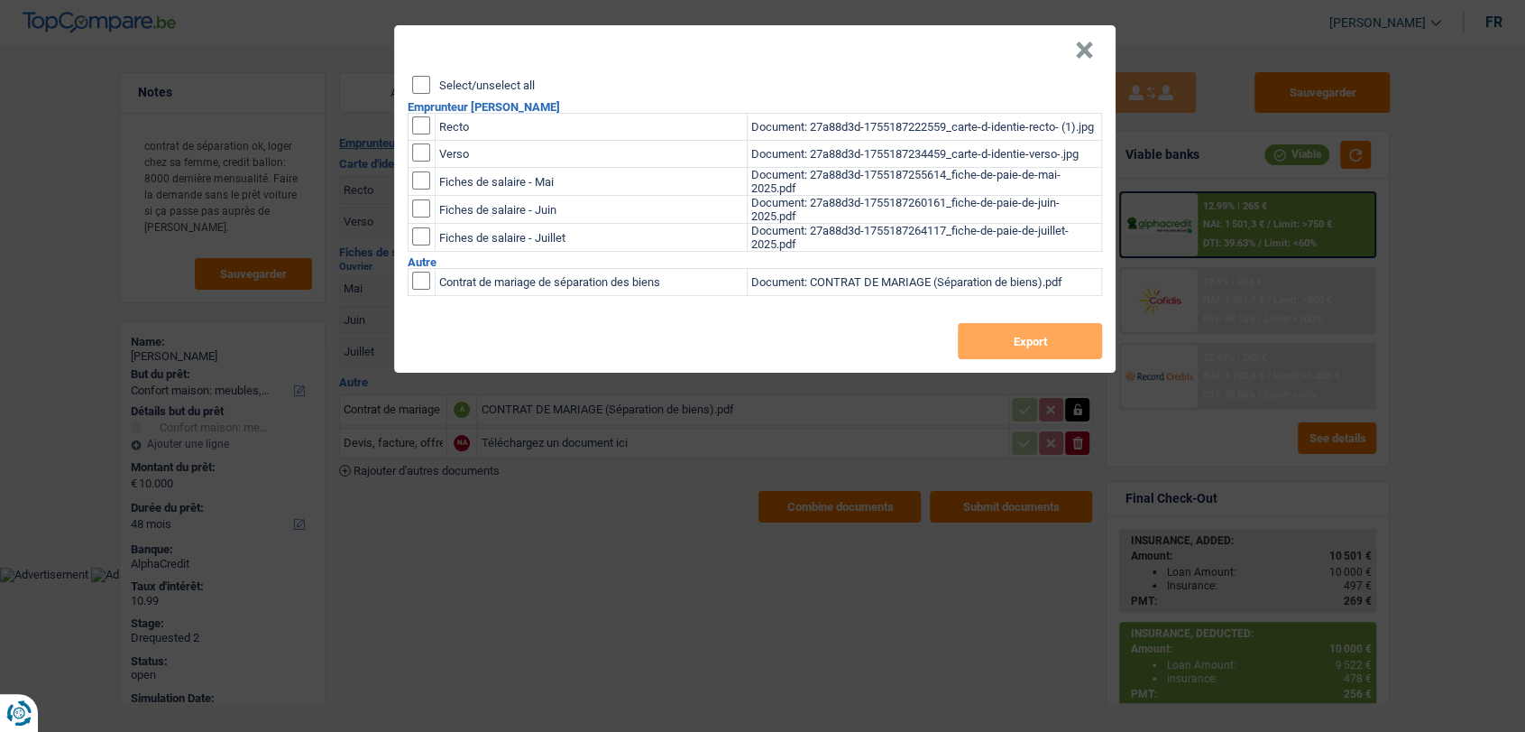
drag, startPoint x: 428, startPoint y: 125, endPoint x: 420, endPoint y: 159, distance: 34.1
click at [427, 125] on input "checkbox" at bounding box center [421, 125] width 18 height 18
checkbox input "true"
click at [419, 168] on td at bounding box center [422, 154] width 27 height 27
click at [419, 160] on input "checkbox" at bounding box center [421, 152] width 18 height 18
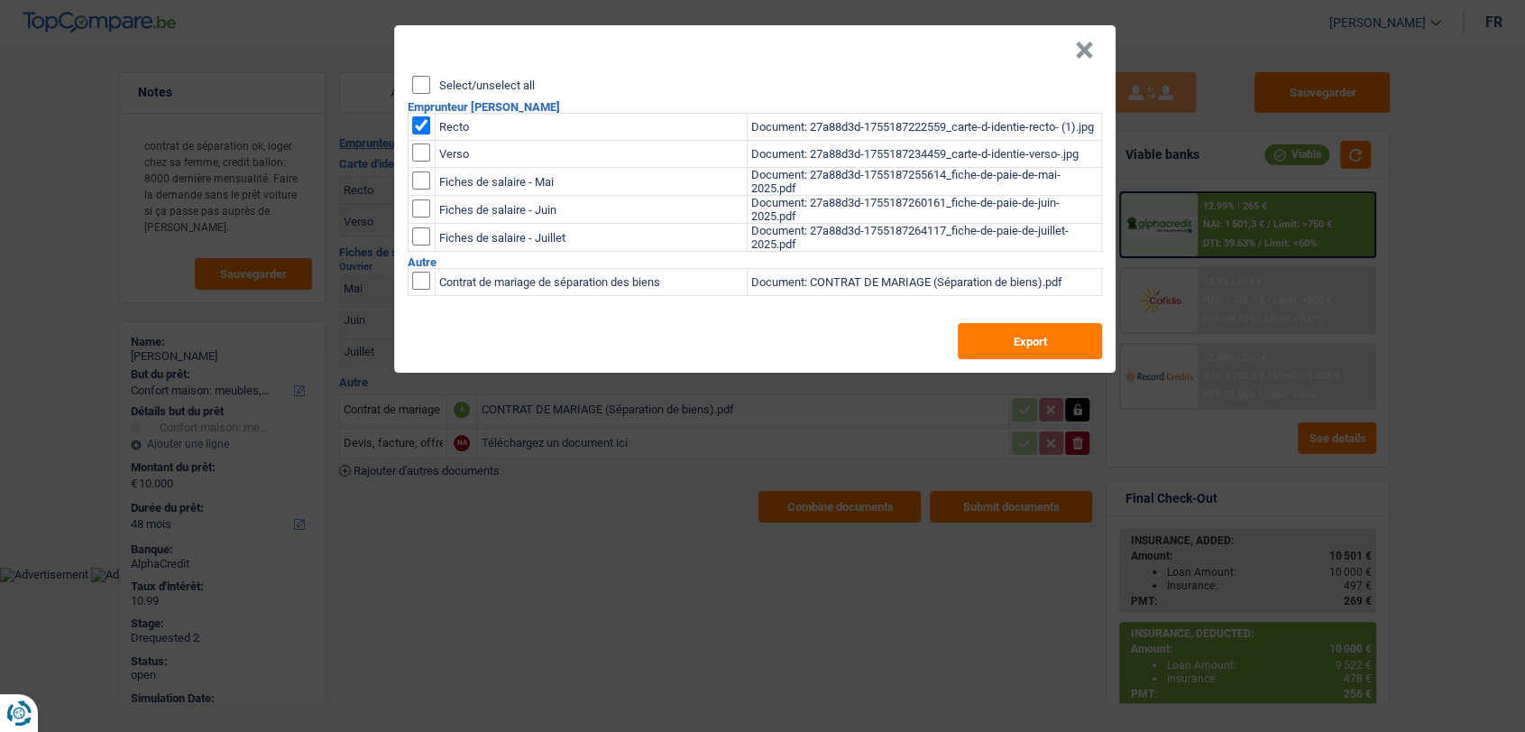
checkbox input "true"
click at [1072, 355] on button "Export" at bounding box center [1030, 341] width 144 height 36
drag, startPoint x: 942, startPoint y: 9, endPoint x: 962, endPoint y: 9, distance: 19.8
click at [942, 9] on div "× Select/unselect all Emprunteur Serge Kustermans Recto Document: 27a88d3d-1755…" at bounding box center [762, 366] width 1525 height 732
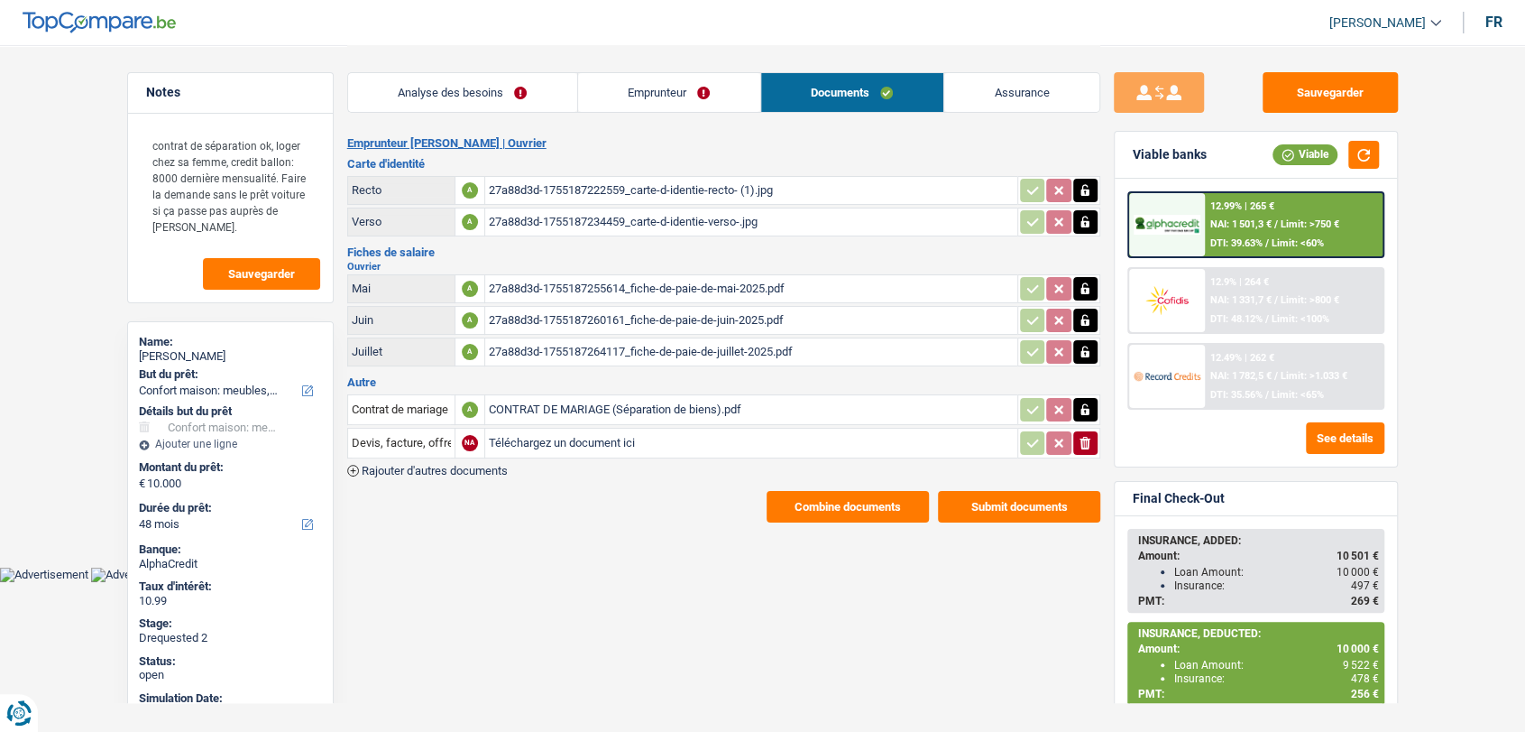
click at [705, 92] on link "Emprunteur" at bounding box center [669, 92] width 182 height 39
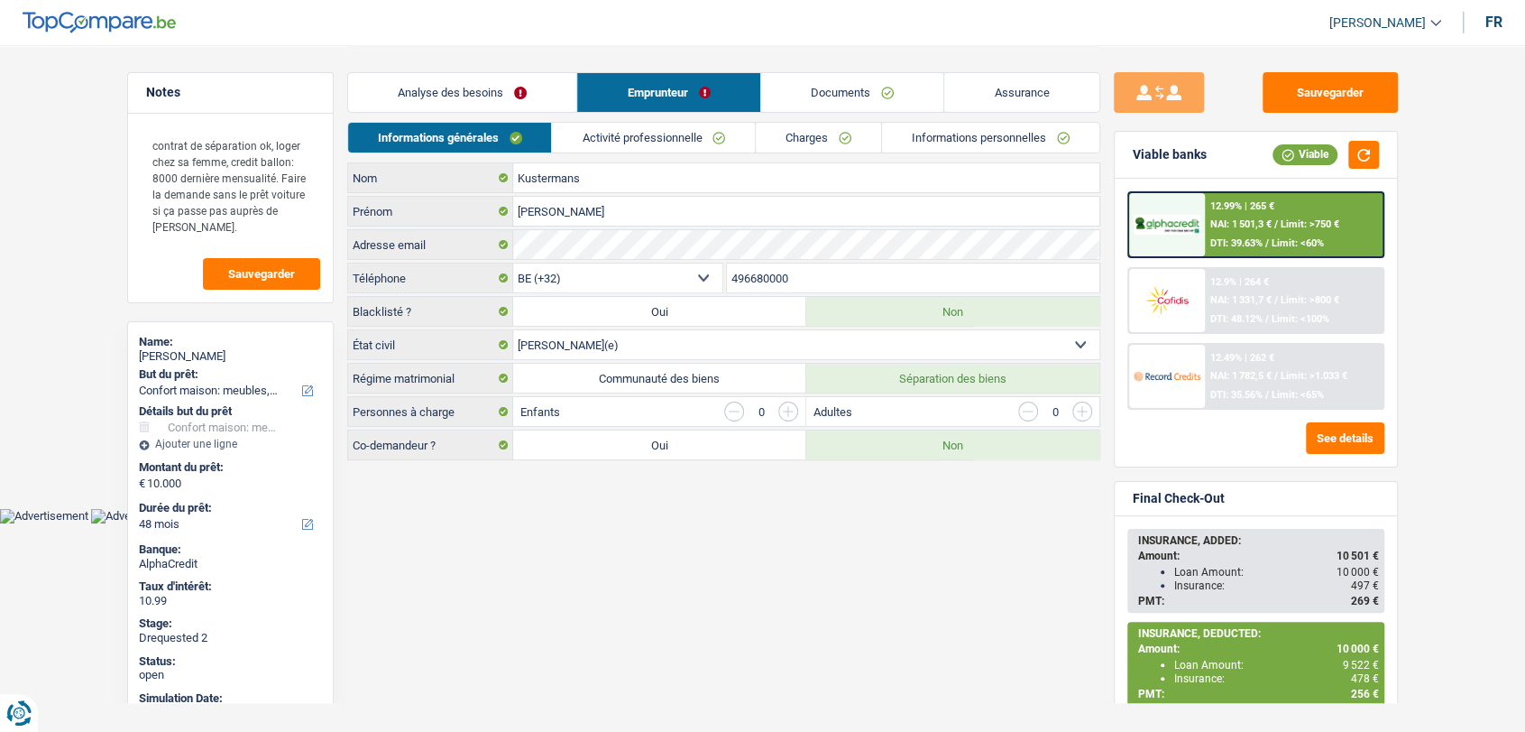
drag, startPoint x: 809, startPoint y: 279, endPoint x: 709, endPoint y: 276, distance: 100.2
click at [708, 276] on div "BE (+32) LU (+352) Sélectionner une option Téléphone 496680000 Téléphone" at bounding box center [723, 278] width 753 height 33
click at [828, 102] on link "Documents" at bounding box center [852, 92] width 183 height 39
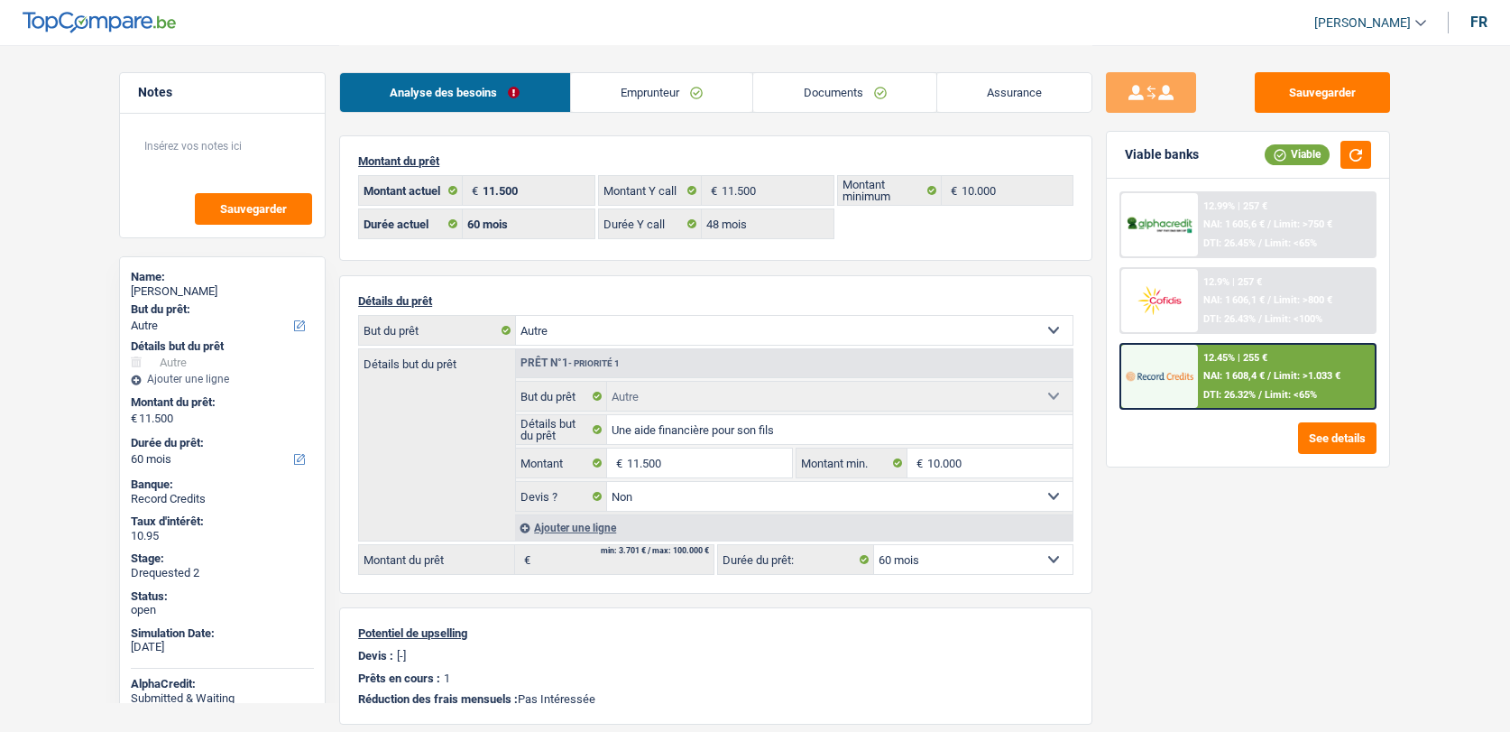
select select "other"
select select "60"
select select "48"
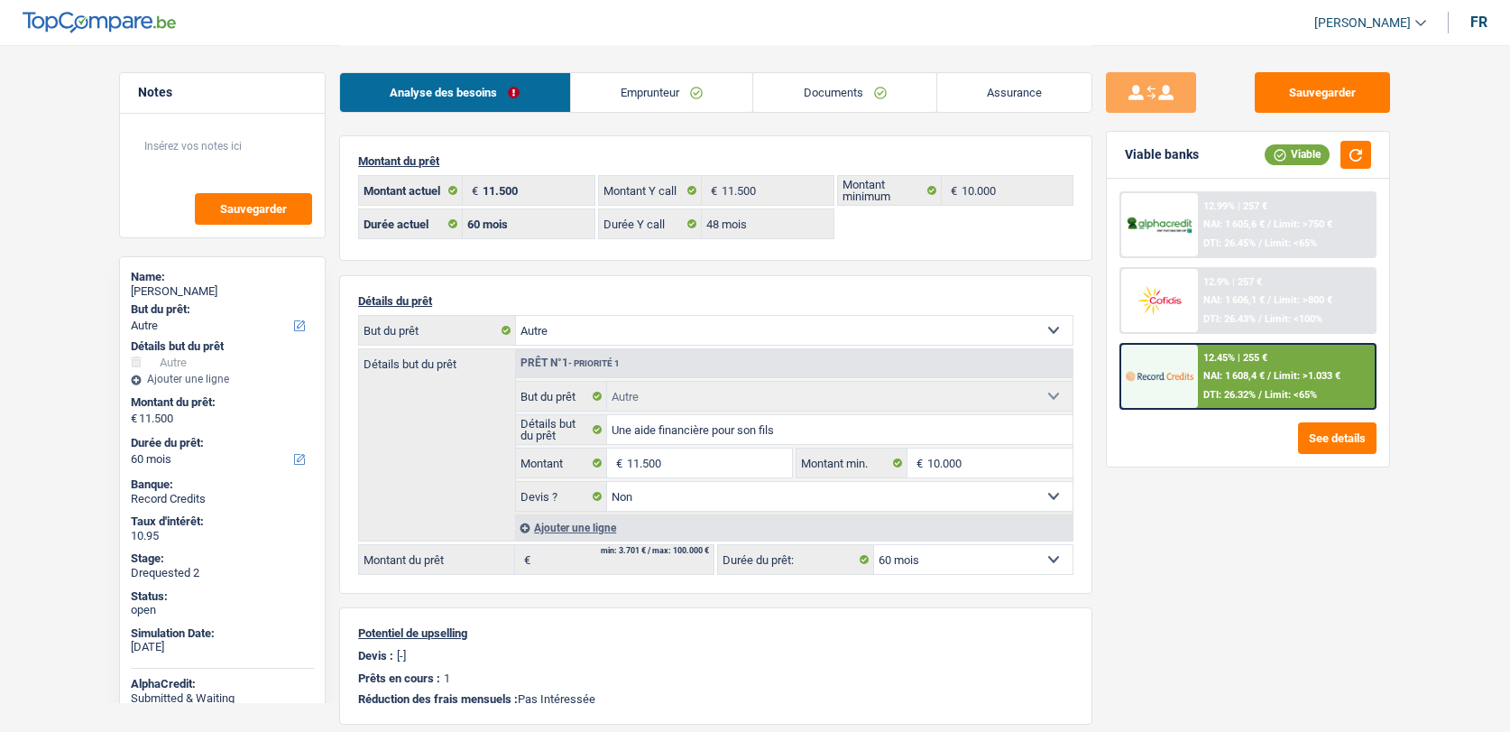
select select "other"
select select "false"
select select "60"
click at [851, 87] on link "Documents" at bounding box center [844, 92] width 183 height 39
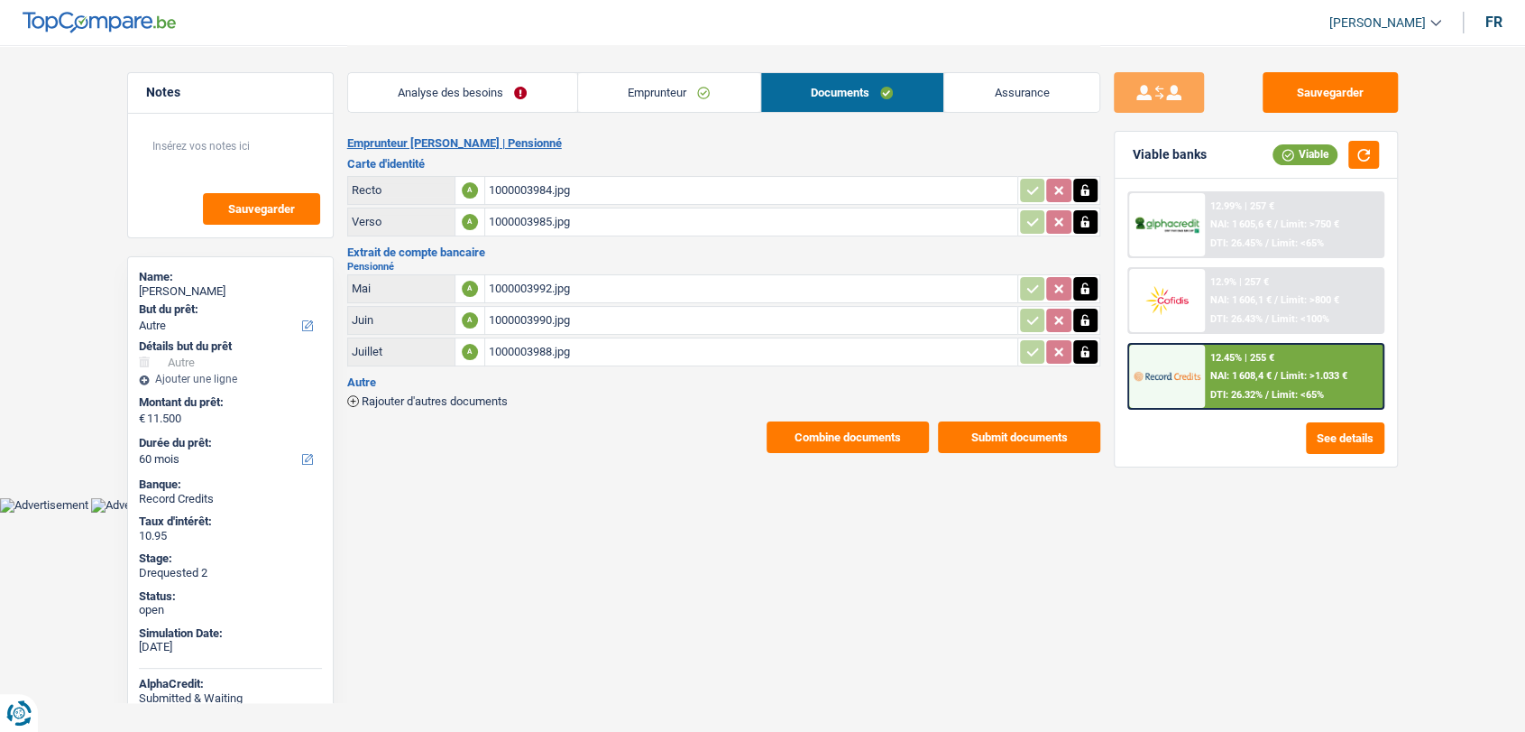
click at [472, 399] on span "Rajouter d'autres documents" at bounding box center [435, 401] width 146 height 12
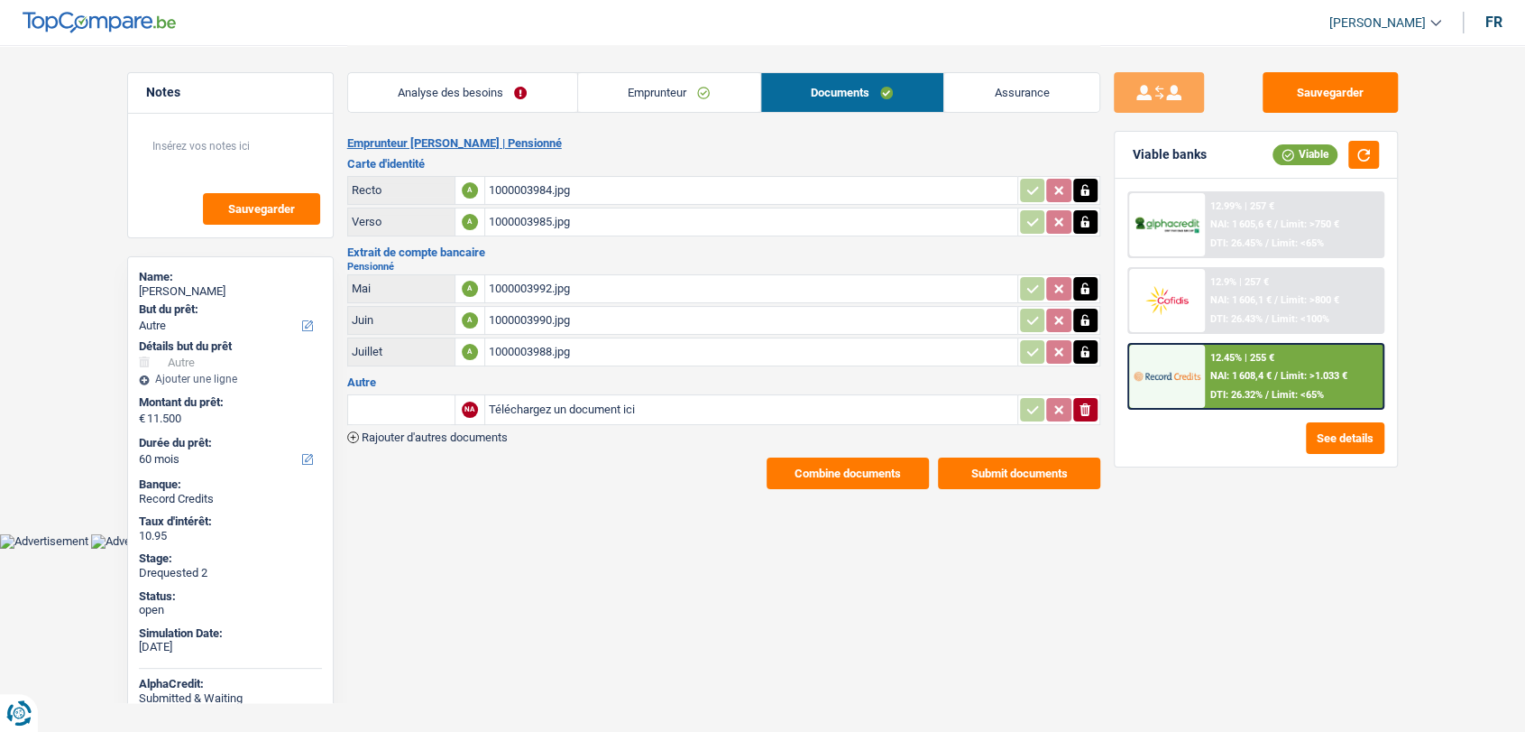
click at [521, 400] on input "Téléchargez un document ici" at bounding box center [751, 409] width 525 height 27
type input "C:\fakepath\Cadastre 2025.pdf"
click at [382, 418] on input "text" at bounding box center [401, 409] width 99 height 29
click at [400, 442] on li "Précompte immobilier" at bounding box center [449, 445] width 185 height 23
type input "Précompte immobilier"
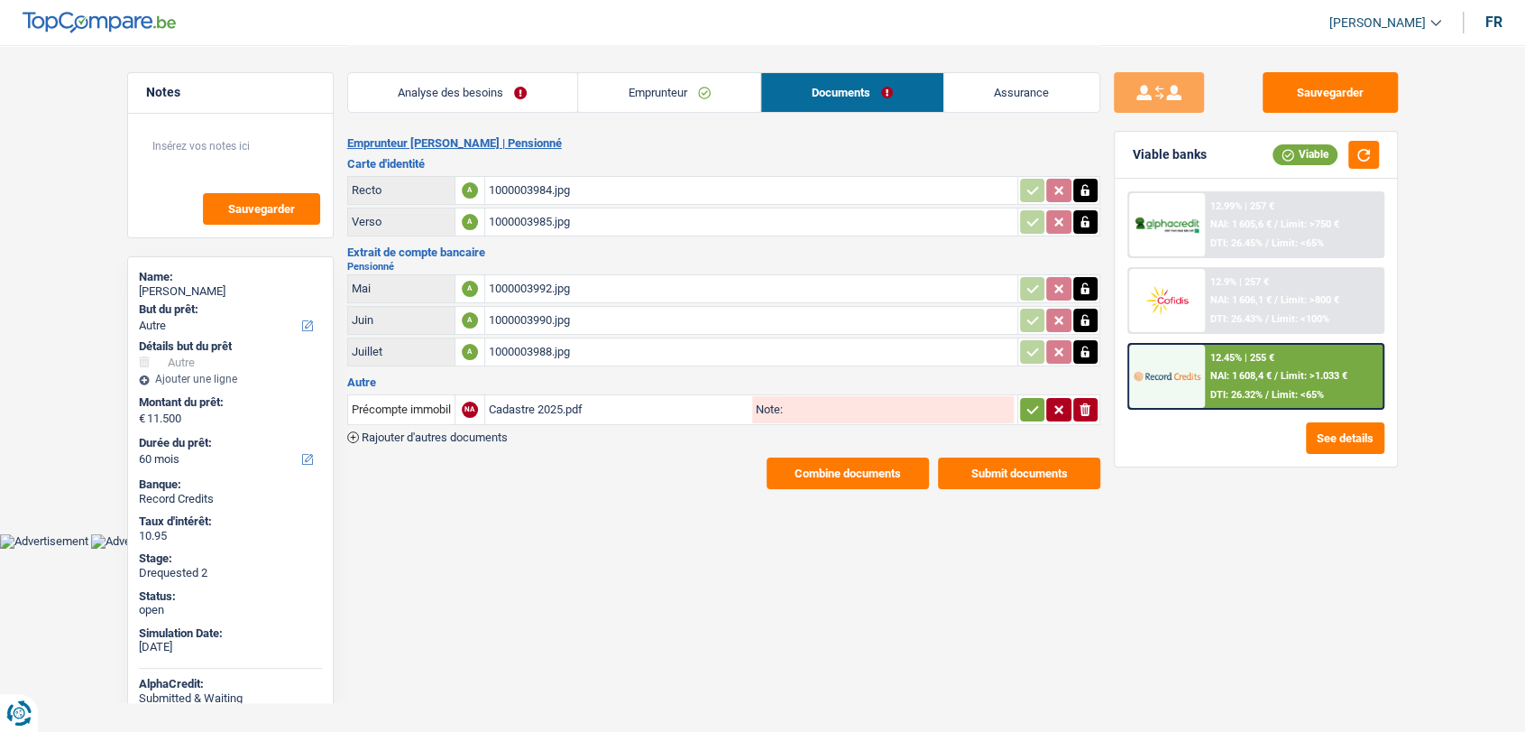
click at [1035, 410] on icon "button" at bounding box center [1033, 409] width 14 height 18
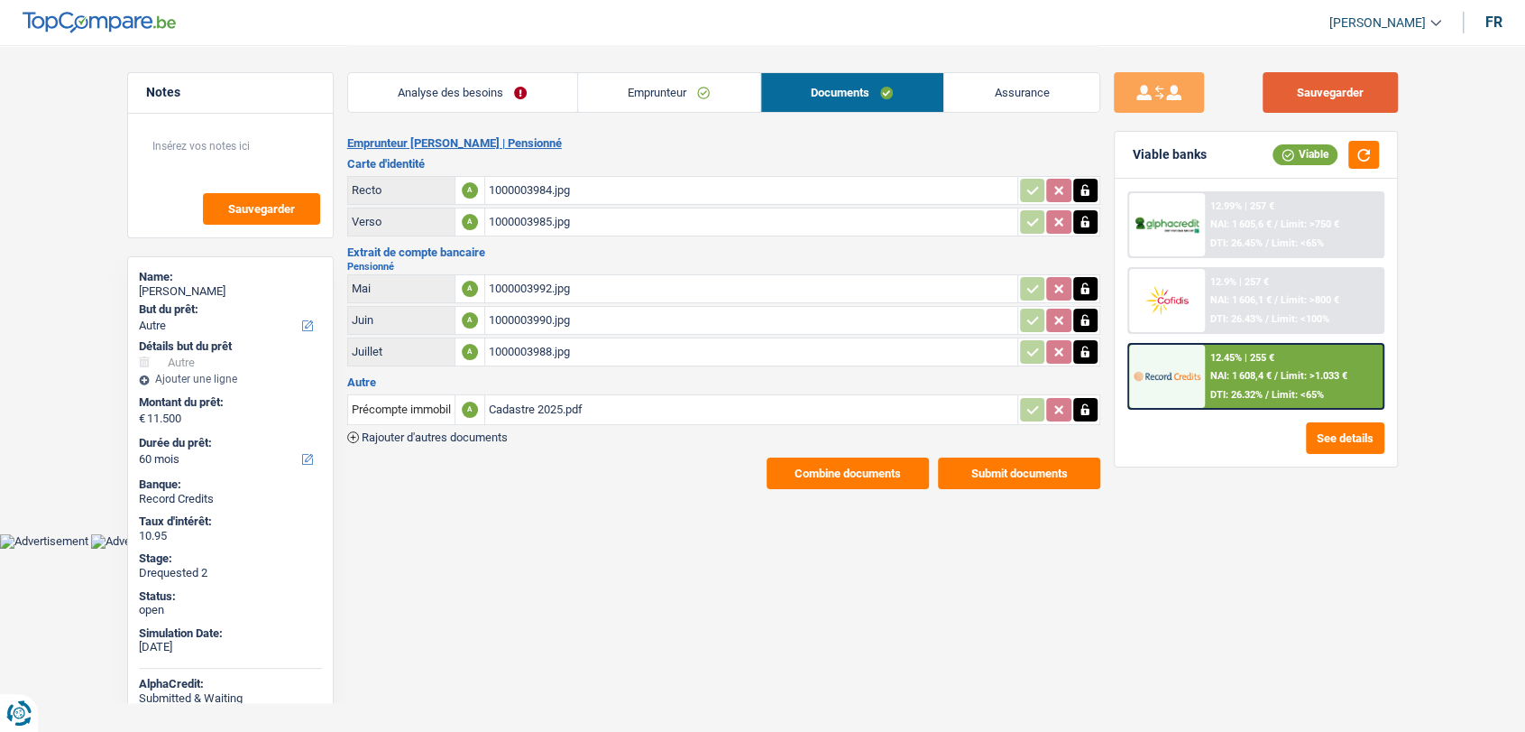
click at [1366, 87] on button "Sauvegarder" at bounding box center [1330, 92] width 135 height 41
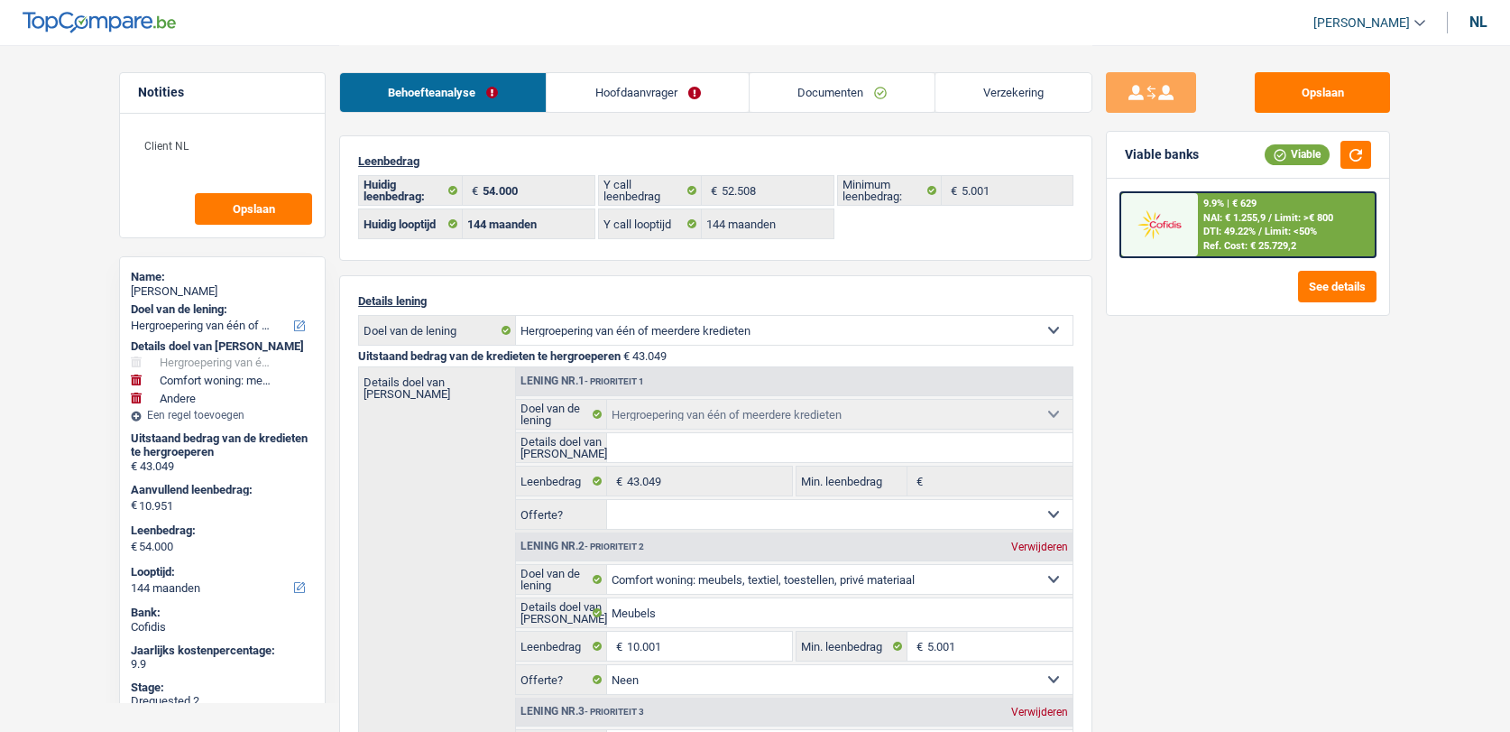
select select "refinancing"
select select "household"
select select "other"
select select "144"
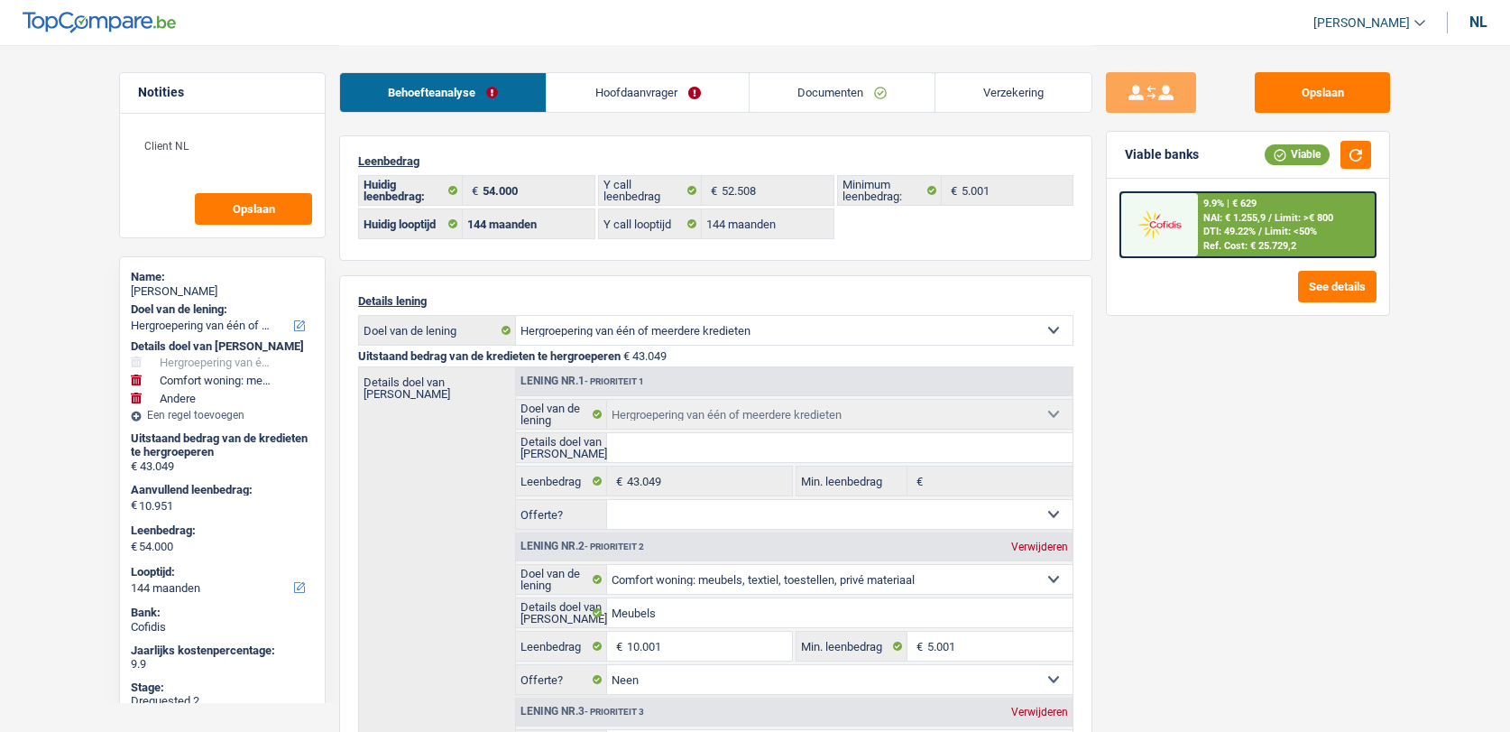
select select "144"
select select "refinancing"
select select "household"
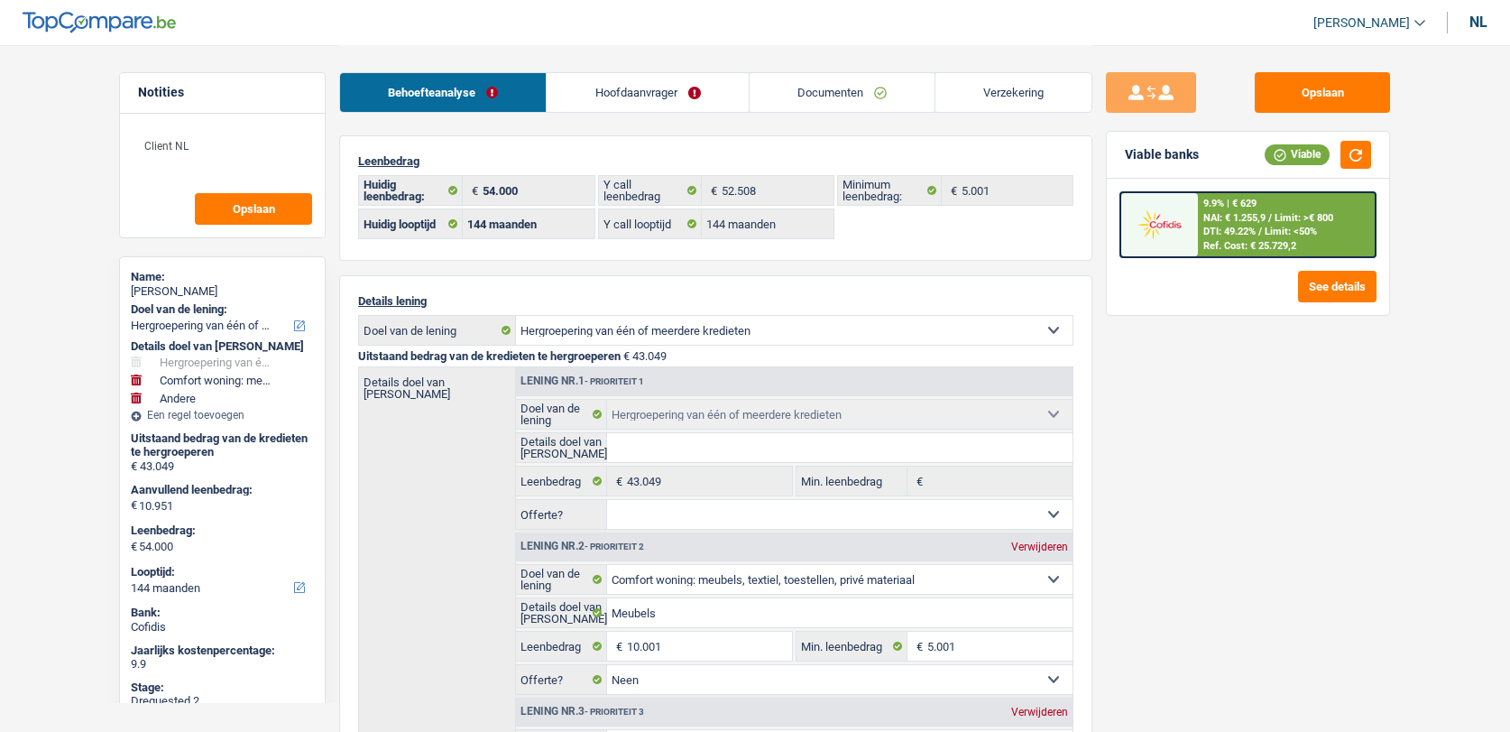
select select "false"
select select "other"
select select "144"
click at [817, 106] on link "Documenten" at bounding box center [842, 92] width 185 height 39
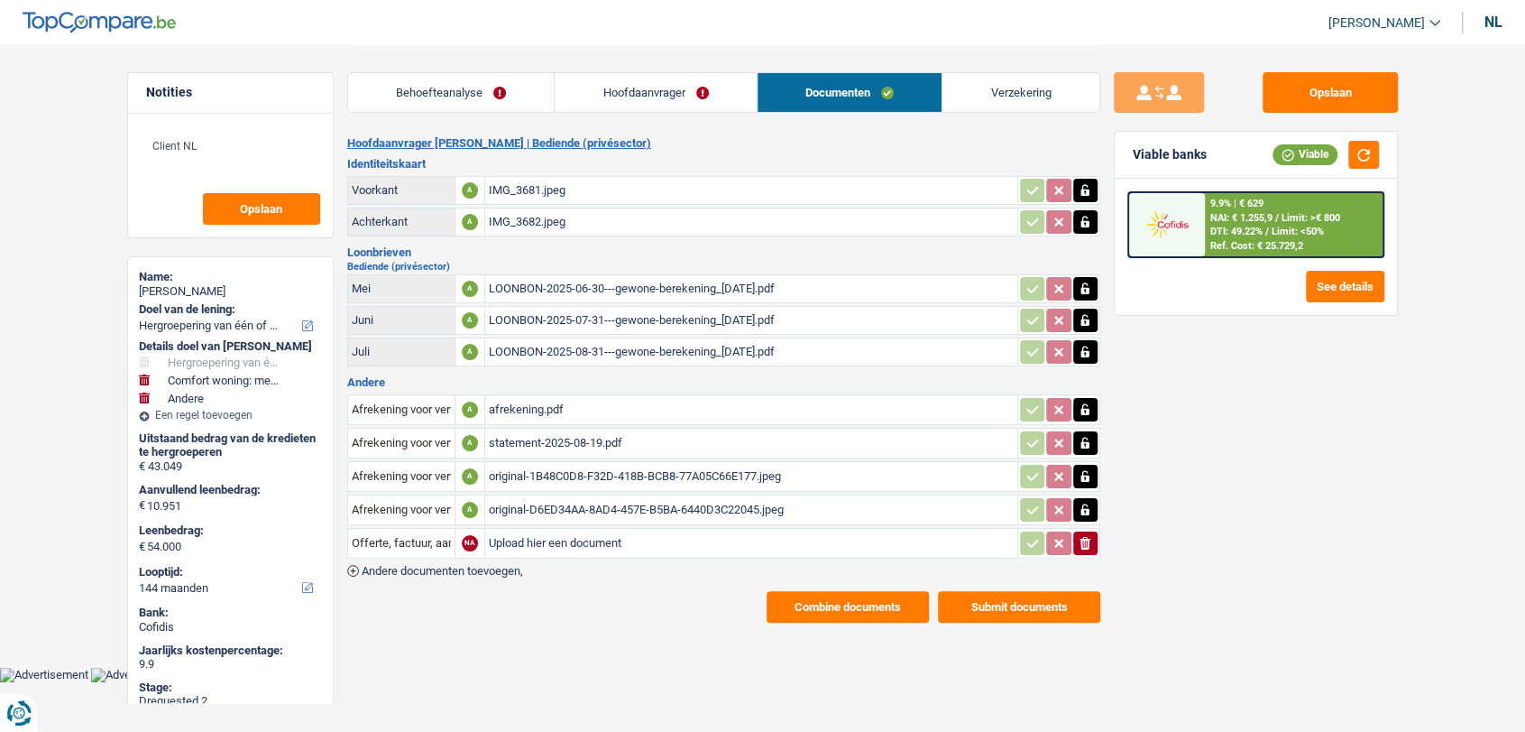
click at [504, 566] on span "Andere documenten toevoegen," at bounding box center [442, 571] width 161 height 12
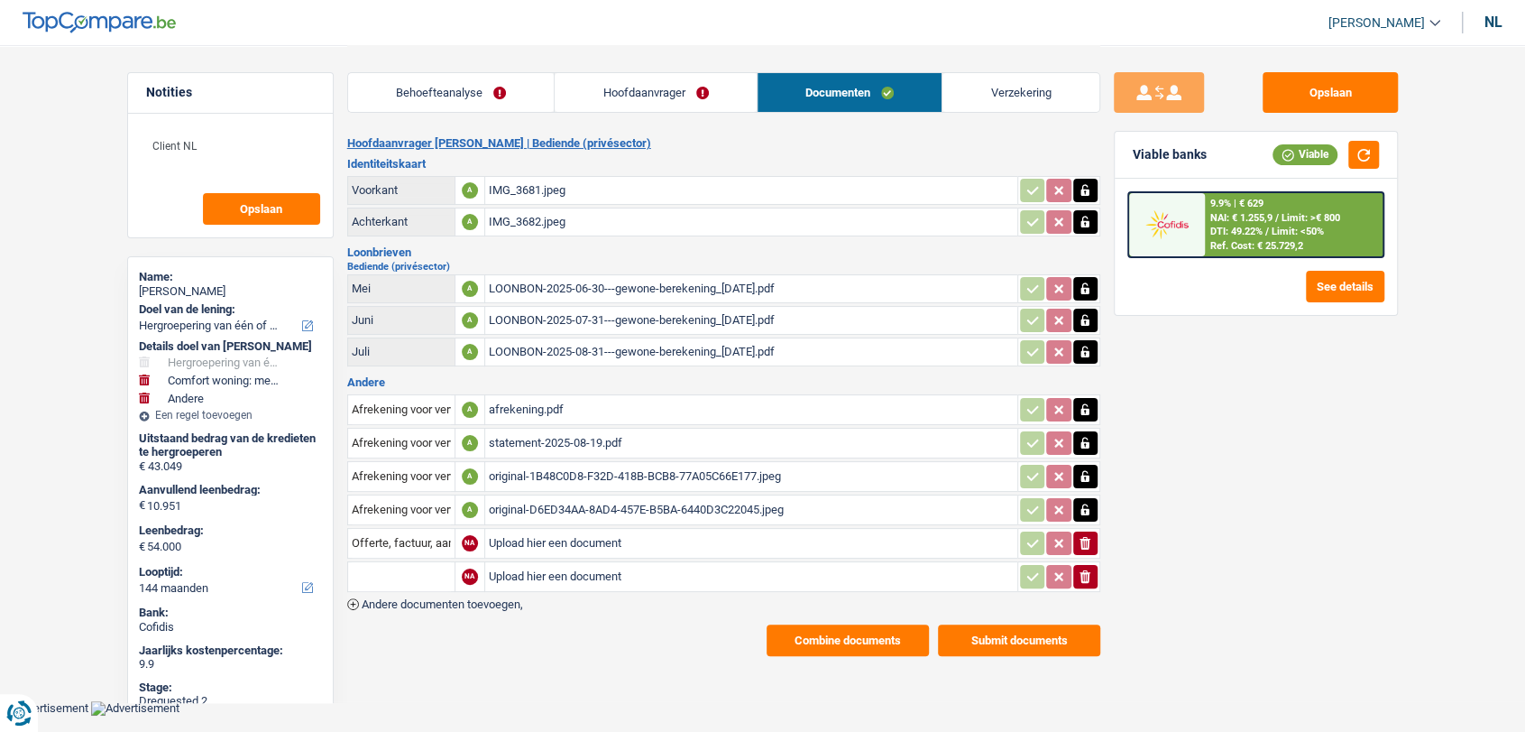
click at [542, 536] on input "Upload hier een document" at bounding box center [751, 542] width 525 height 27
type input "C:\fakepath\Décompte Karamage.pdf"
click at [398, 539] on input "Offerte, factuur, aanbieding, bestelformulier" at bounding box center [401, 543] width 99 height 29
type input "d"
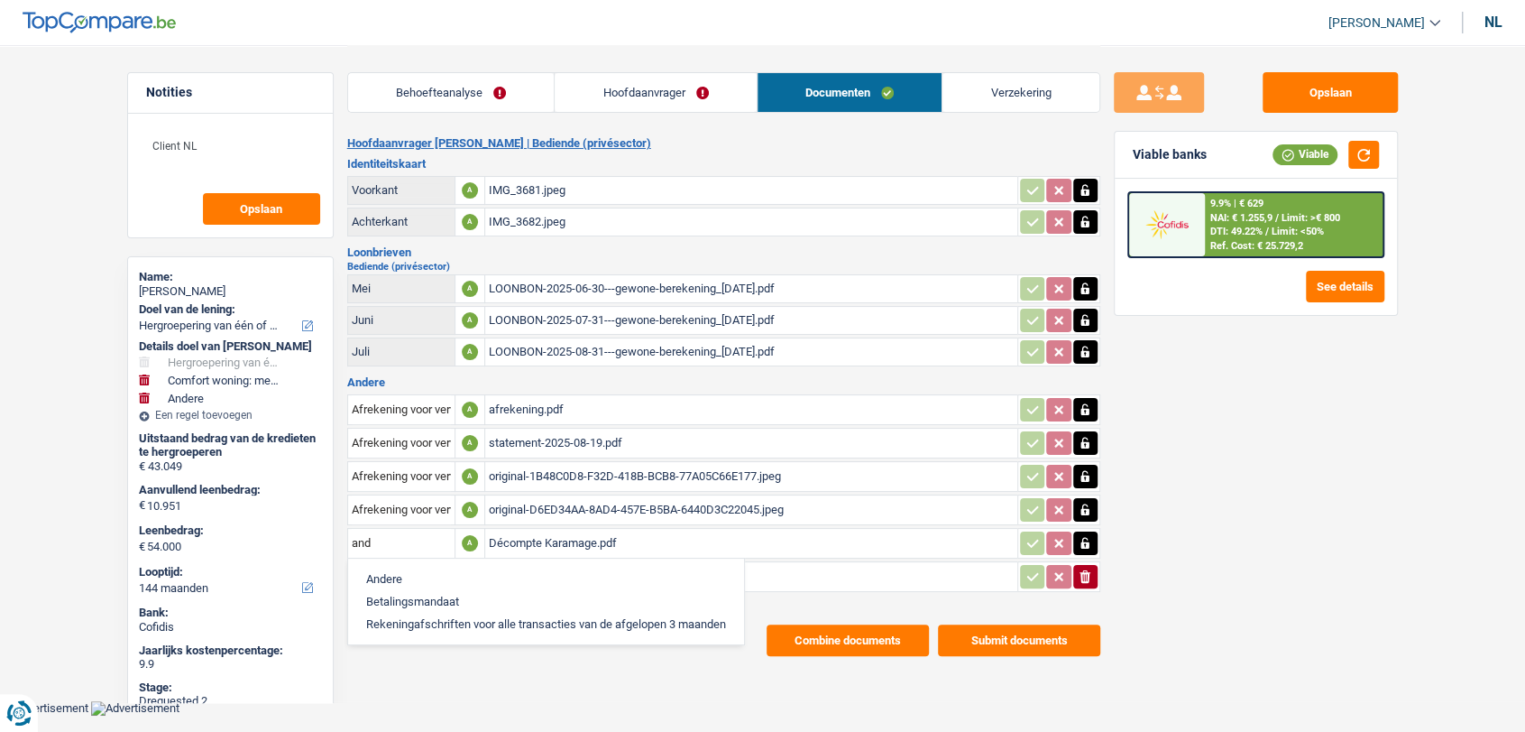
click at [404, 567] on li "Andere" at bounding box center [546, 578] width 378 height 23
type input "Andere"
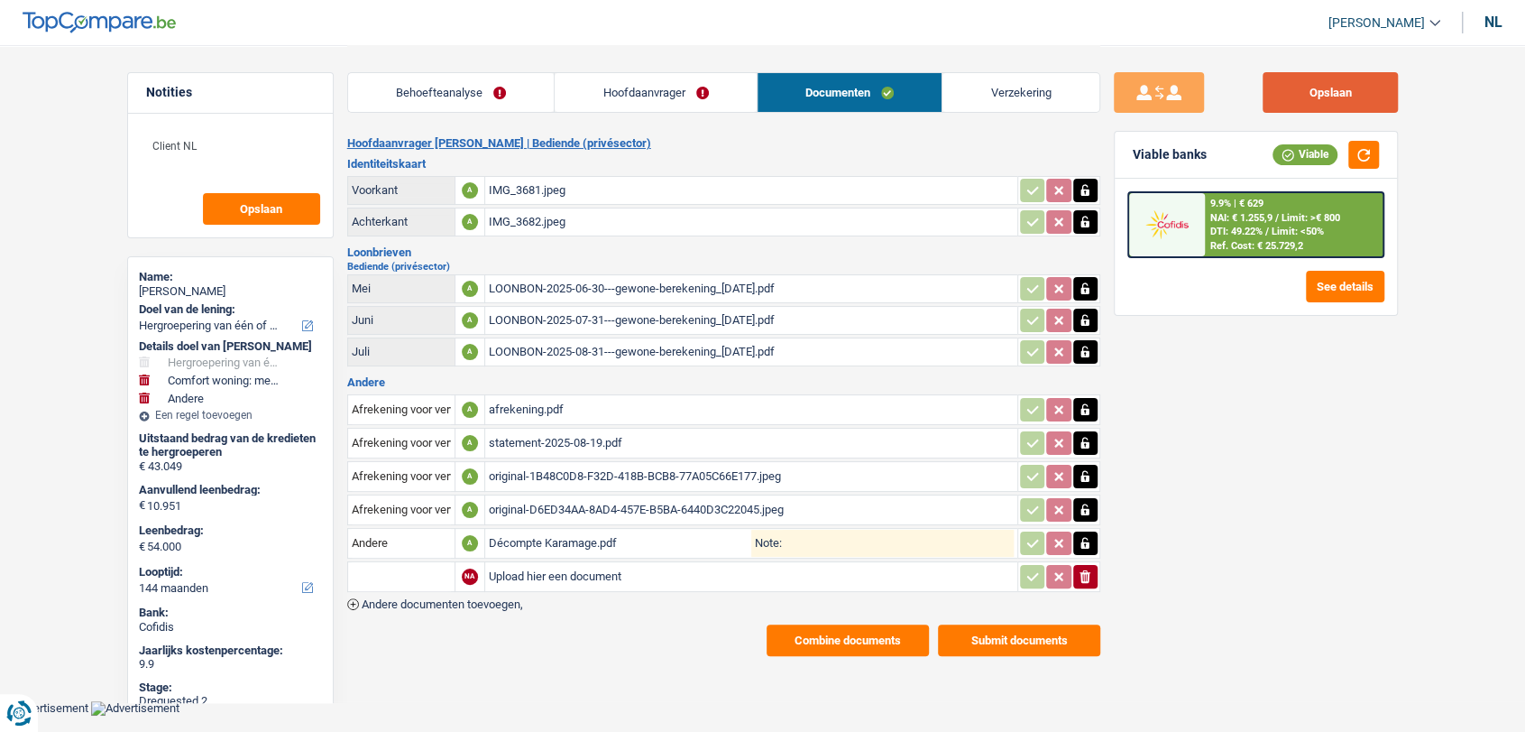
click at [1337, 79] on button "Opslaan" at bounding box center [1330, 92] width 135 height 41
click at [667, 83] on link "Hoofdaanvrager" at bounding box center [656, 92] width 202 height 39
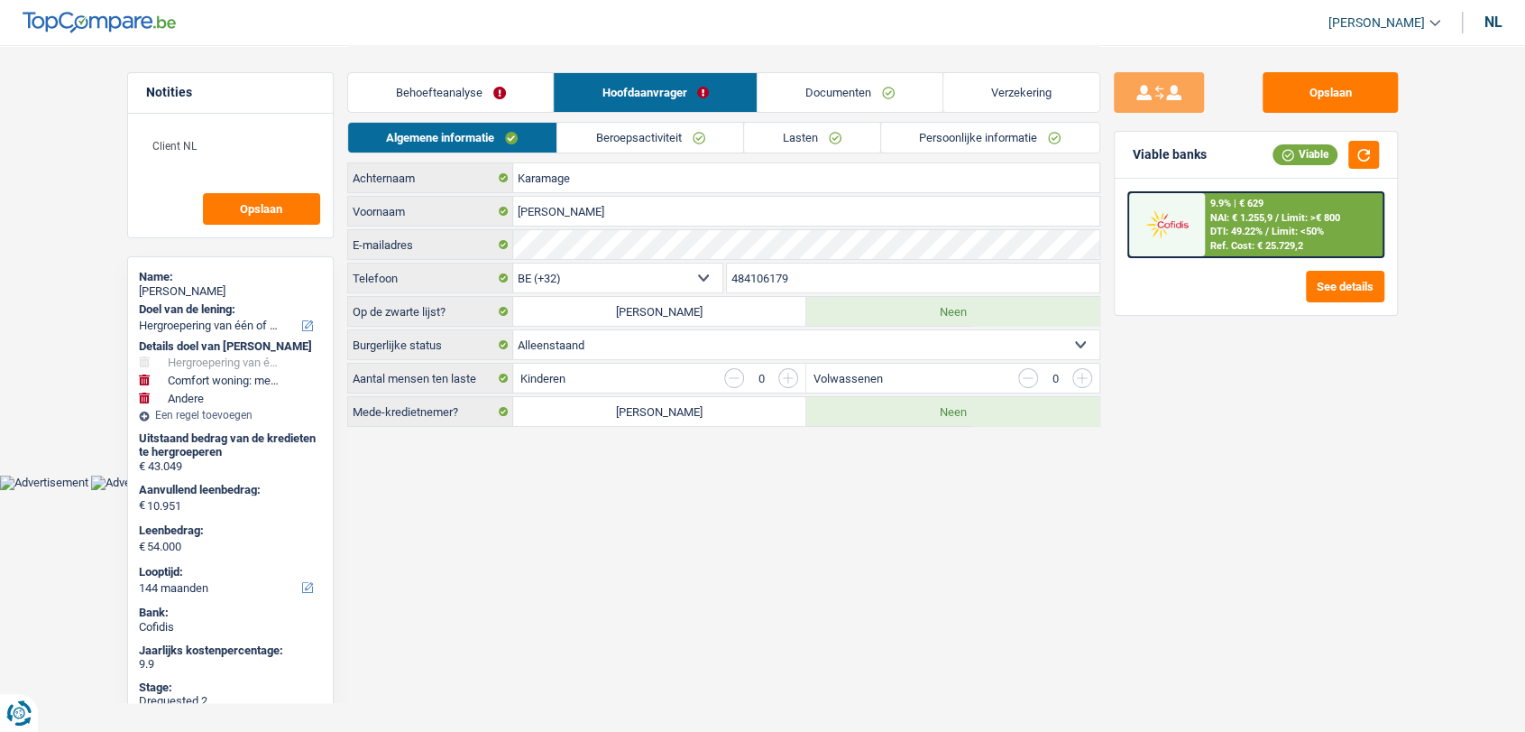
click at [784, 140] on link "Lasten" at bounding box center [811, 138] width 135 height 30
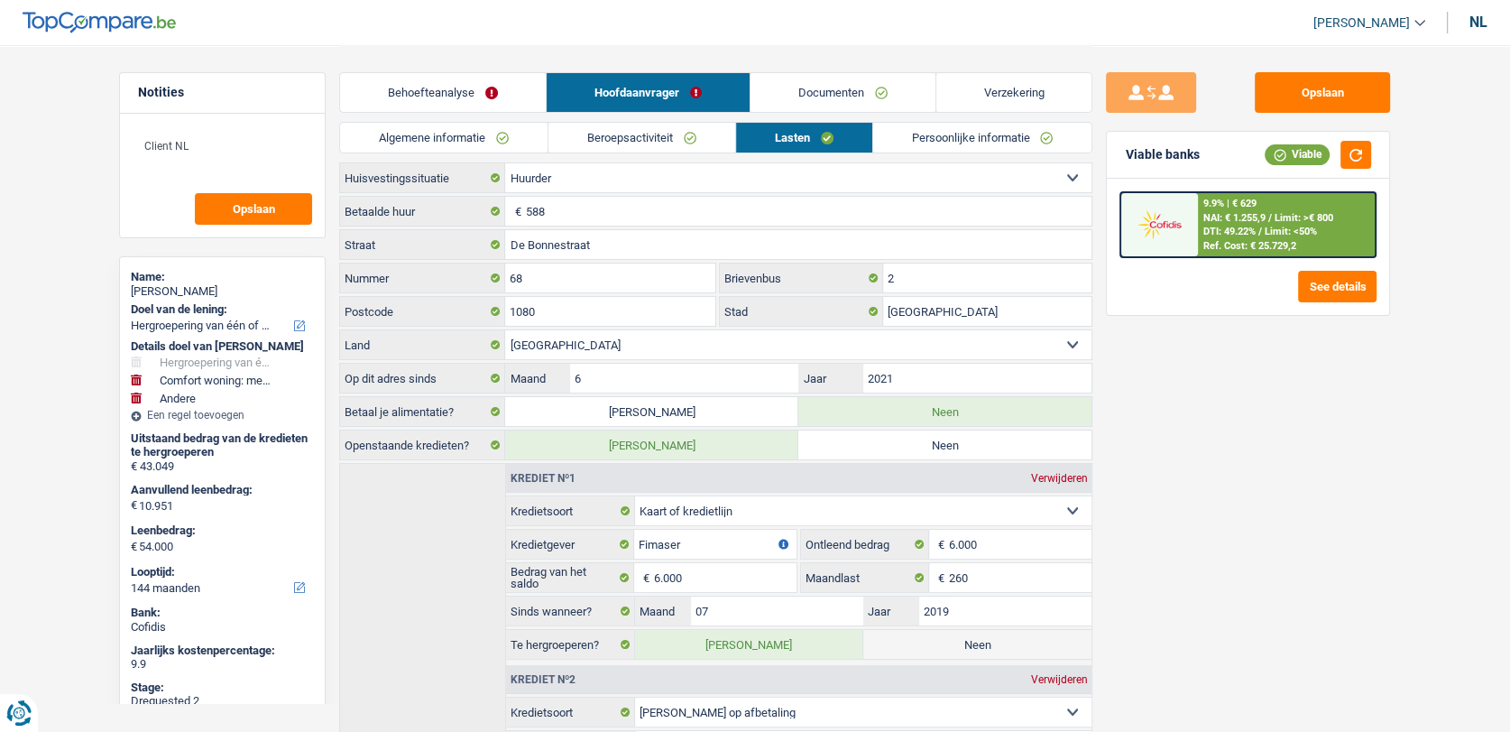
click at [1487, 25] on div "nl" at bounding box center [1478, 22] width 18 height 17
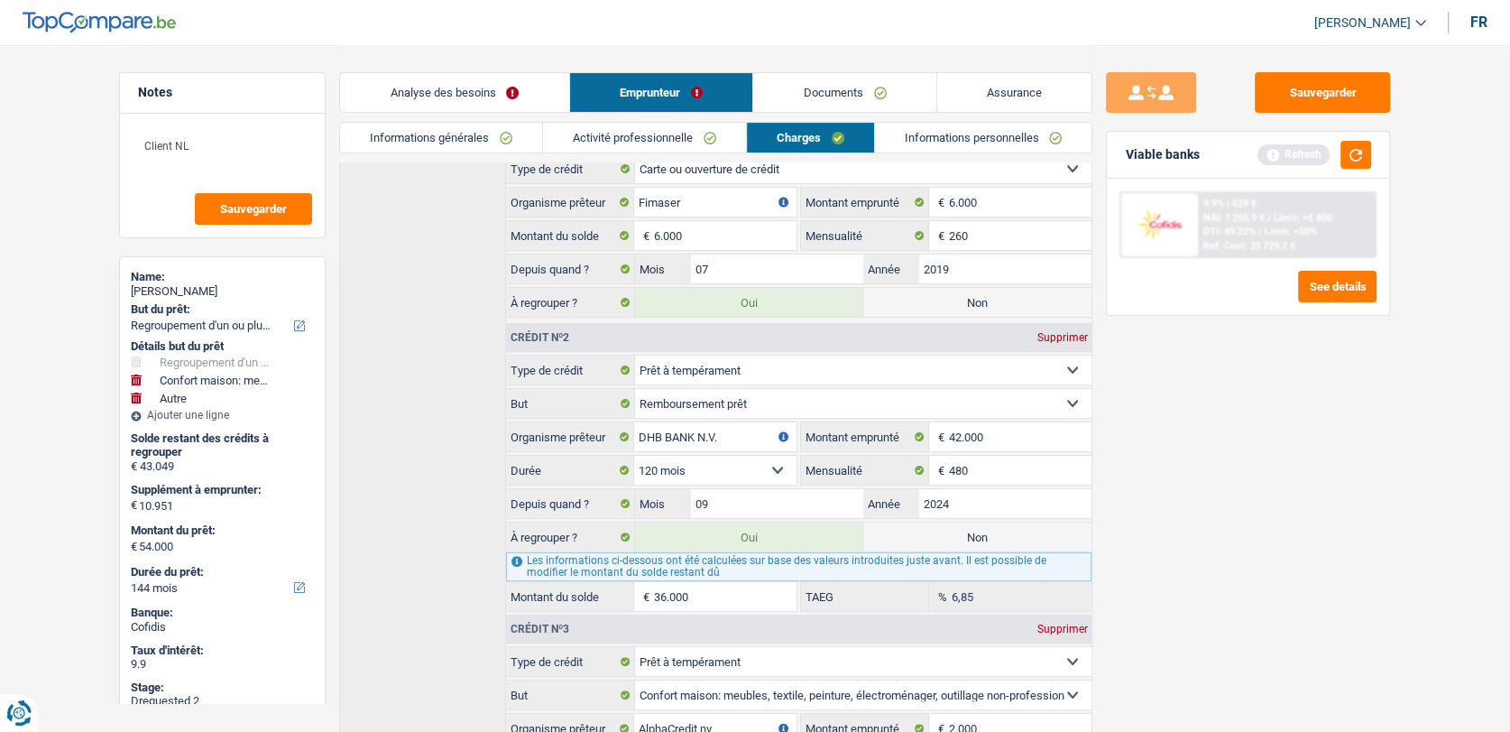
scroll to position [299, 0]
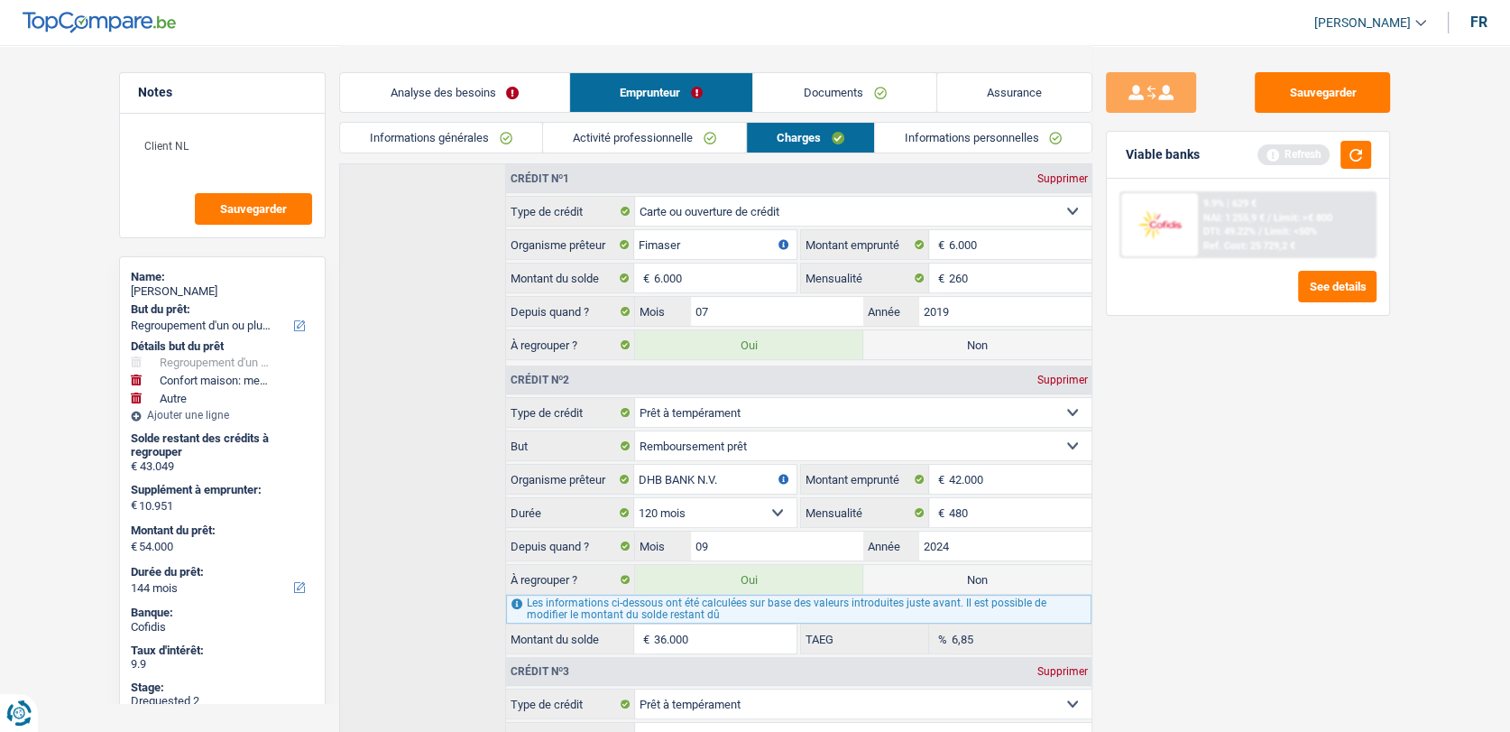
drag, startPoint x: 837, startPoint y: 87, endPoint x: 808, endPoint y: 84, distance: 29.0
click at [838, 87] on link "Documents" at bounding box center [844, 92] width 183 height 39
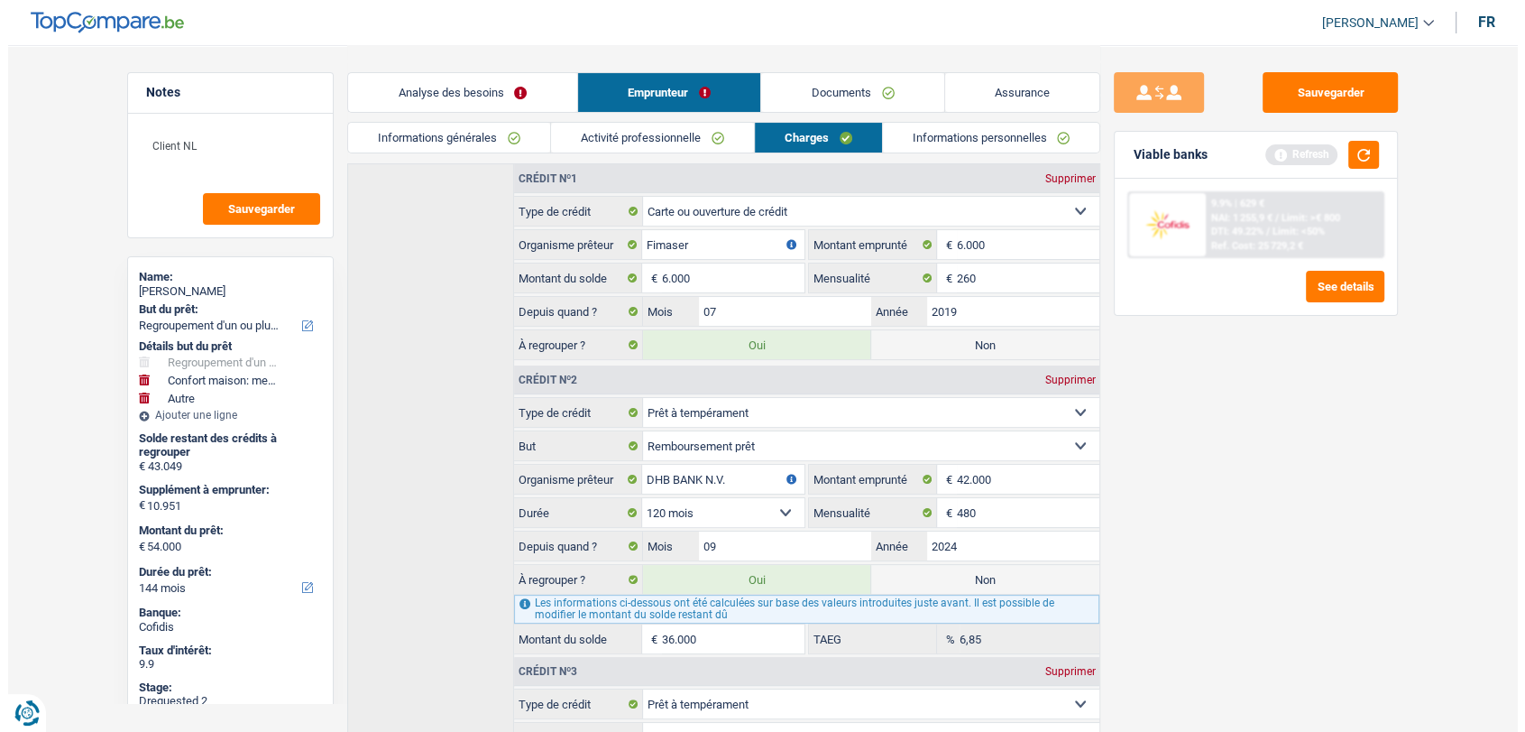
scroll to position [0, 0]
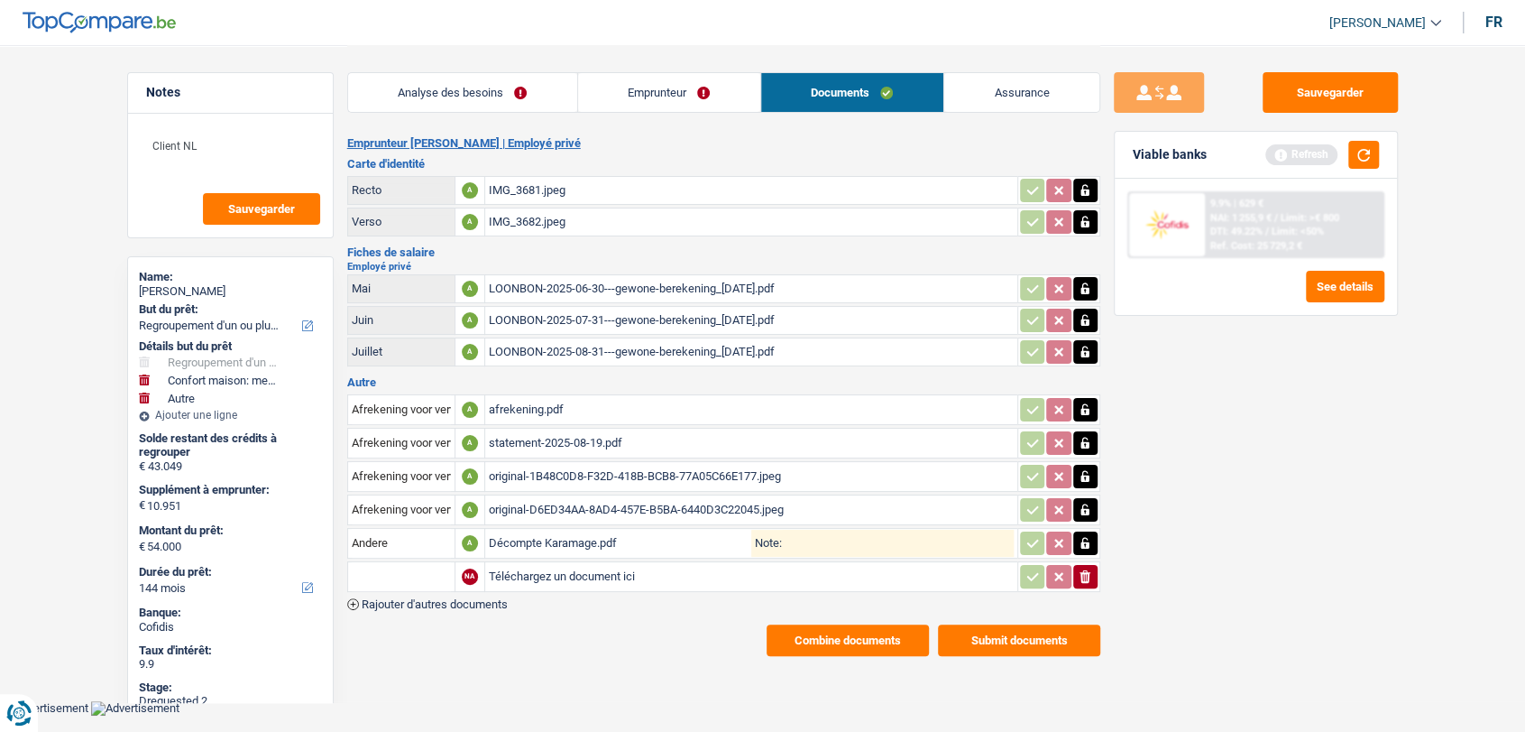
click at [537, 502] on div "original-D6ED34AA-8AD4-457E-B5BA-6440D3C22045.jpeg" at bounding box center [751, 509] width 525 height 27
click at [564, 461] on td "original-1B48C0D8-F32D-418B-BCB8-77A05C66E177.jpeg" at bounding box center [750, 476] width 533 height 31
click at [564, 465] on div "original-1B48C0D8-F32D-418B-BCB8-77A05C66E177.jpeg" at bounding box center [751, 476] width 525 height 27
drag, startPoint x: 1316, startPoint y: 90, endPoint x: 1247, endPoint y: 84, distance: 69.7
click at [1316, 90] on button "Sauvegarder" at bounding box center [1330, 92] width 135 height 41
